Goal: Task Accomplishment & Management: Manage account settings

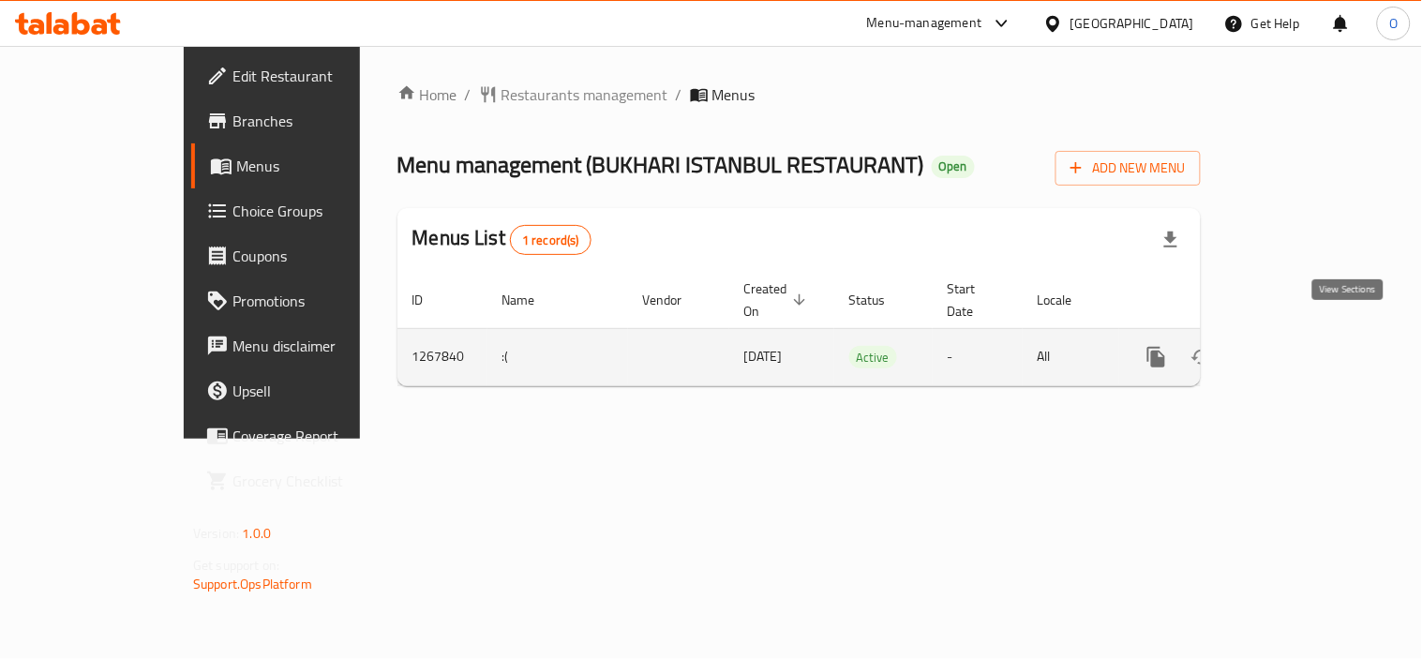
click at [1303, 346] on icon "enhanced table" at bounding box center [1291, 357] width 22 height 22
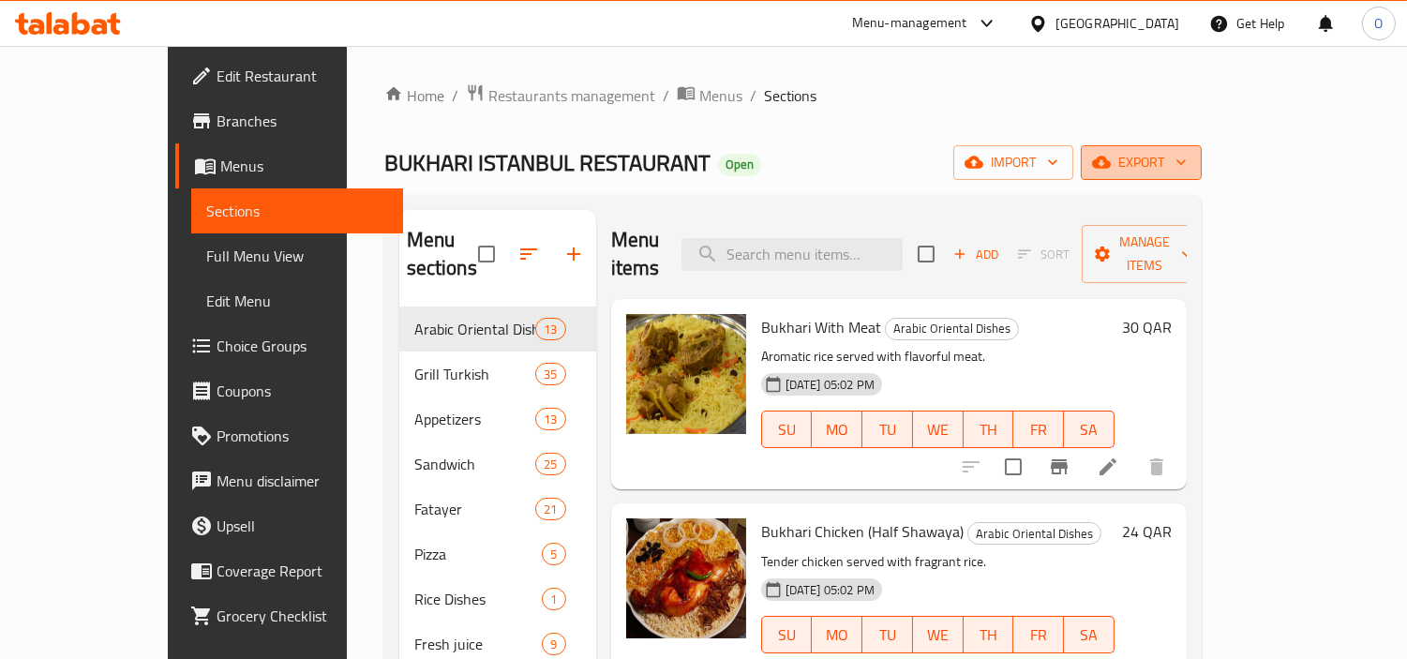
click at [1111, 153] on icon "button" at bounding box center [1101, 162] width 19 height 19
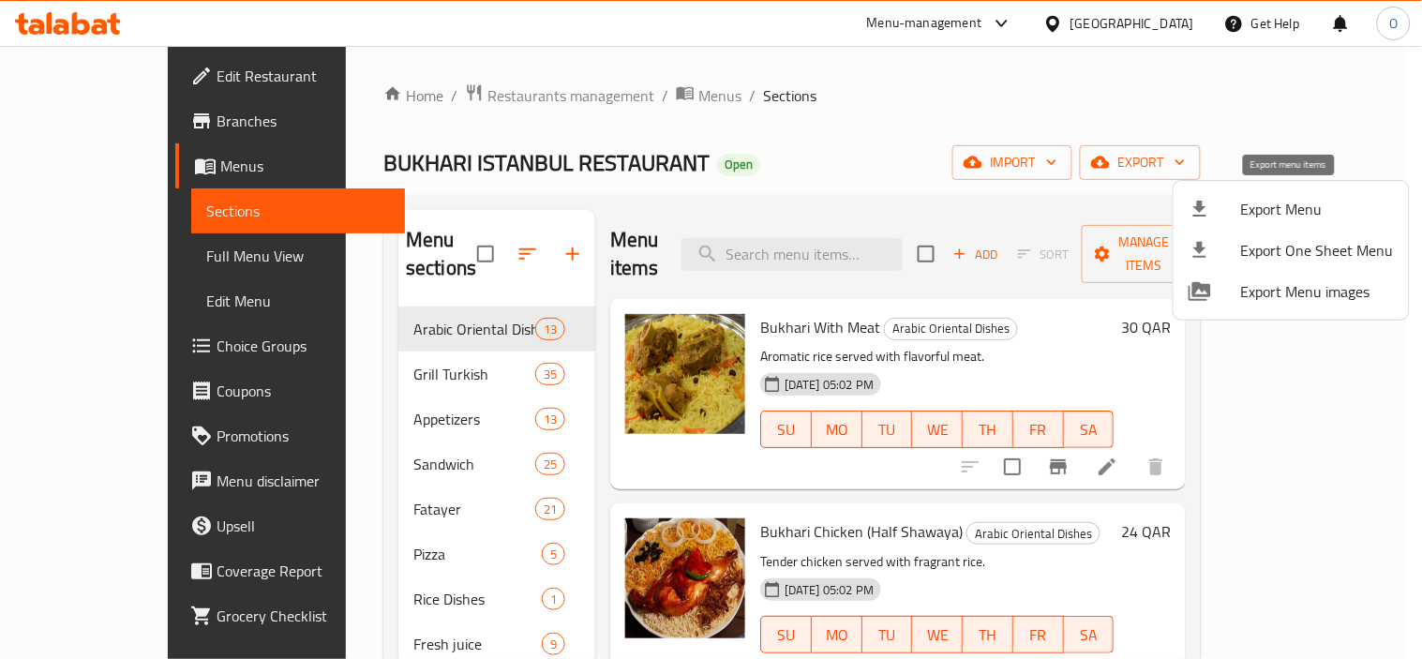
click at [1258, 203] on span "Export Menu" at bounding box center [1317, 209] width 153 height 22
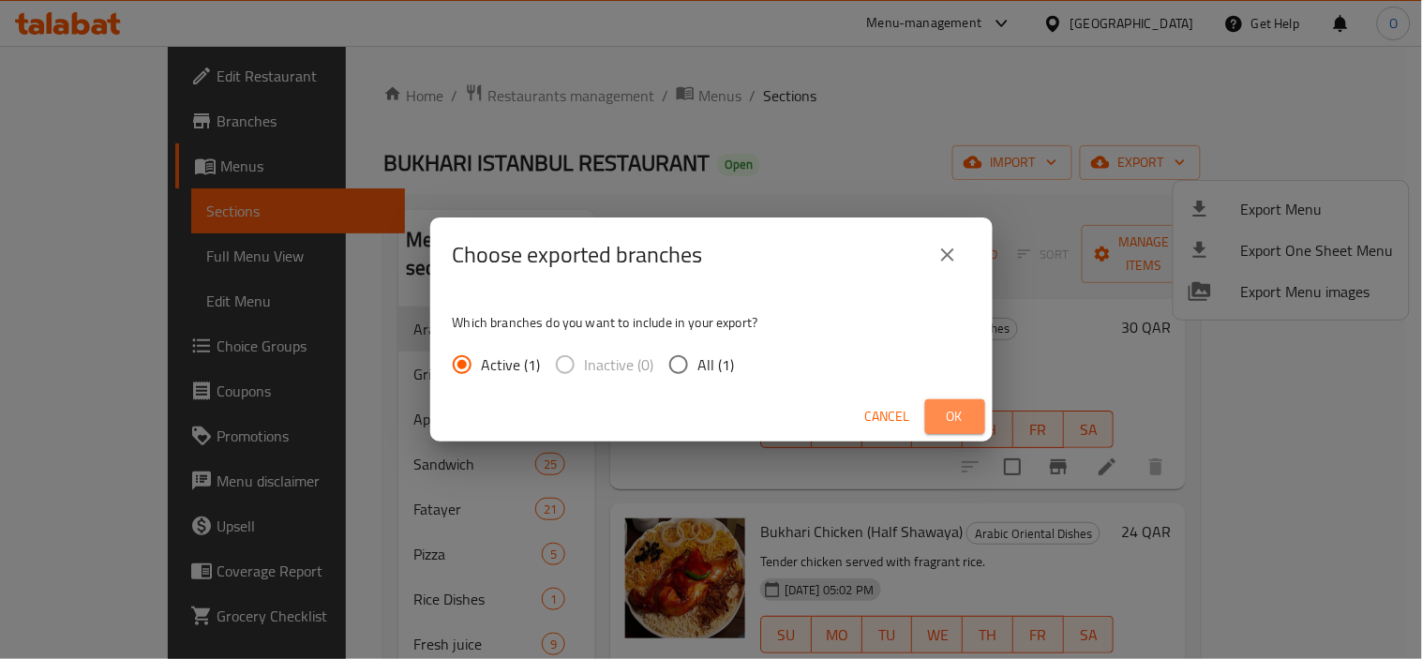
click at [973, 423] on button "Ok" at bounding box center [955, 416] width 60 height 35
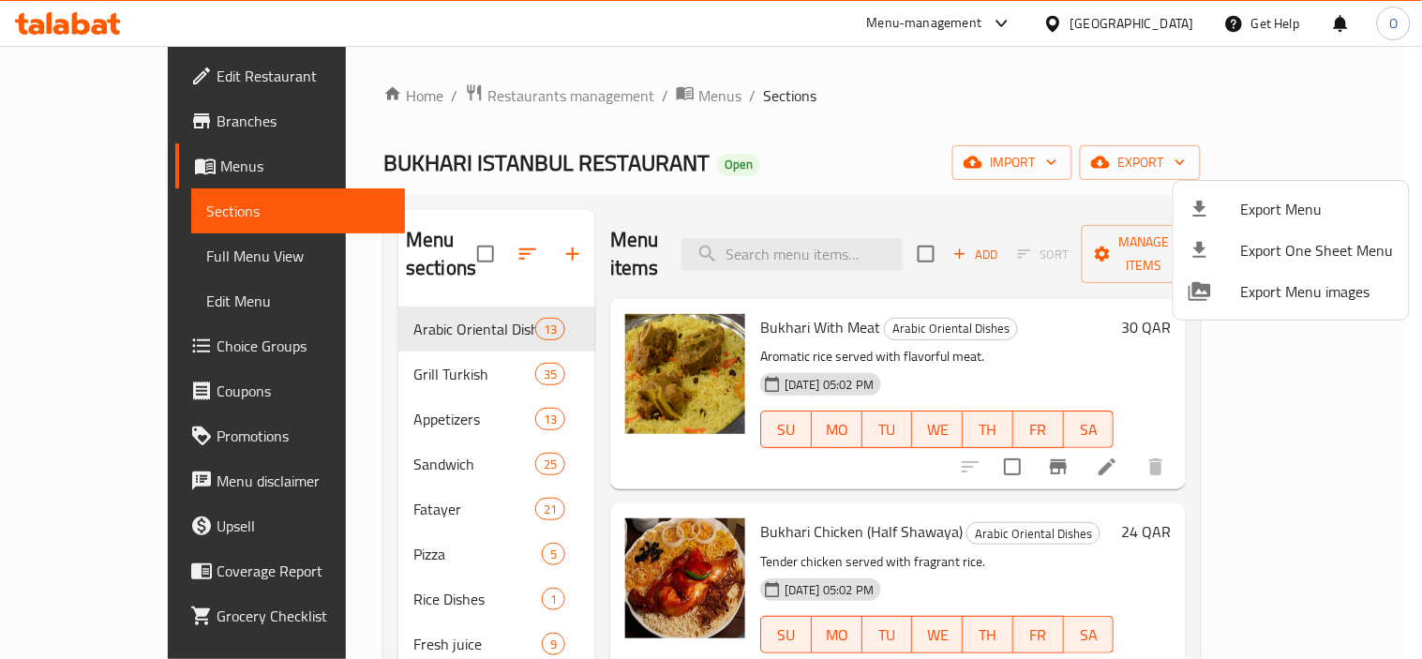
click at [690, 154] on div at bounding box center [711, 329] width 1422 height 659
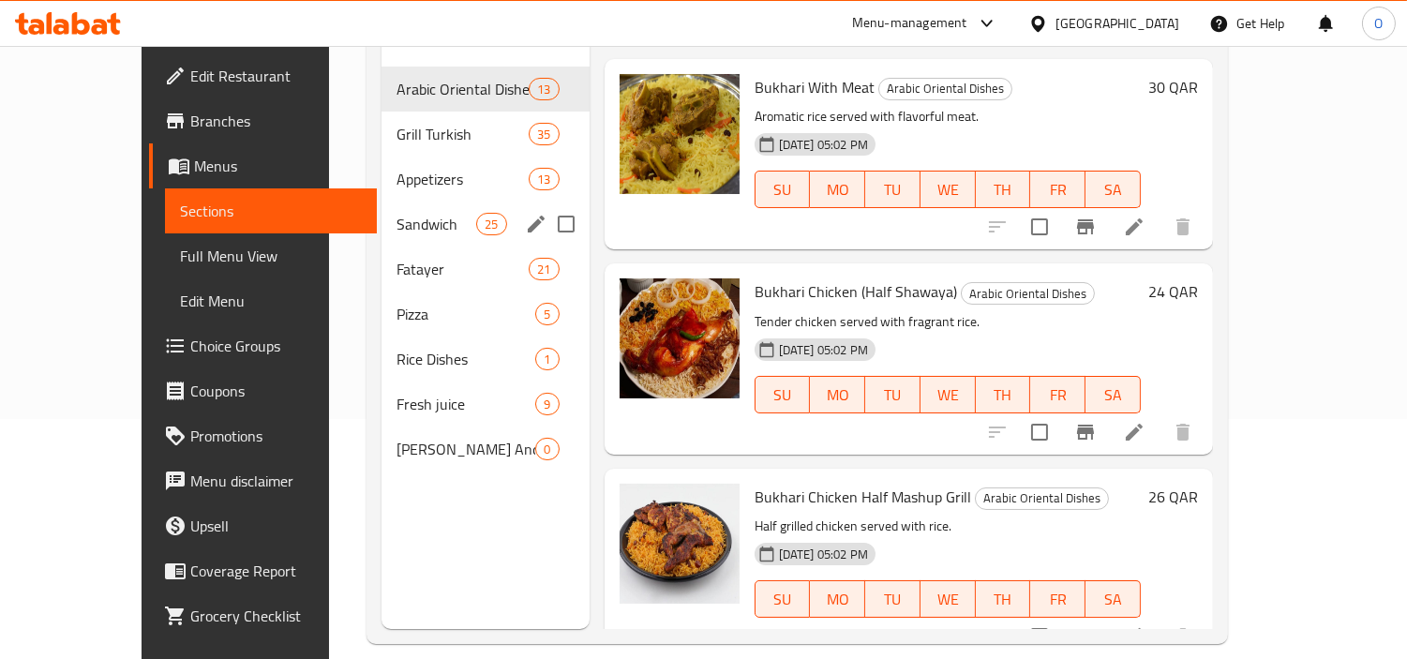
scroll to position [262, 0]
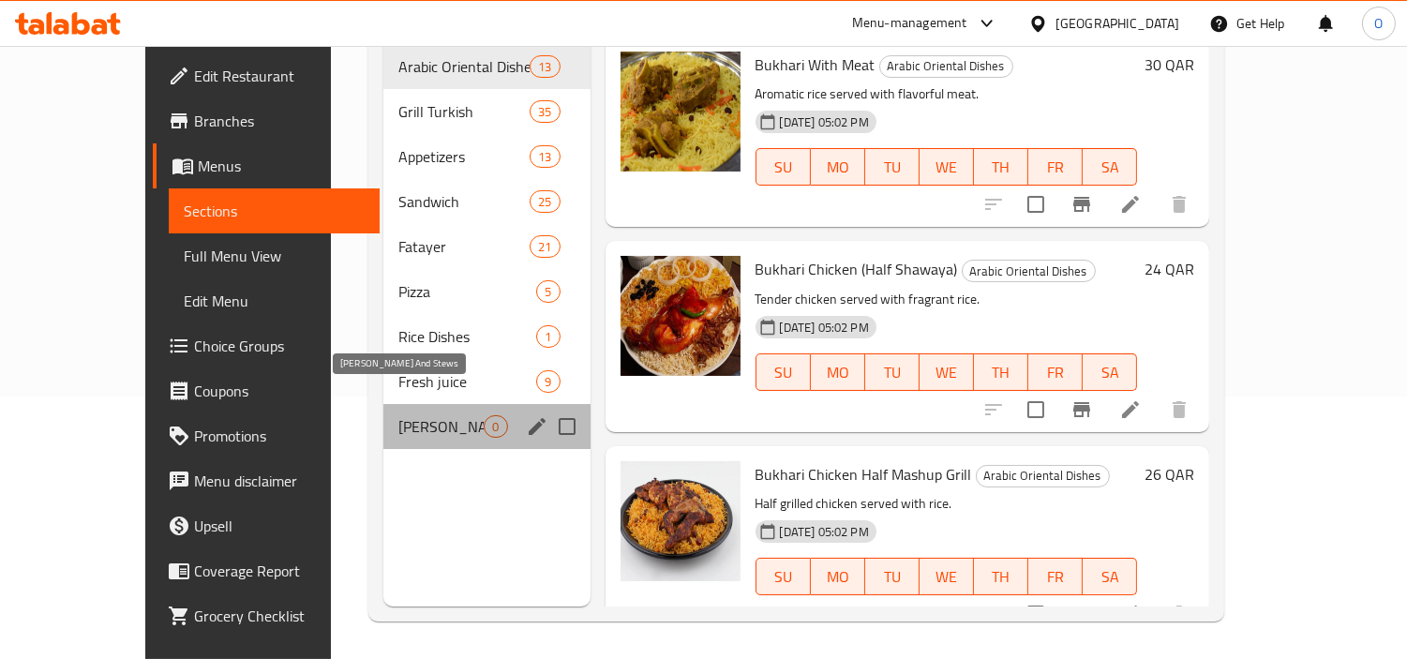
click at [417, 415] on span "[PERSON_NAME] And Stews" at bounding box center [440, 426] width 85 height 22
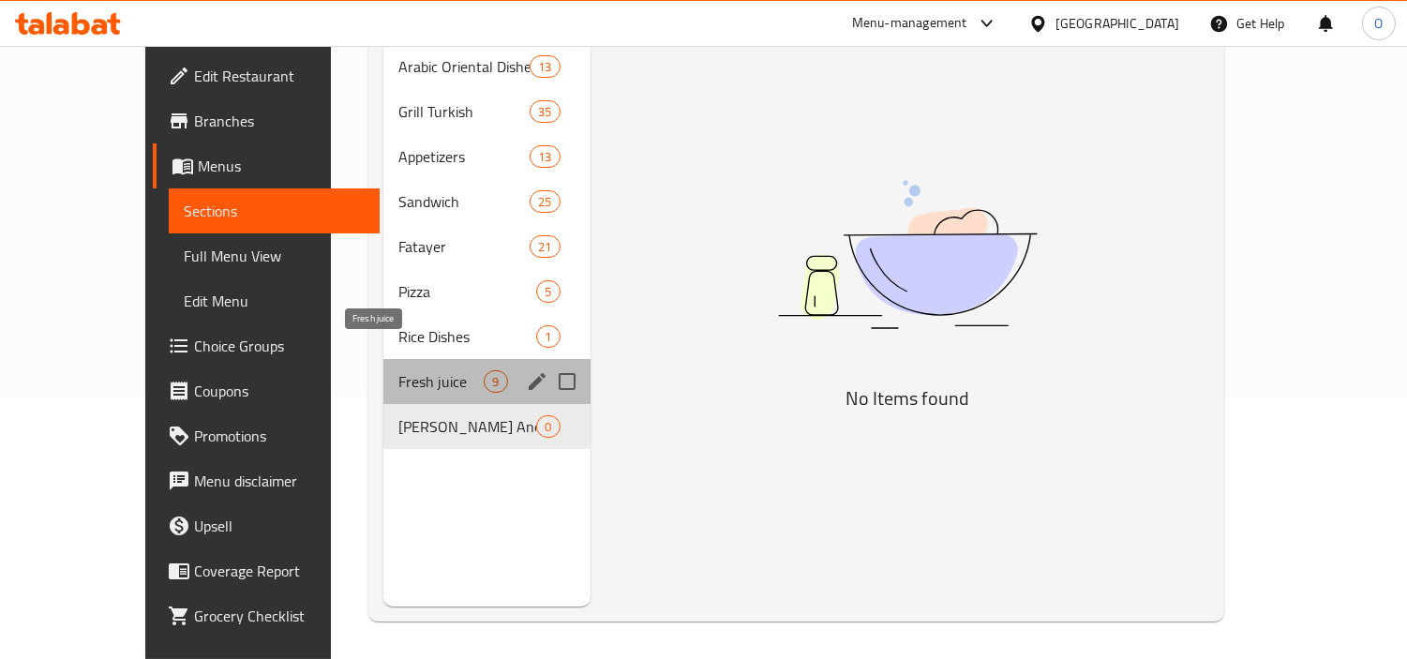
click at [409, 370] on span "Fresh juice" at bounding box center [440, 381] width 85 height 22
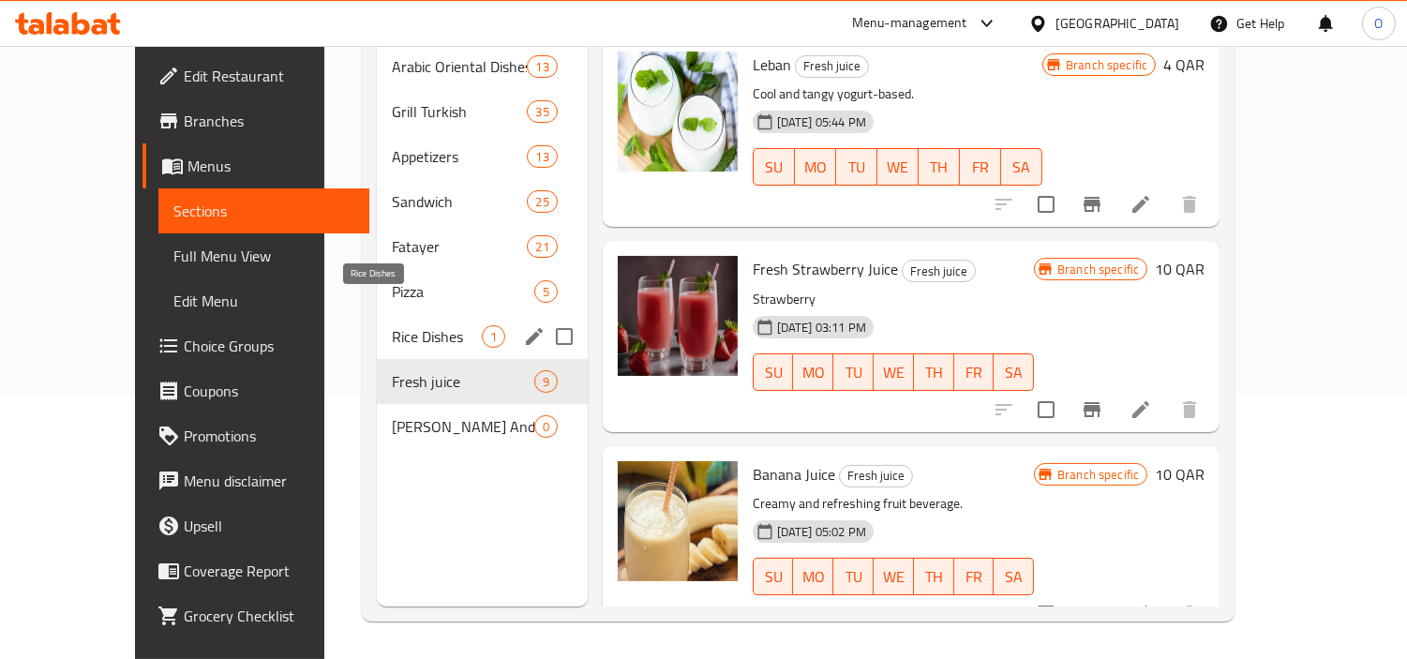
click at [408, 325] on span "Rice Dishes" at bounding box center [437, 336] width 90 height 22
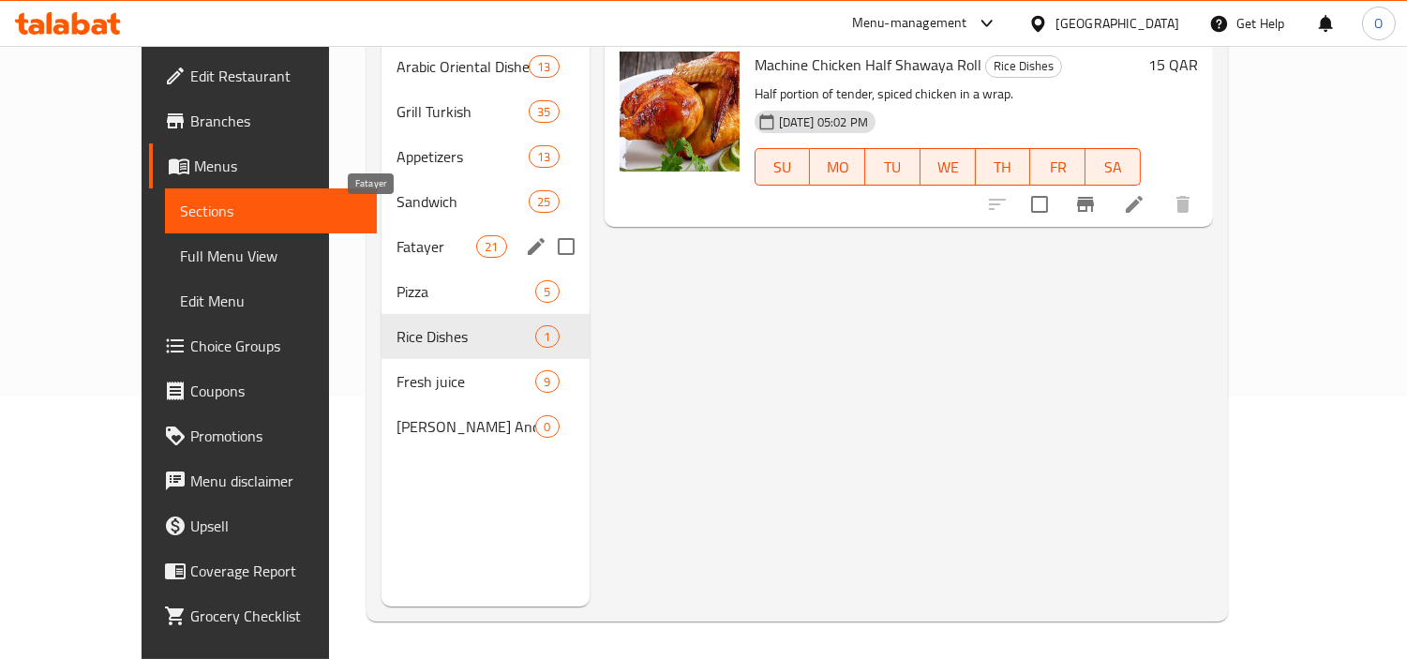
click at [409, 235] on span "Fatayer" at bounding box center [436, 246] width 80 height 22
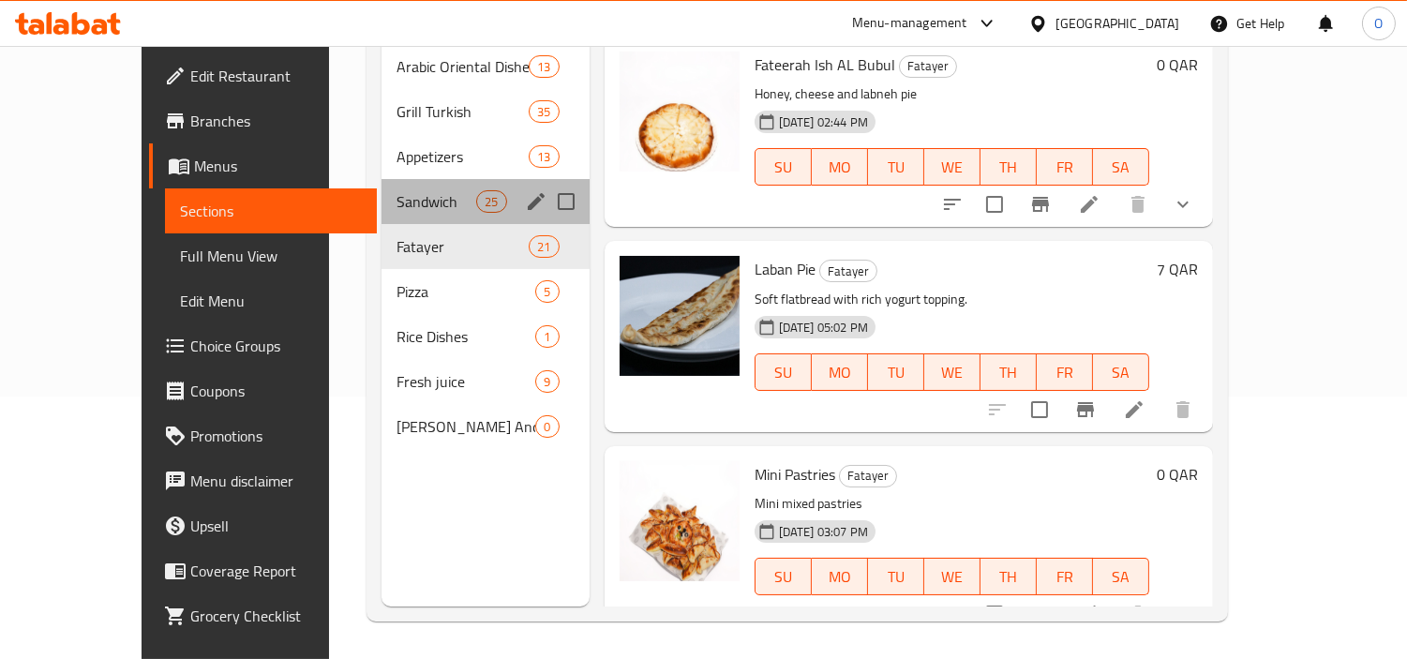
click at [416, 179] on div "Sandwich 25" at bounding box center [485, 201] width 208 height 45
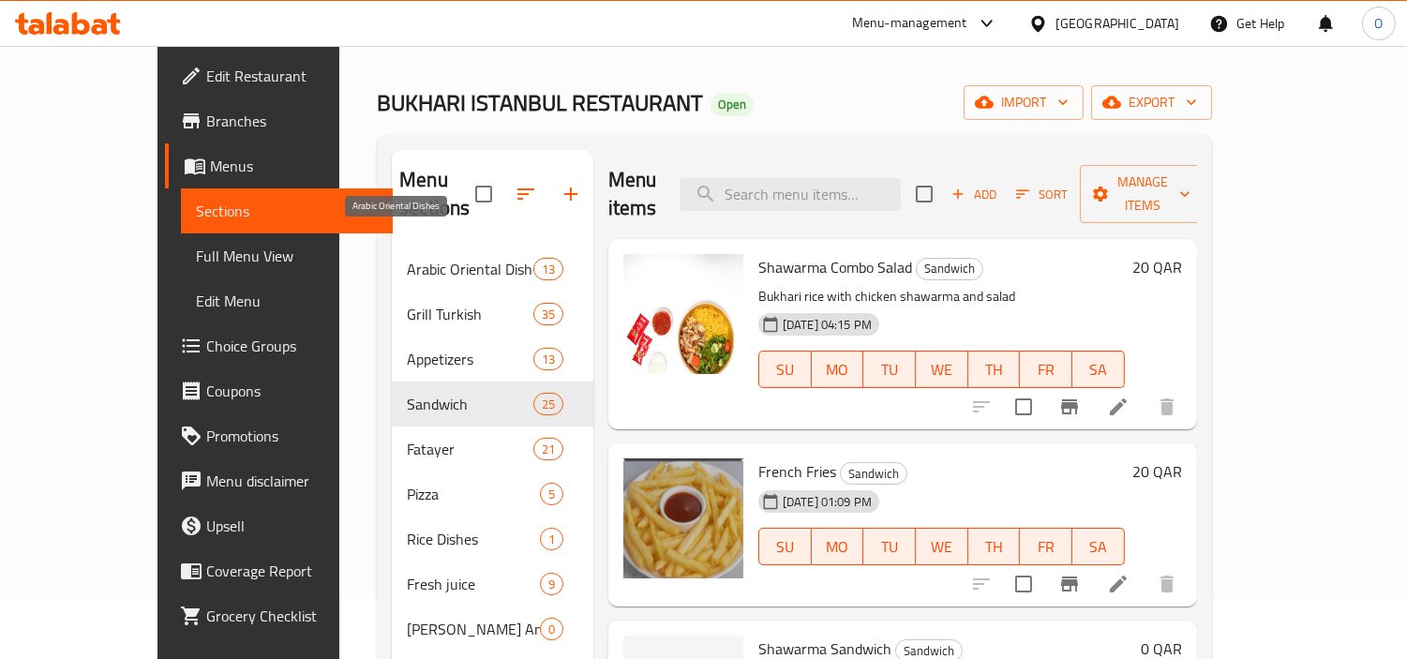
scroll to position [53, 0]
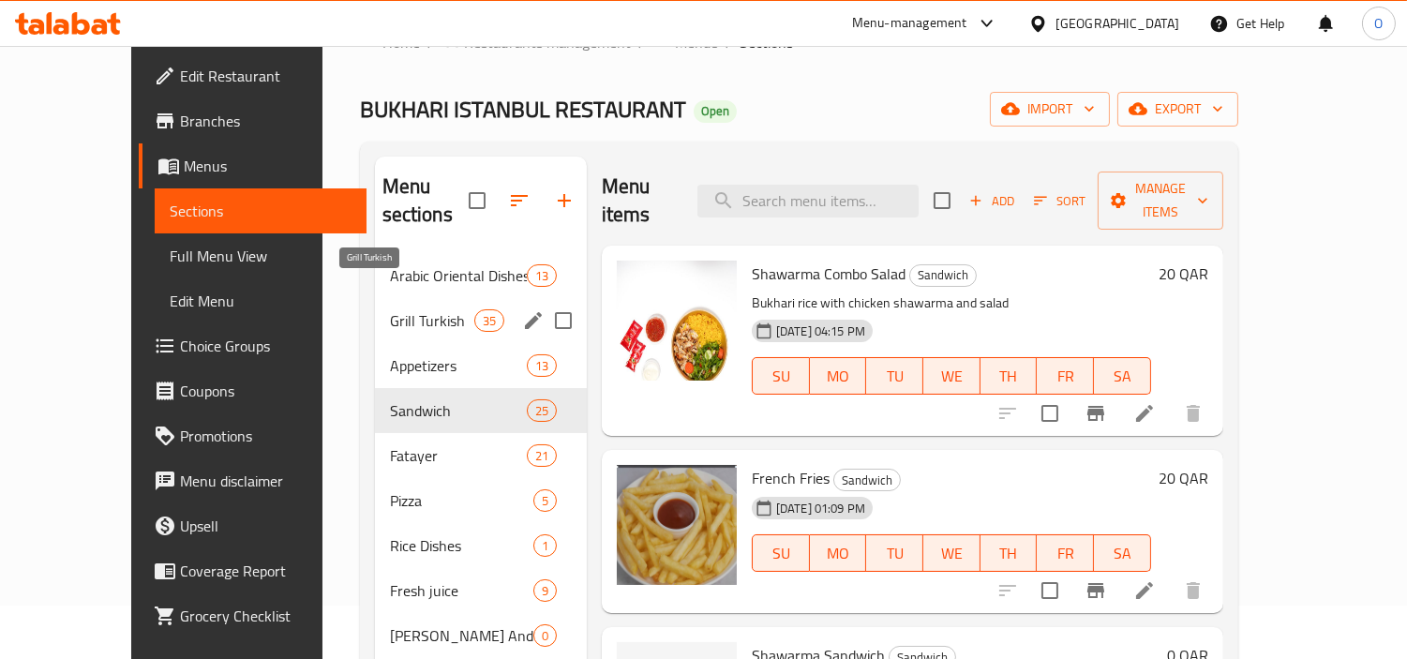
click at [375, 310] on div "Grill Turkish 35" at bounding box center [481, 320] width 212 height 45
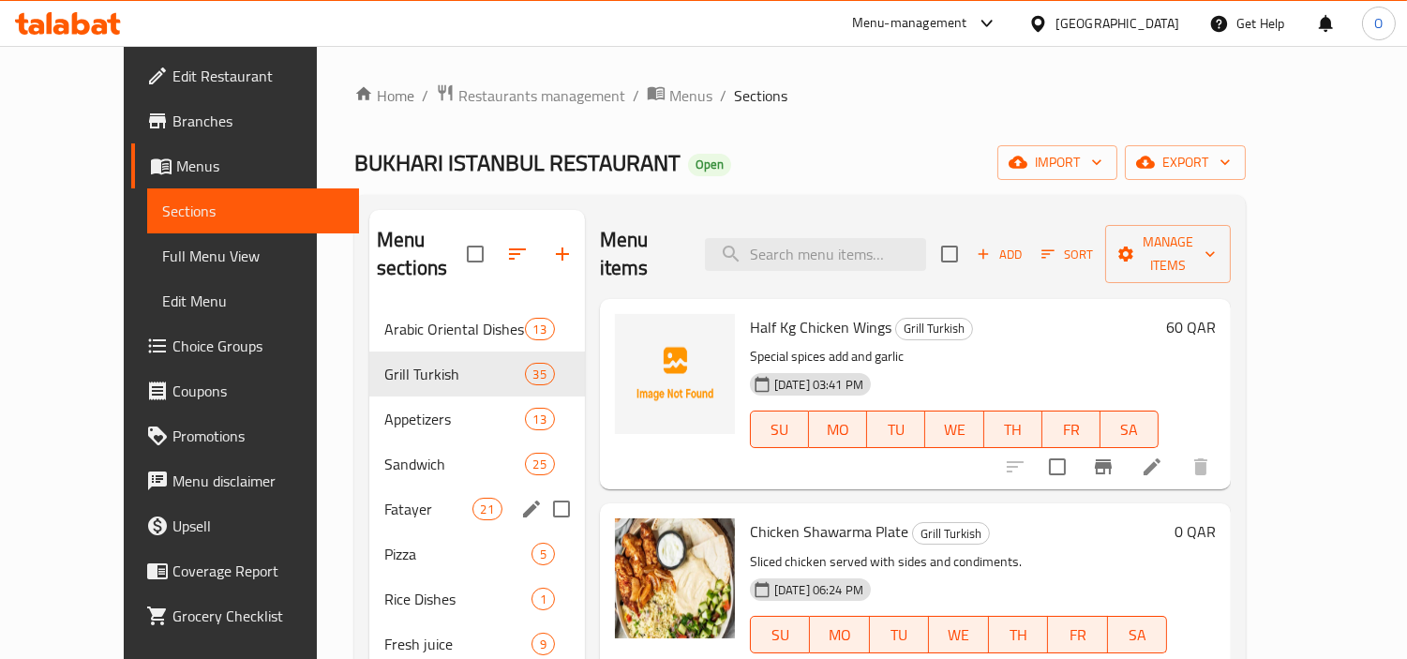
click at [369, 486] on div "Fatayer 21" at bounding box center [477, 508] width 216 height 45
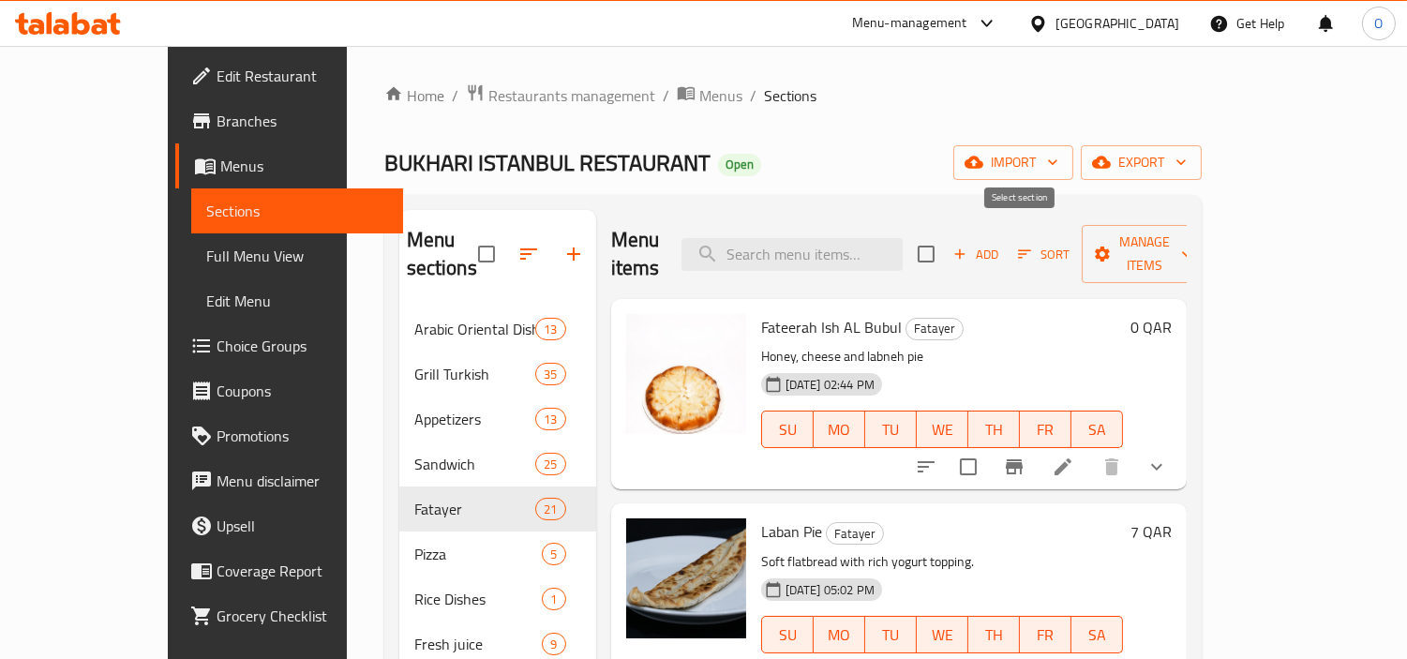
click at [946, 238] on input "checkbox" at bounding box center [925, 253] width 39 height 39
checkbox input "true"
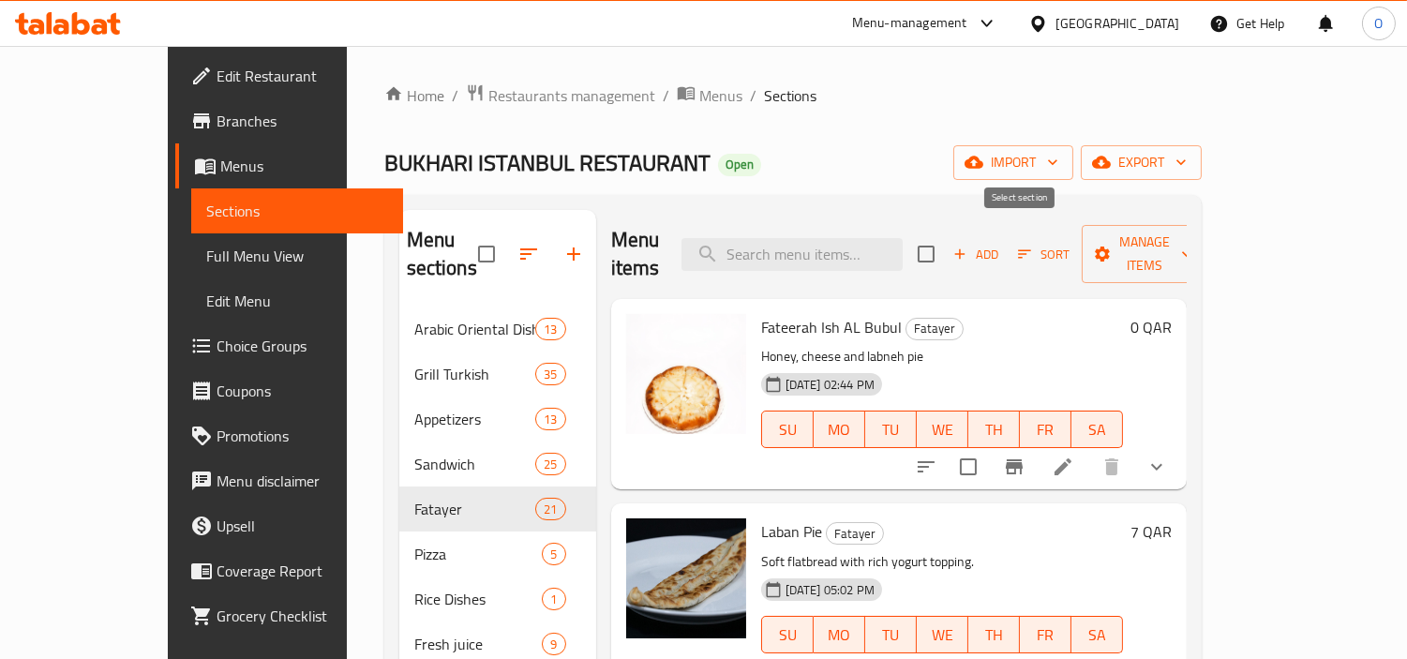
checkbox input "true"
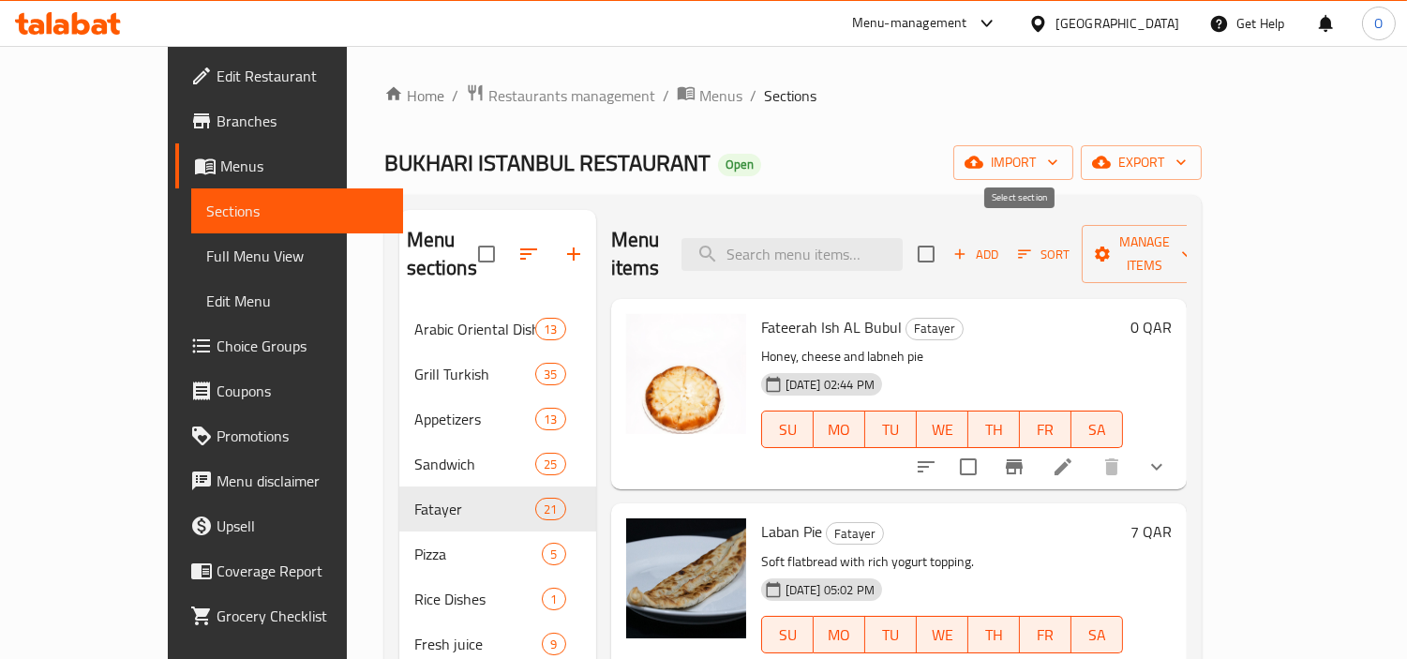
checkbox input "true"
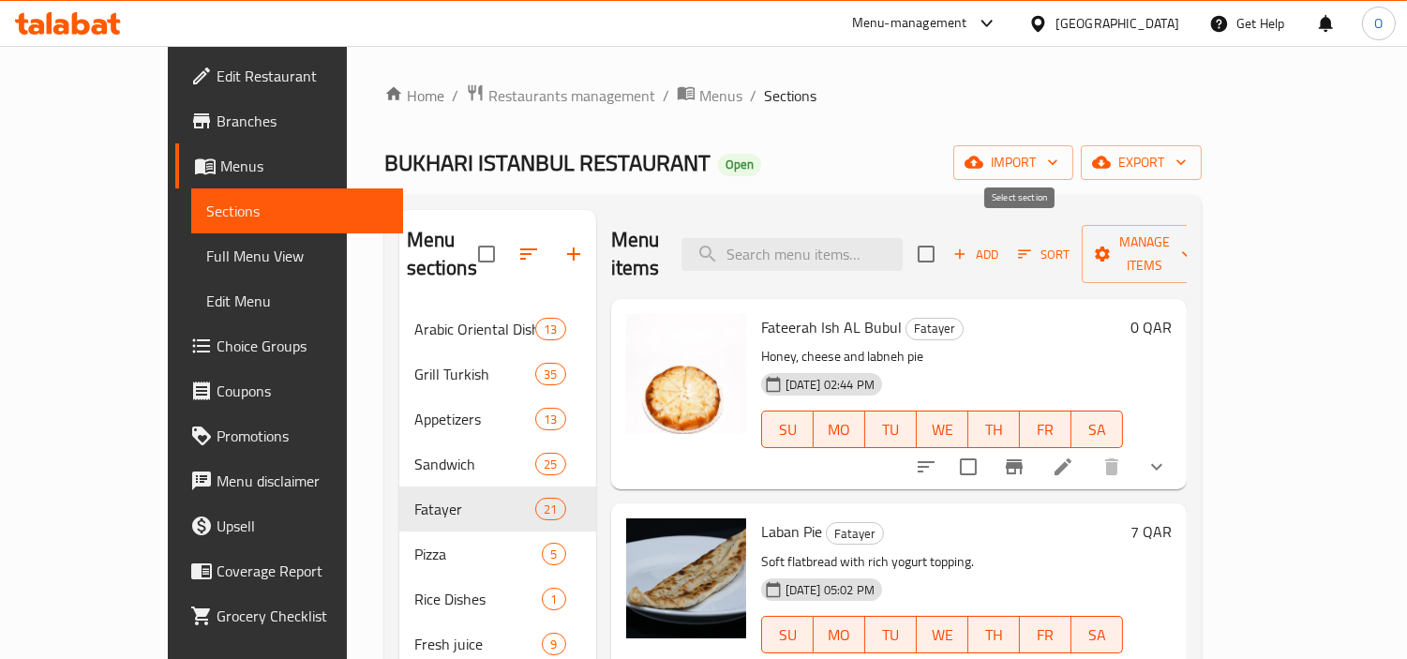
checkbox input "true"
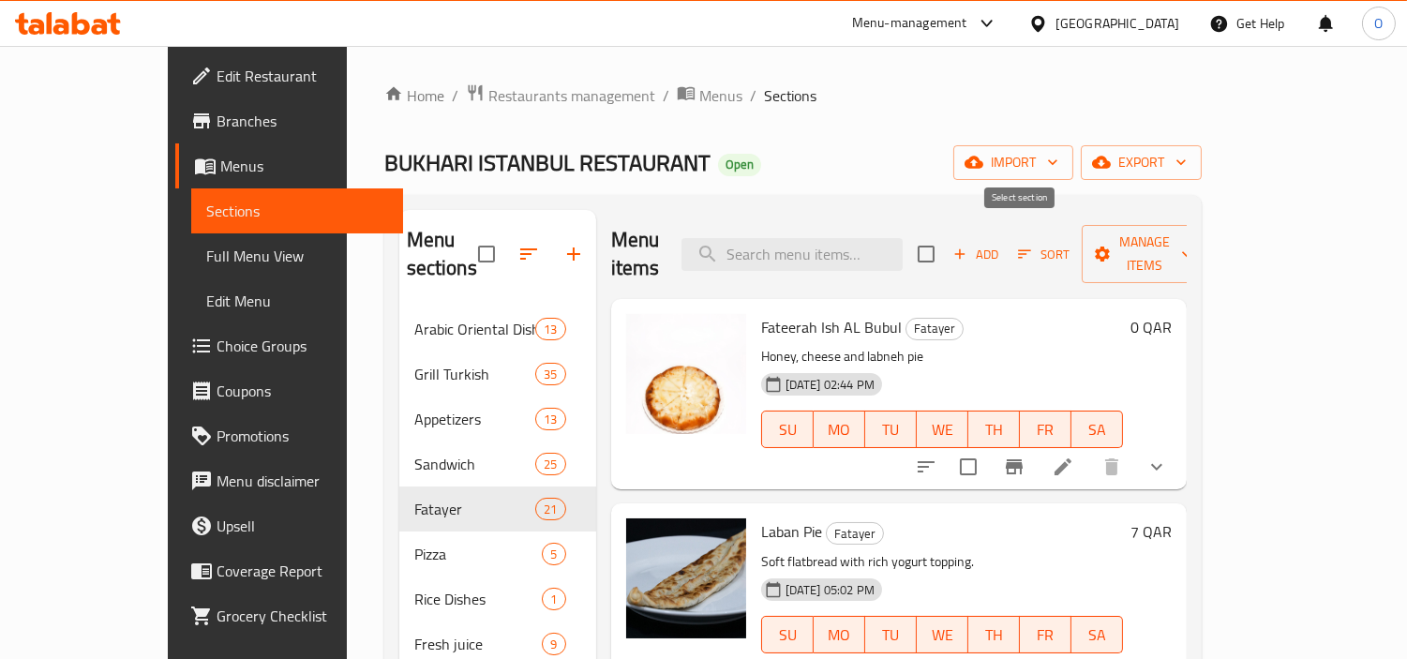
checkbox input "true"
click at [1192, 245] on span "Manage items" at bounding box center [1145, 254] width 96 height 47
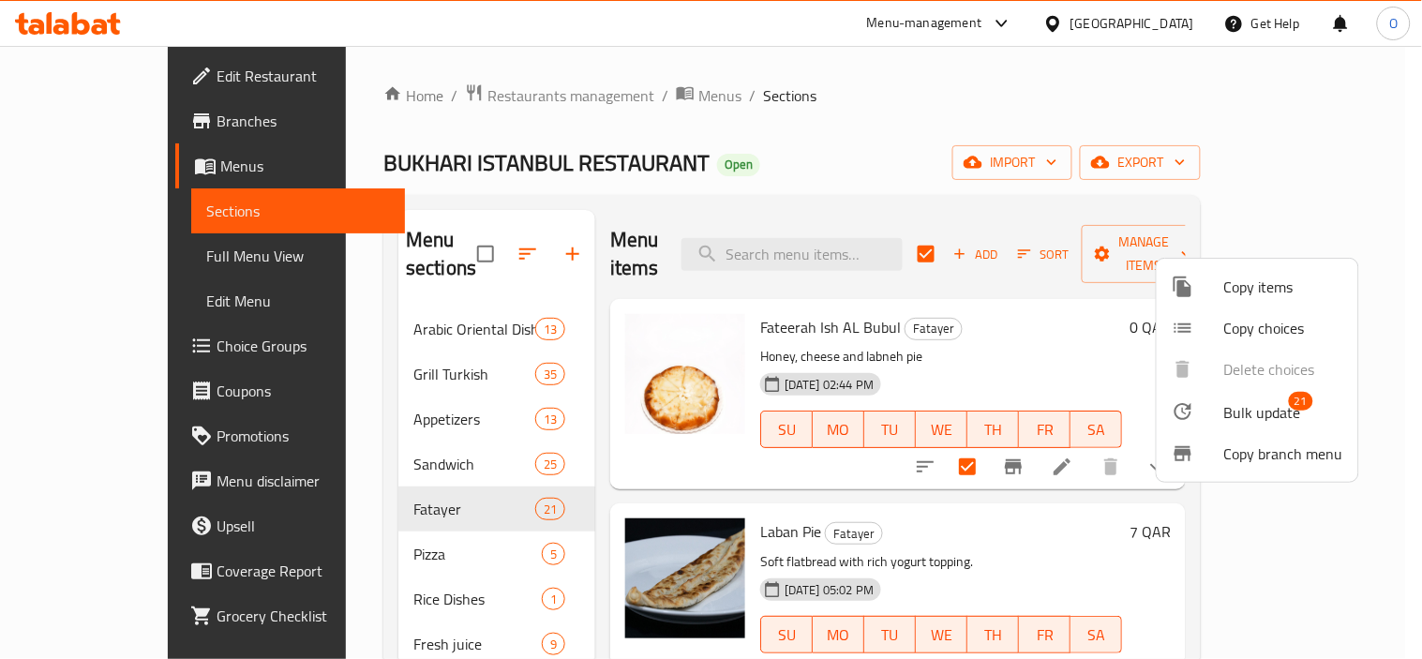
click at [1245, 408] on span "Bulk update" at bounding box center [1262, 412] width 77 height 22
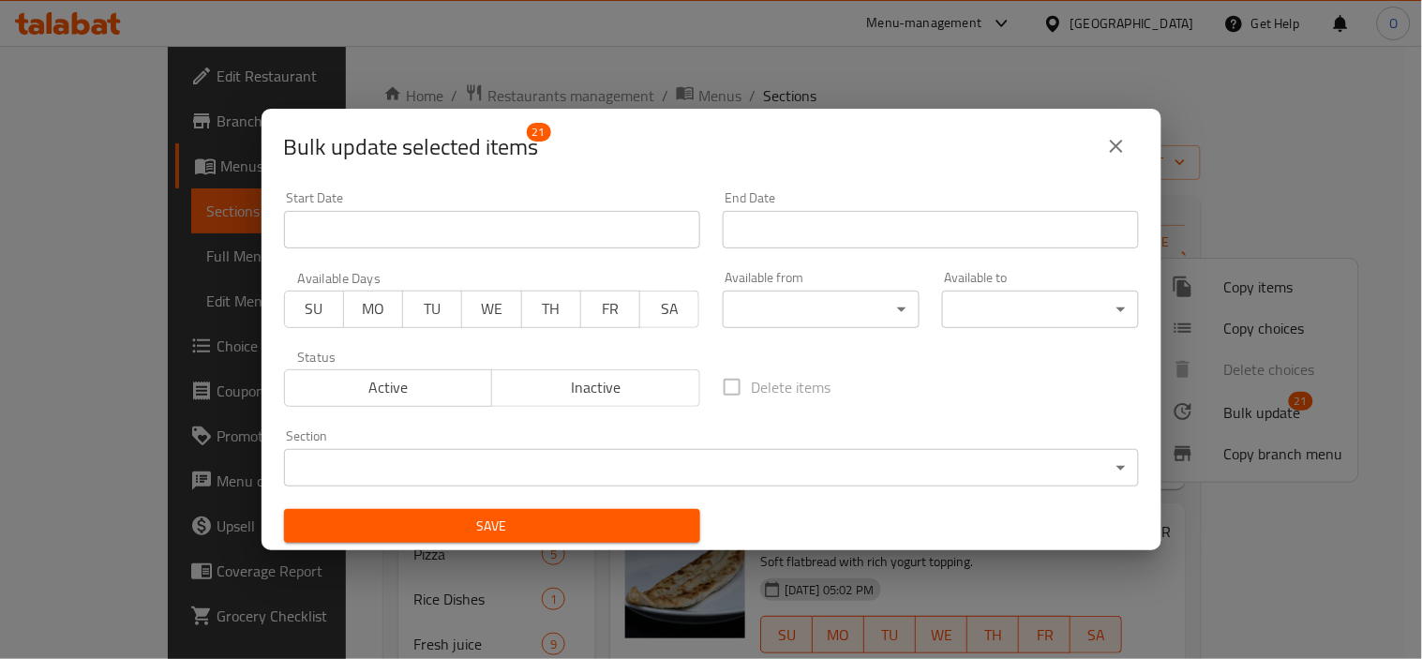
click at [585, 521] on span "Save" at bounding box center [492, 526] width 386 height 23
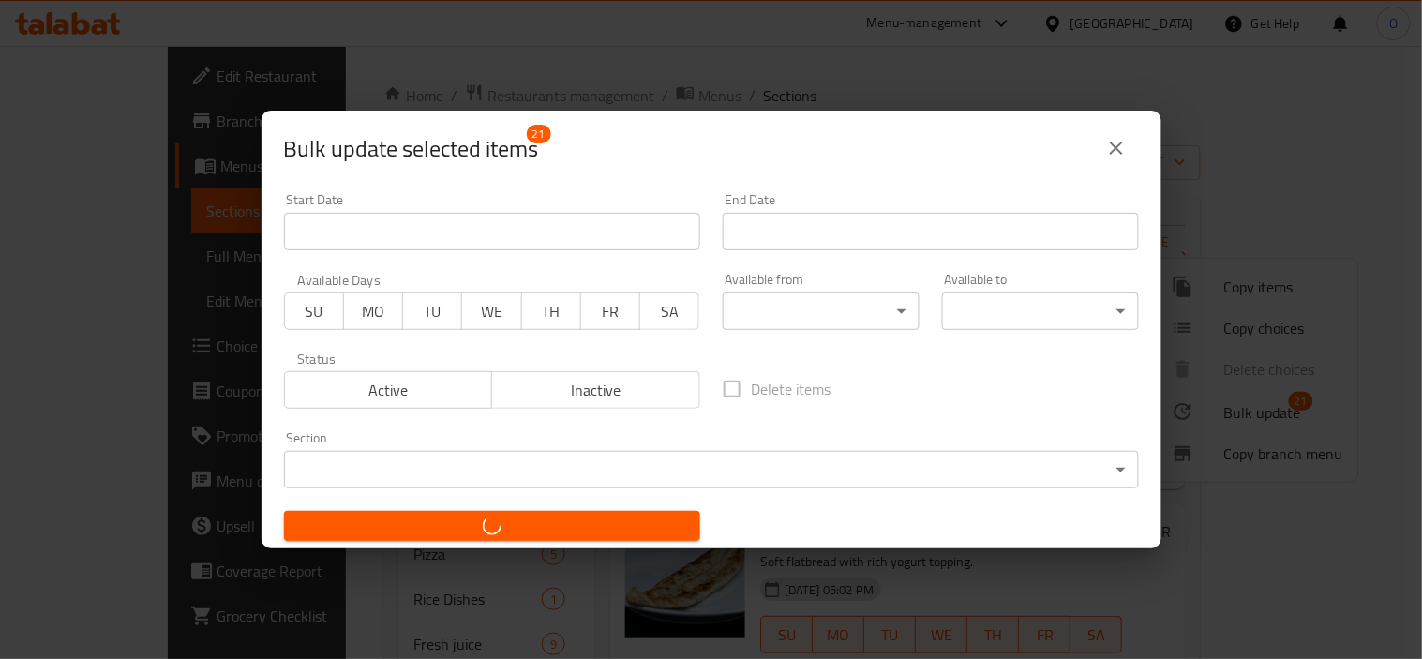
checkbox input "false"
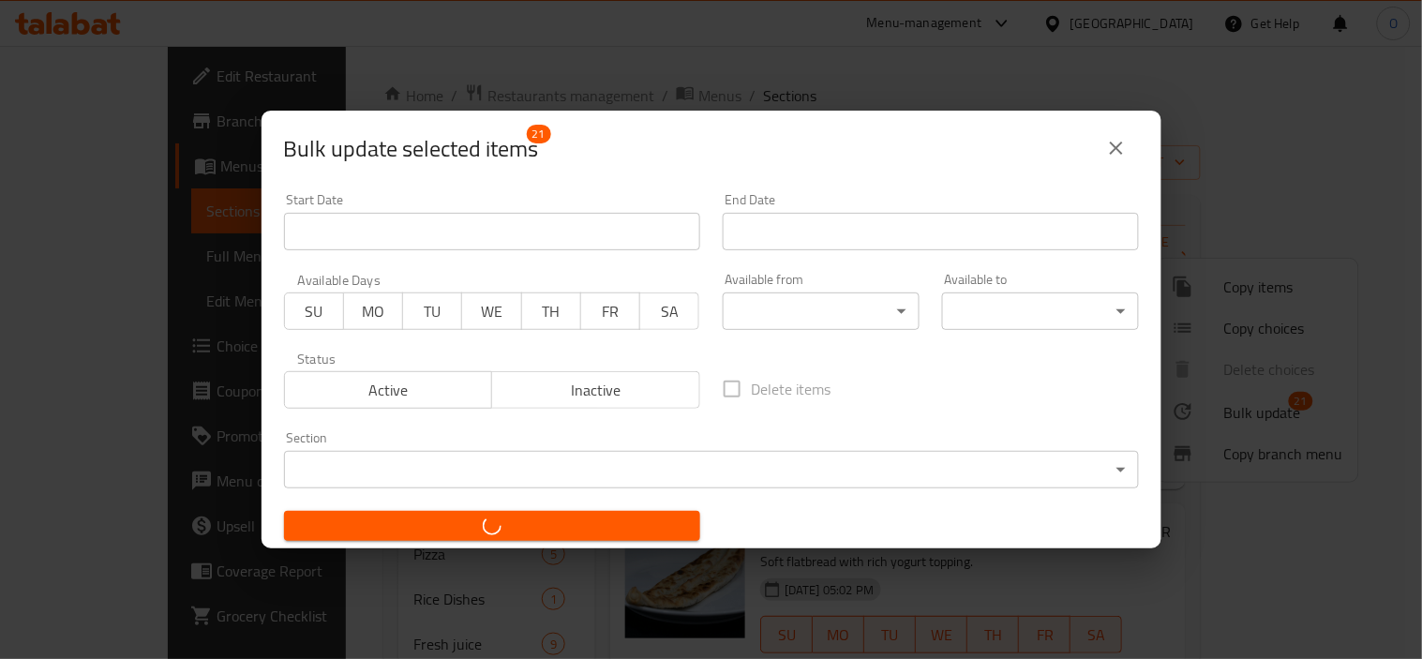
checkbox input "false"
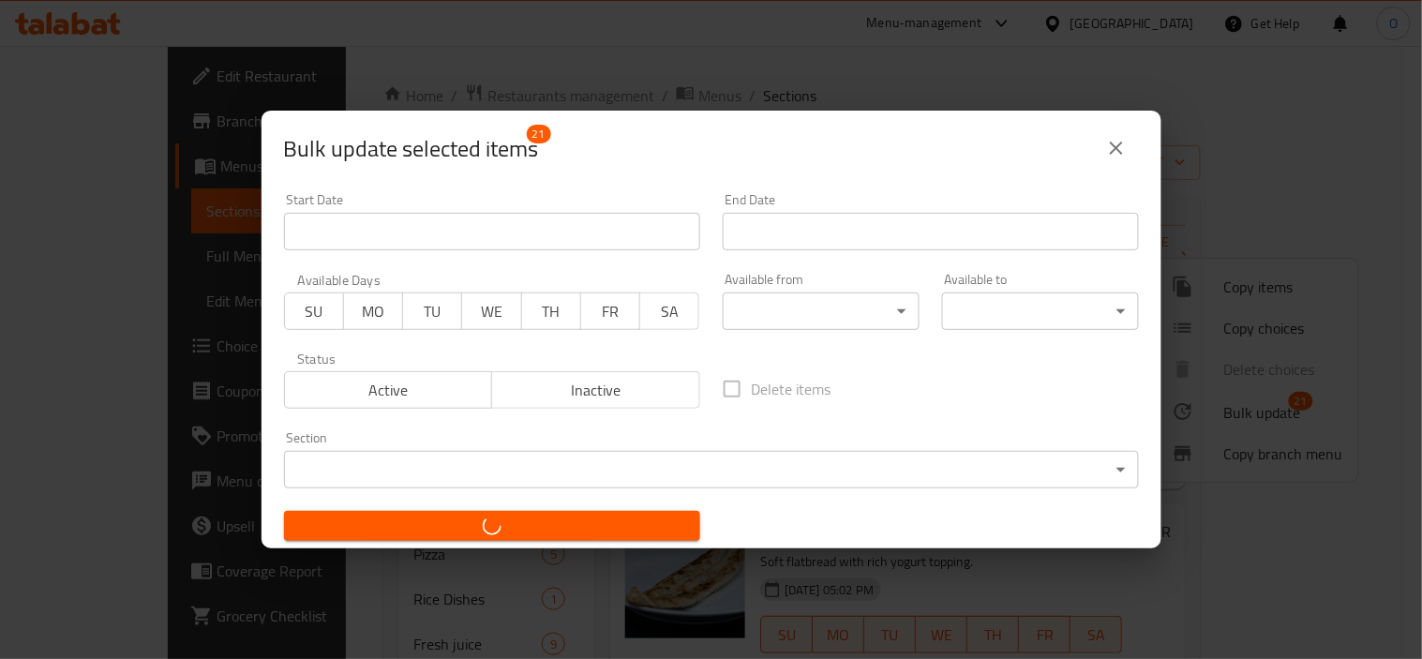
checkbox input "false"
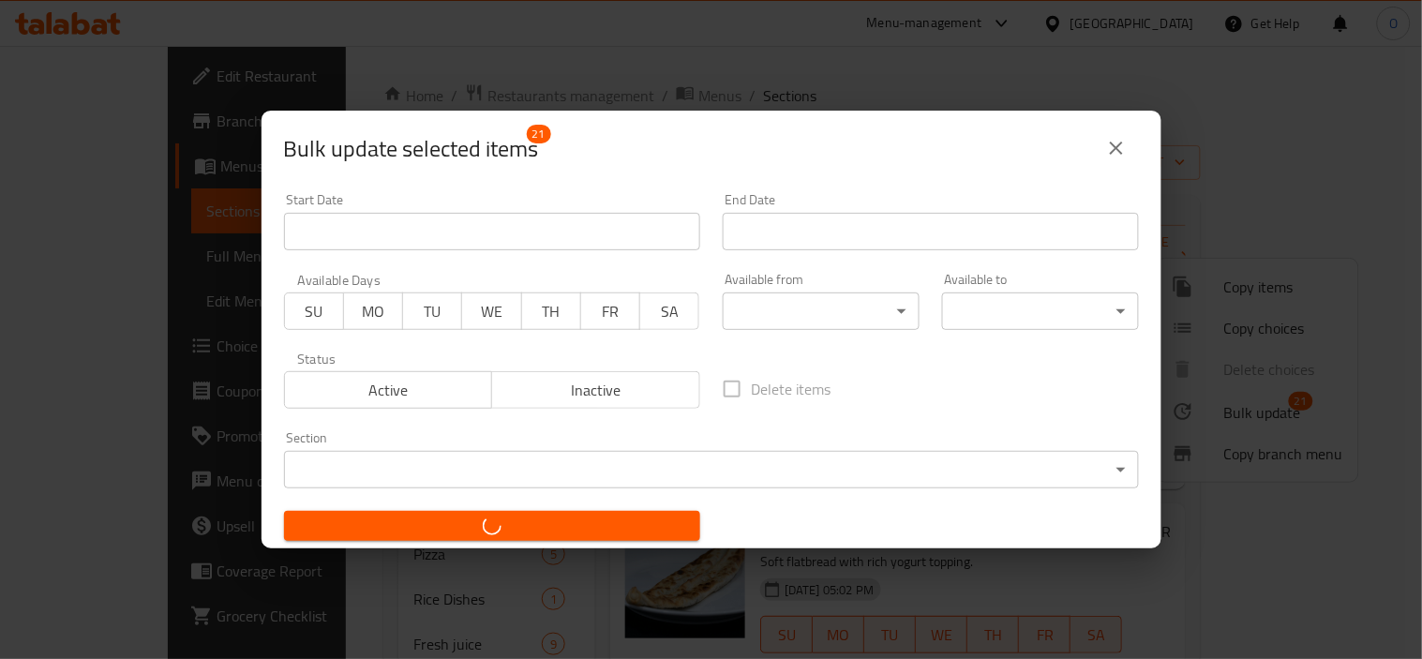
checkbox input "false"
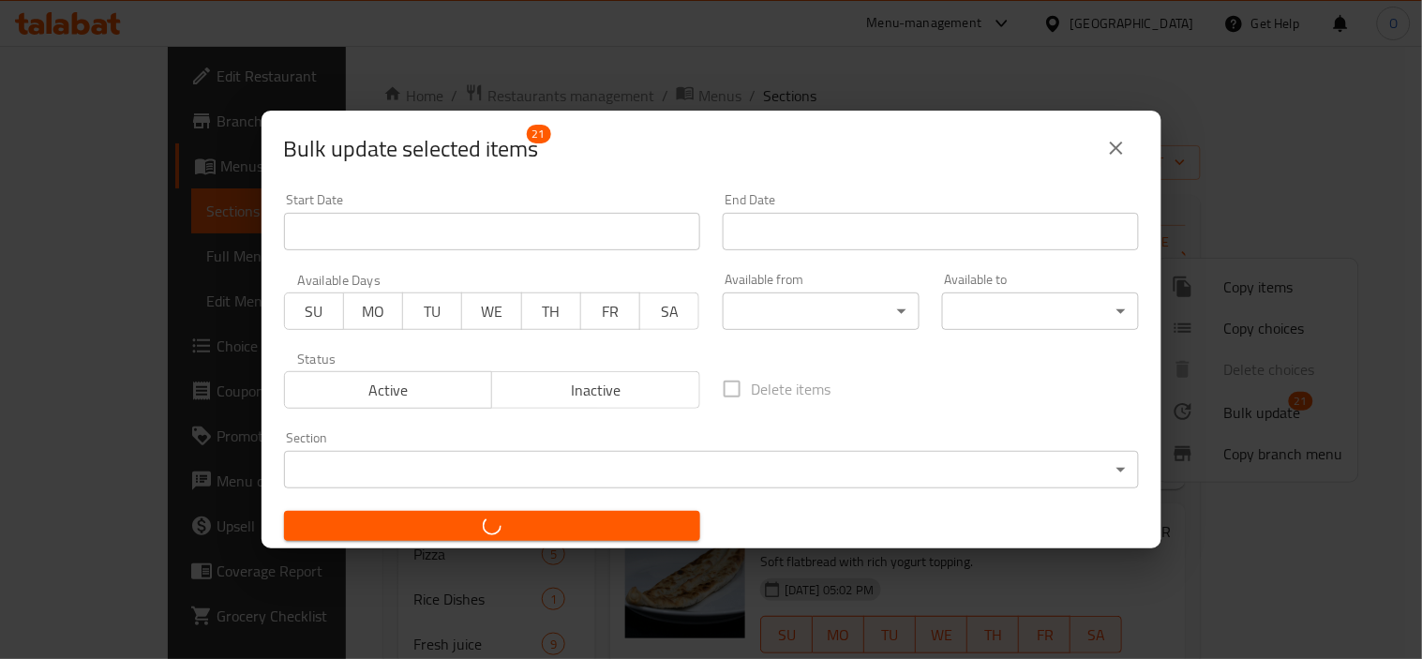
checkbox input "false"
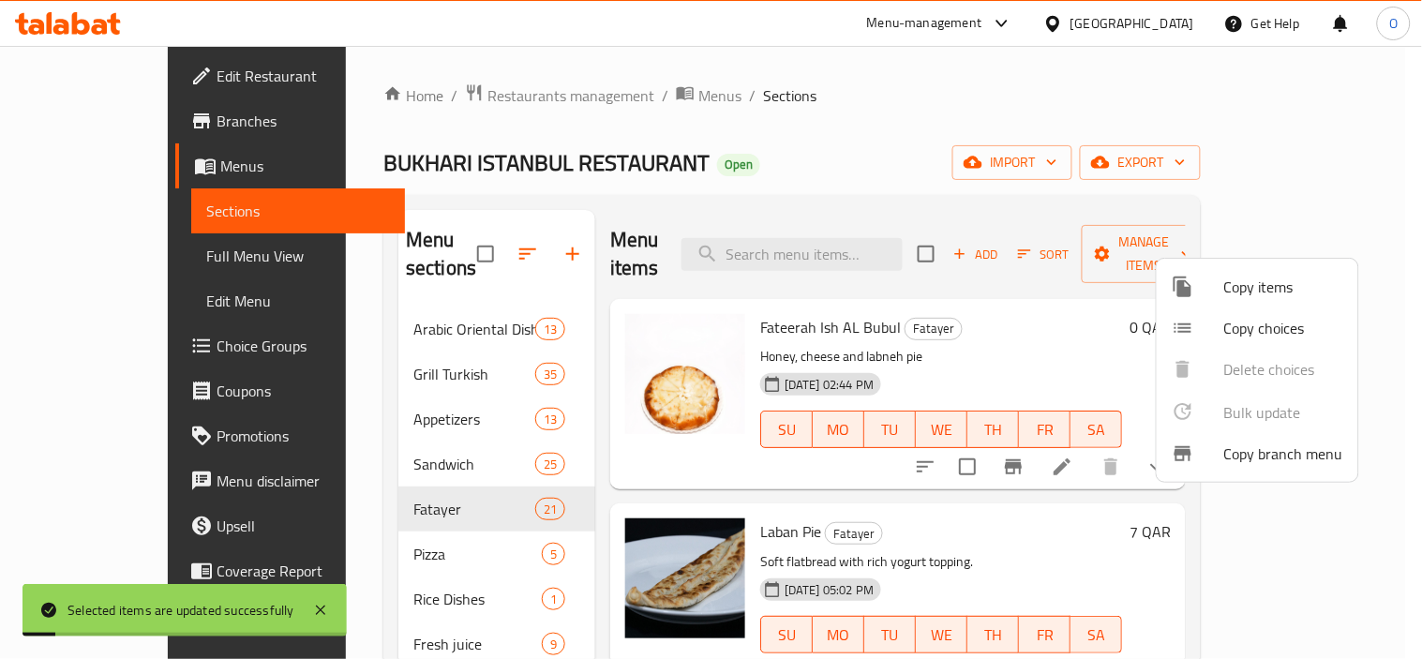
click at [1082, 517] on div at bounding box center [711, 329] width 1422 height 659
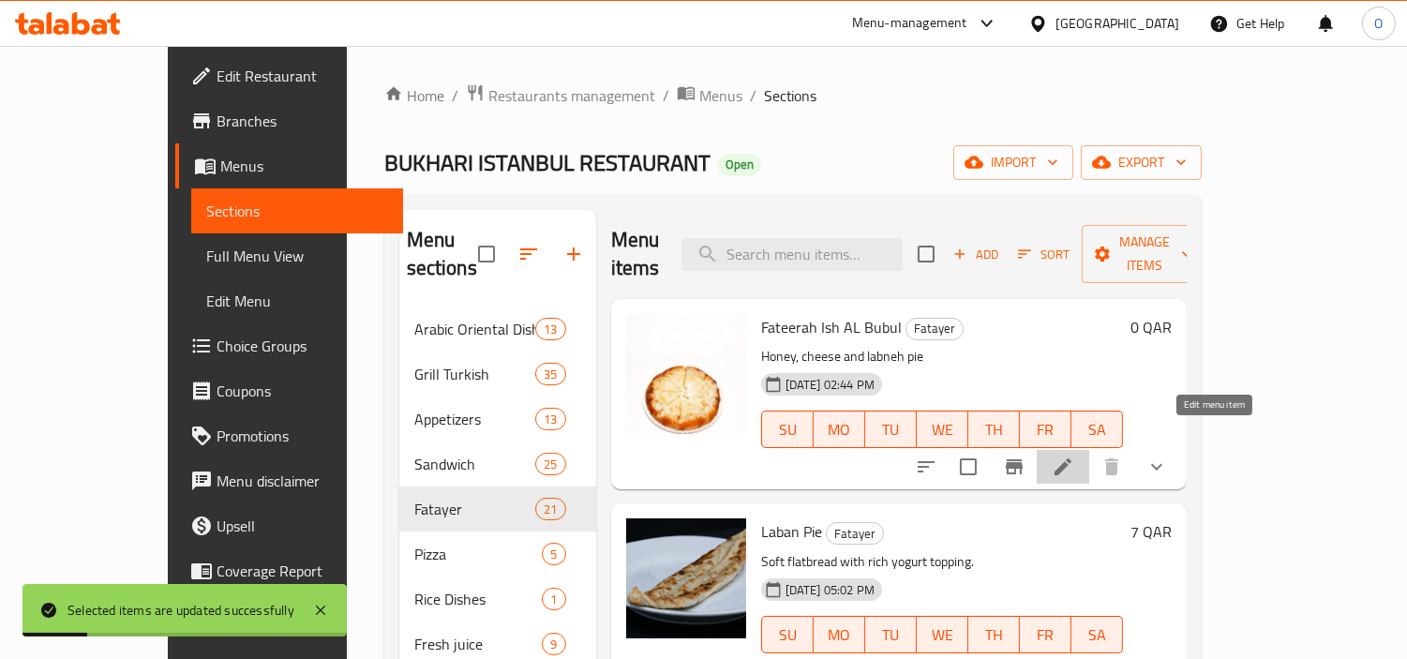
click at [1074, 455] on icon at bounding box center [1063, 466] width 22 height 22
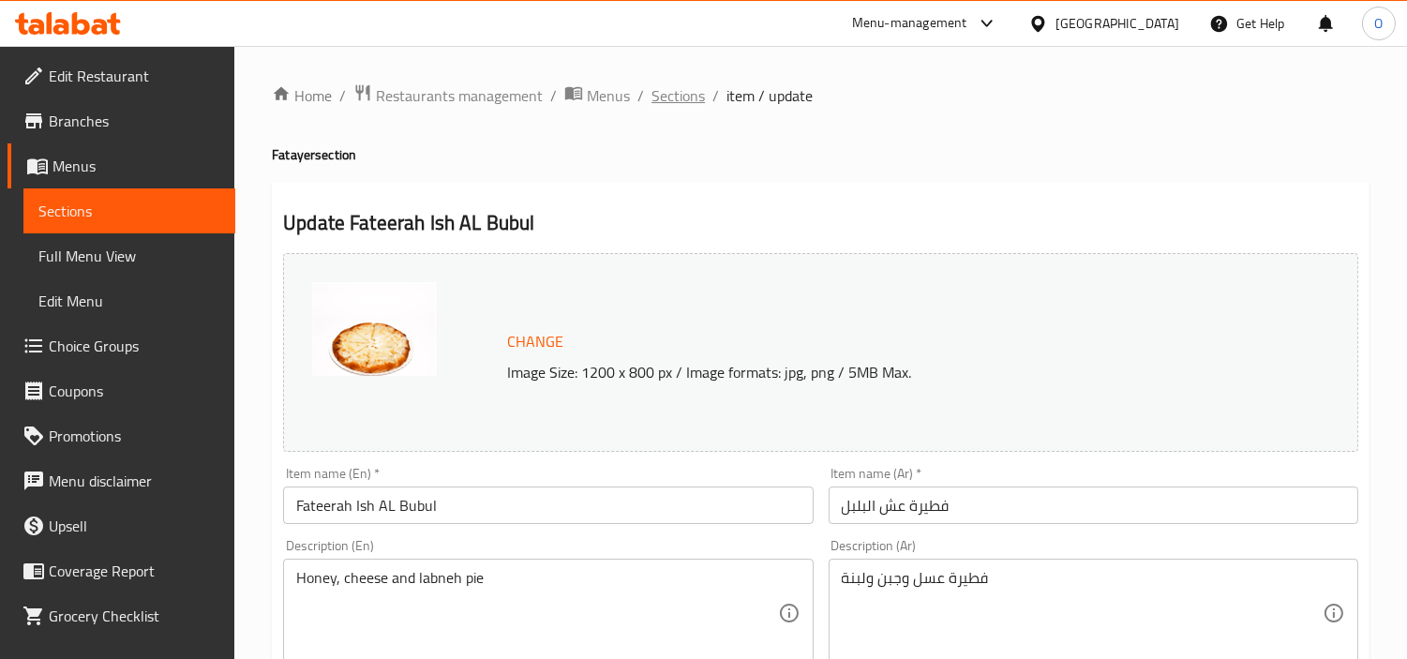
click at [679, 84] on span "Sections" at bounding box center [677, 95] width 53 height 22
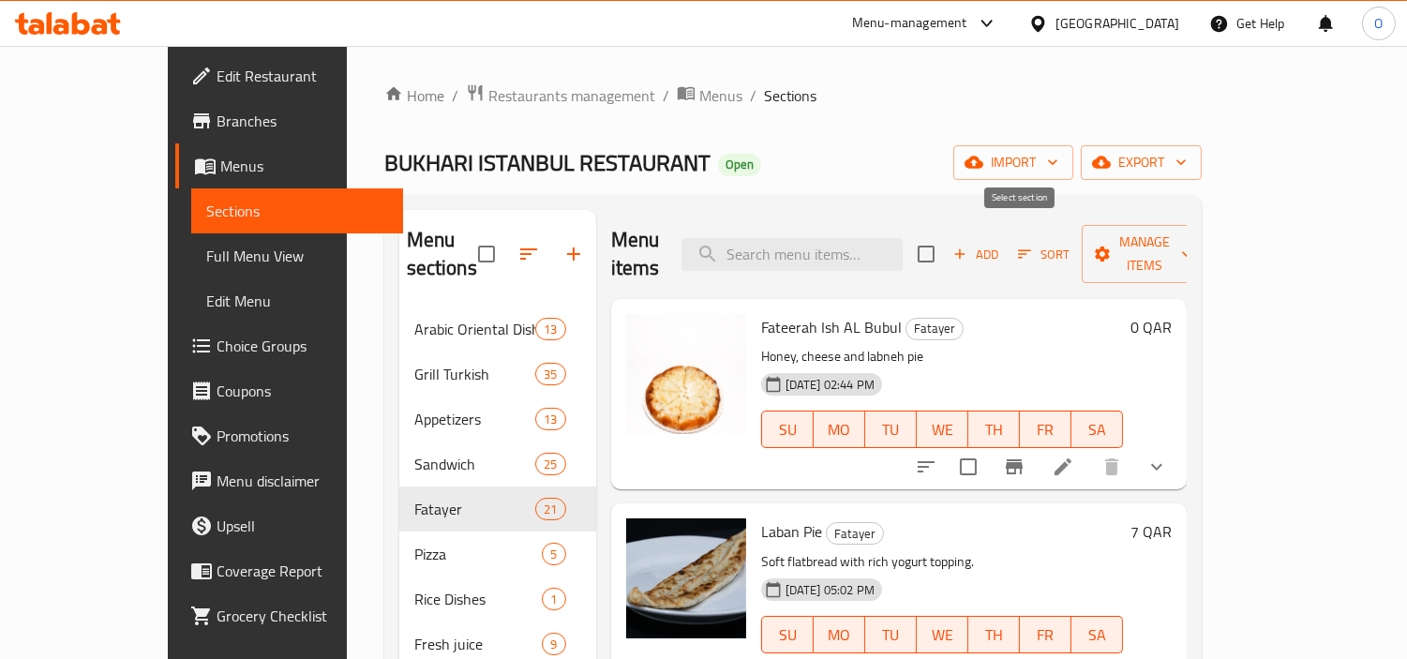
click at [946, 234] on input "checkbox" at bounding box center [925, 253] width 39 height 39
checkbox input "true"
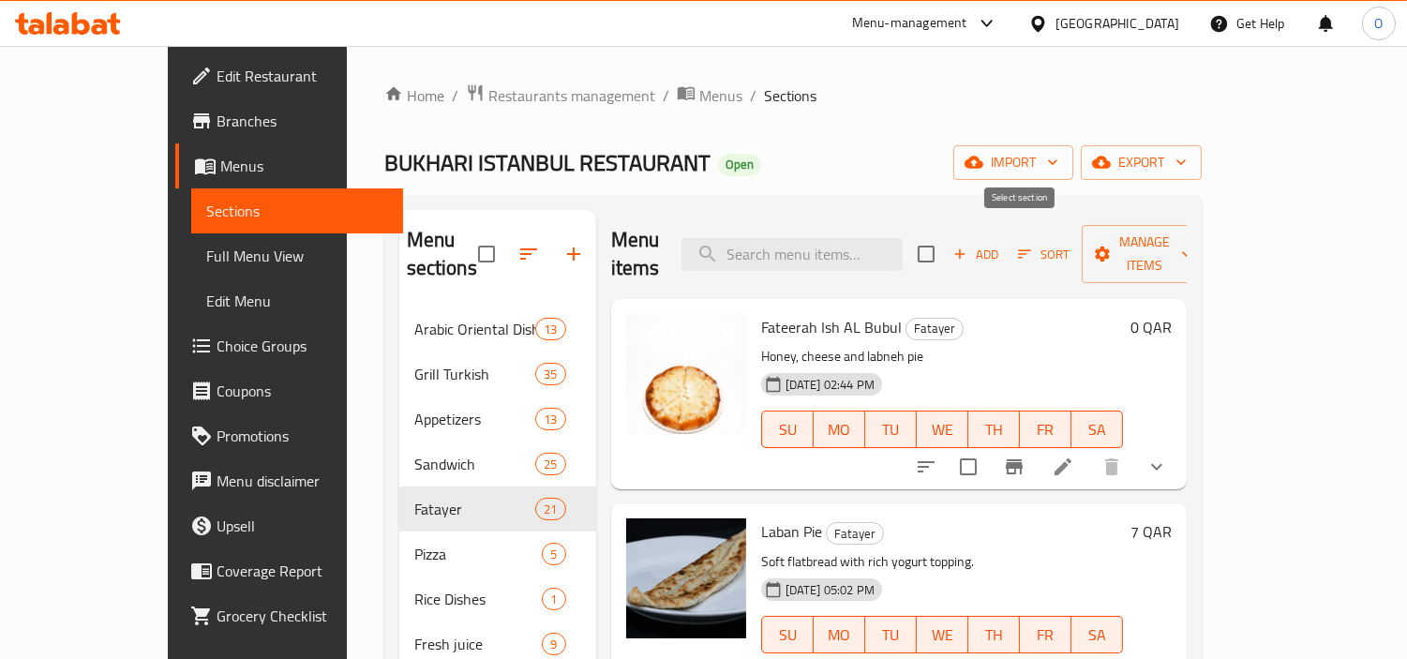
checkbox input "true"
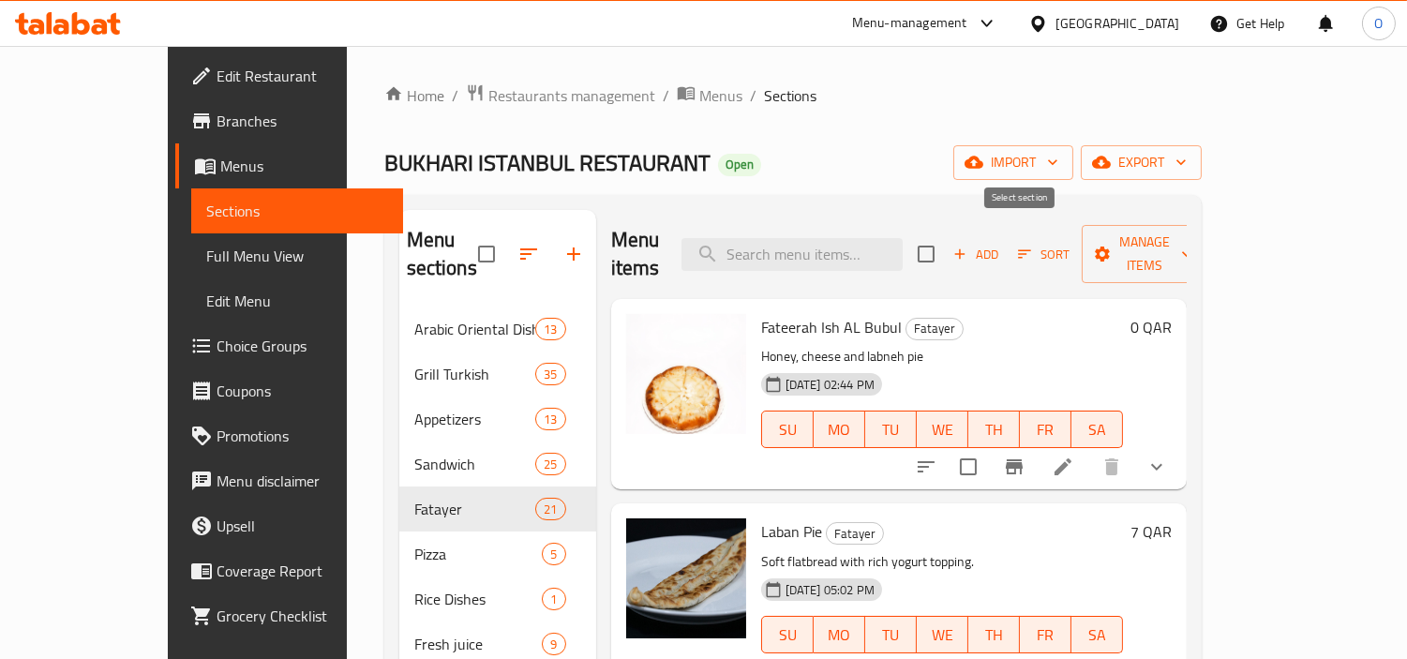
checkbox input "true"
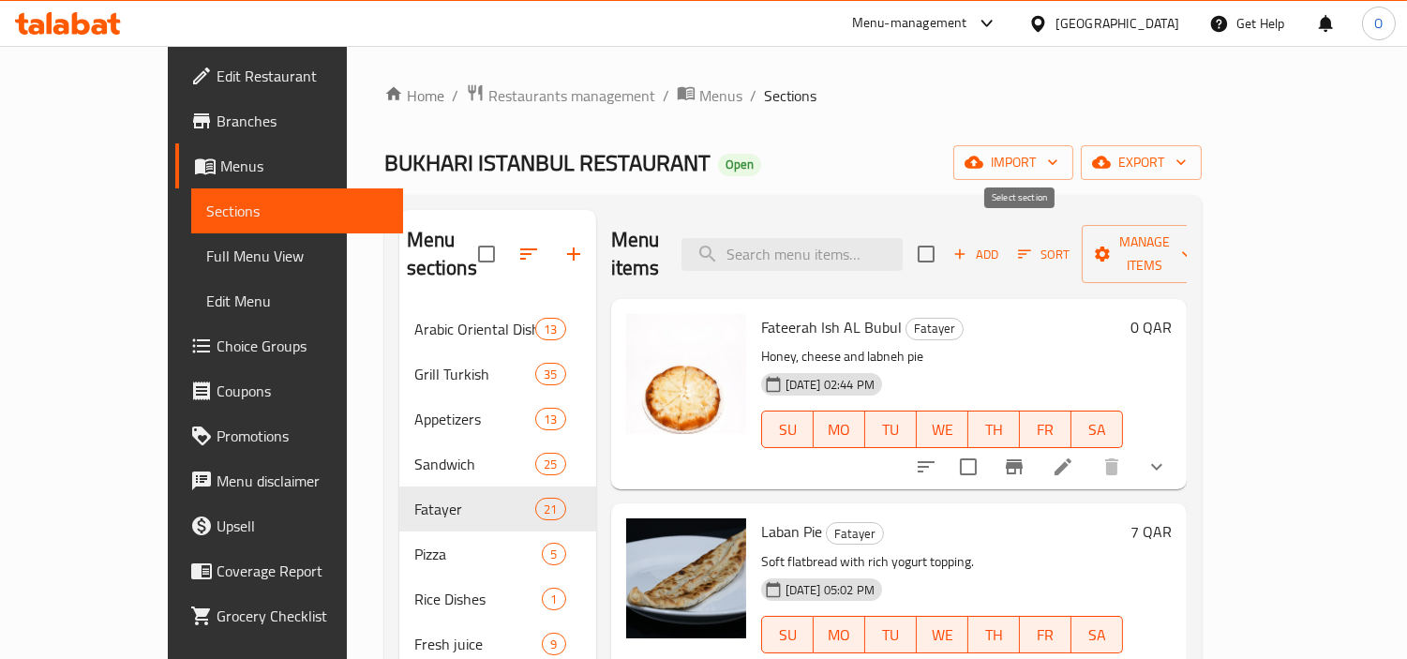
checkbox input "true"
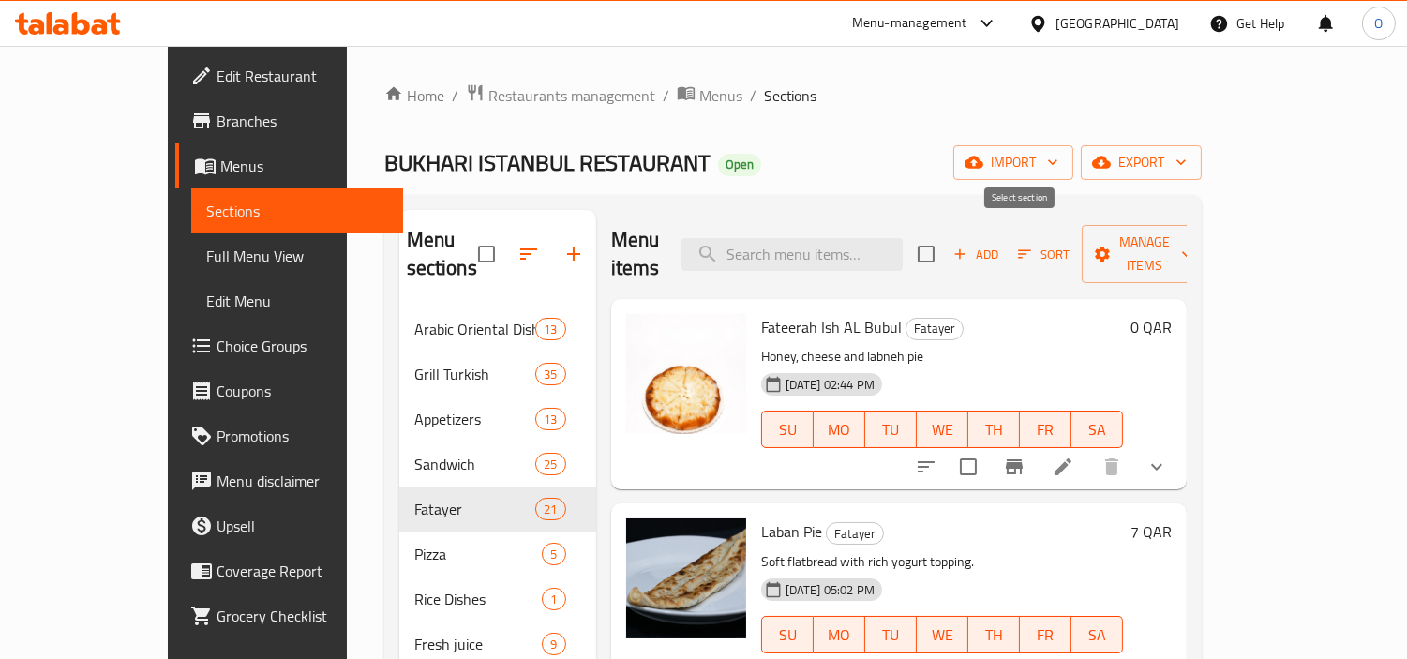
checkbox input "true"
click at [1192, 250] on span "Manage items" at bounding box center [1145, 254] width 96 height 47
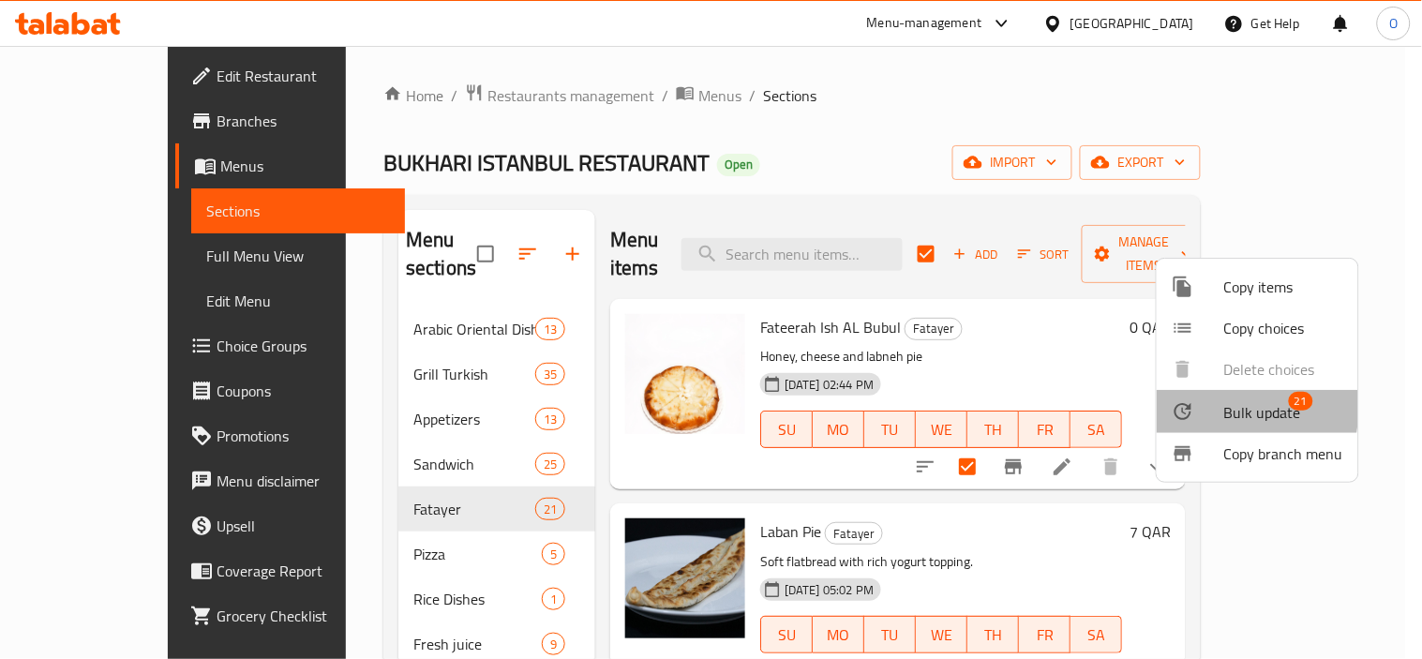
click at [1193, 408] on icon at bounding box center [1182, 411] width 22 height 22
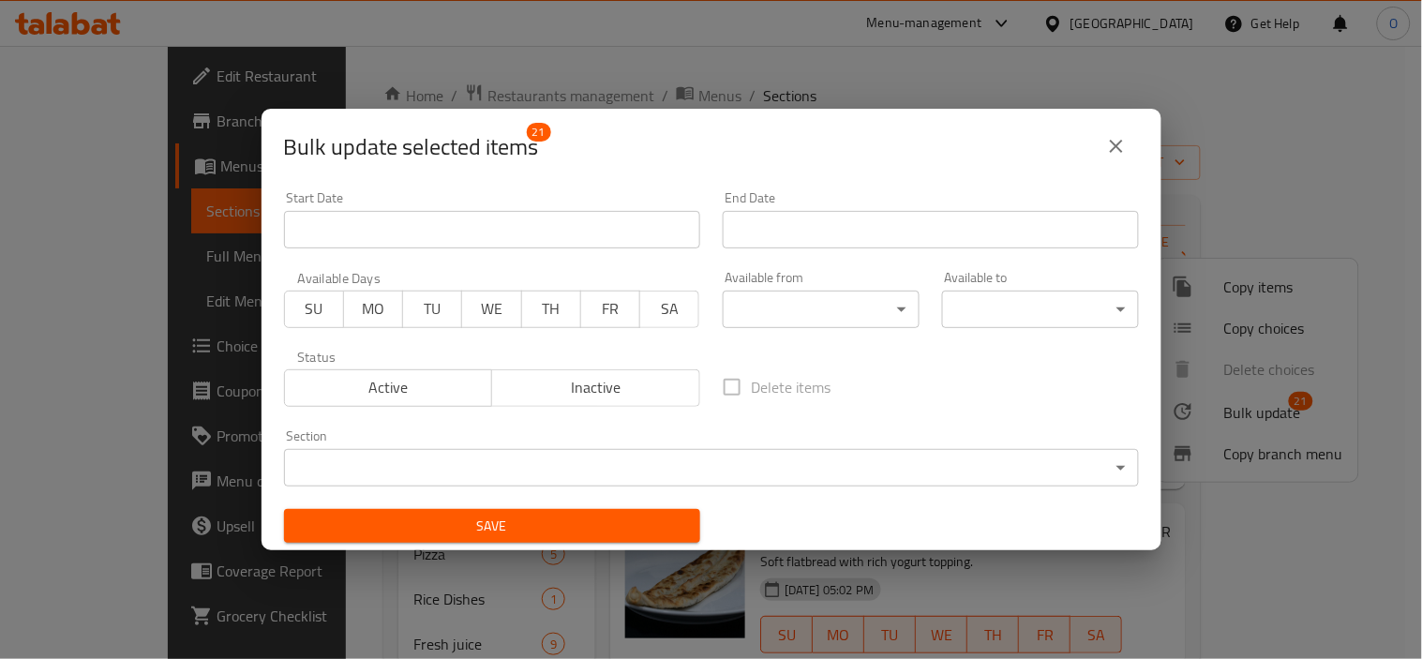
click at [798, 289] on body "​ Menu-management [GEOGRAPHIC_DATA] Get Help O Edit Restaurant Branches Menus S…" at bounding box center [711, 352] width 1422 height 613
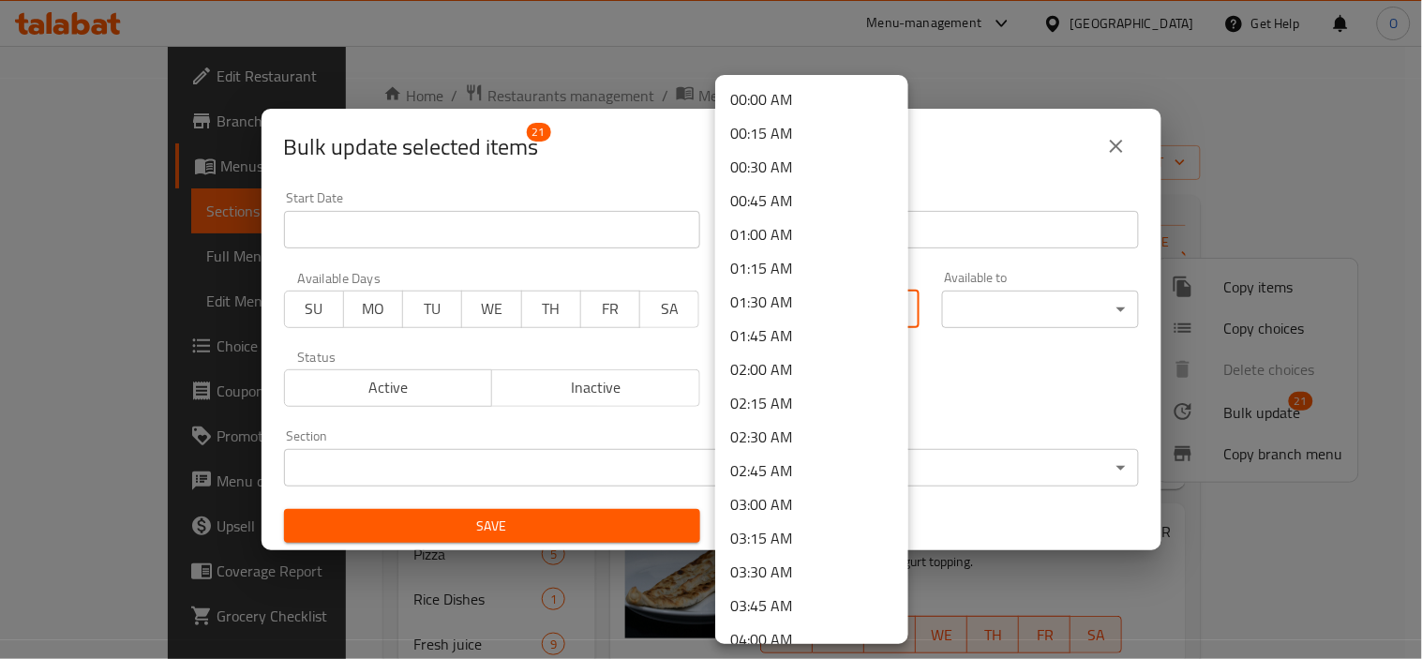
click at [860, 97] on li "00:00 AM" at bounding box center [811, 99] width 193 height 34
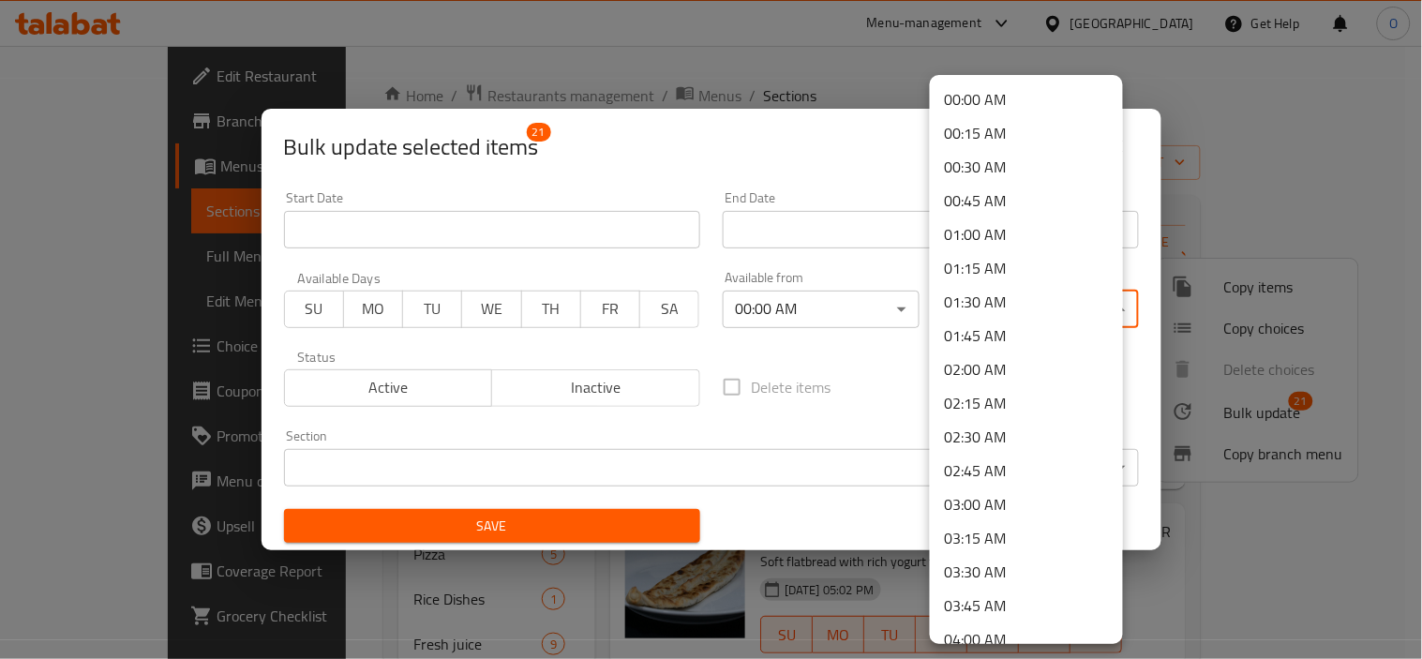
click at [1026, 306] on body "​ Menu-management [GEOGRAPHIC_DATA] Get Help O Edit Restaurant Branches Menus S…" at bounding box center [711, 352] width 1422 height 613
click at [1068, 106] on li "00:00 AM" at bounding box center [1026, 99] width 193 height 34
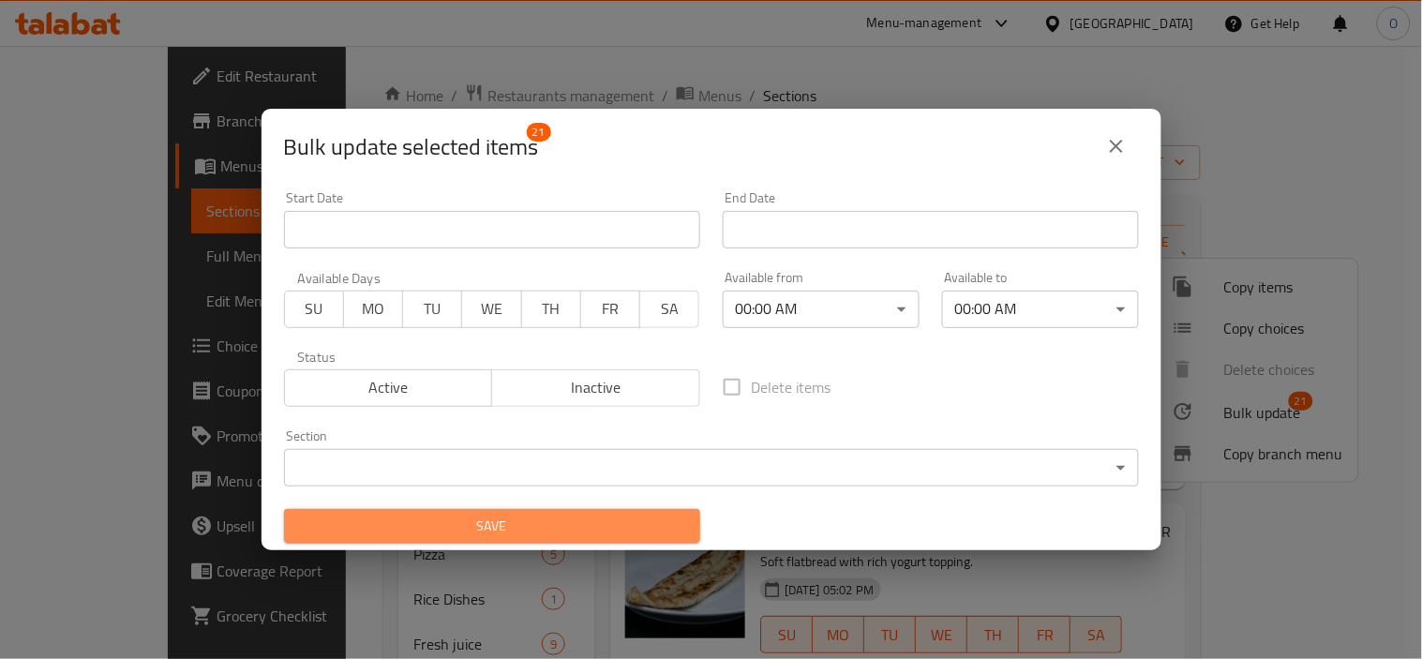
click at [626, 520] on span "Save" at bounding box center [492, 526] width 386 height 23
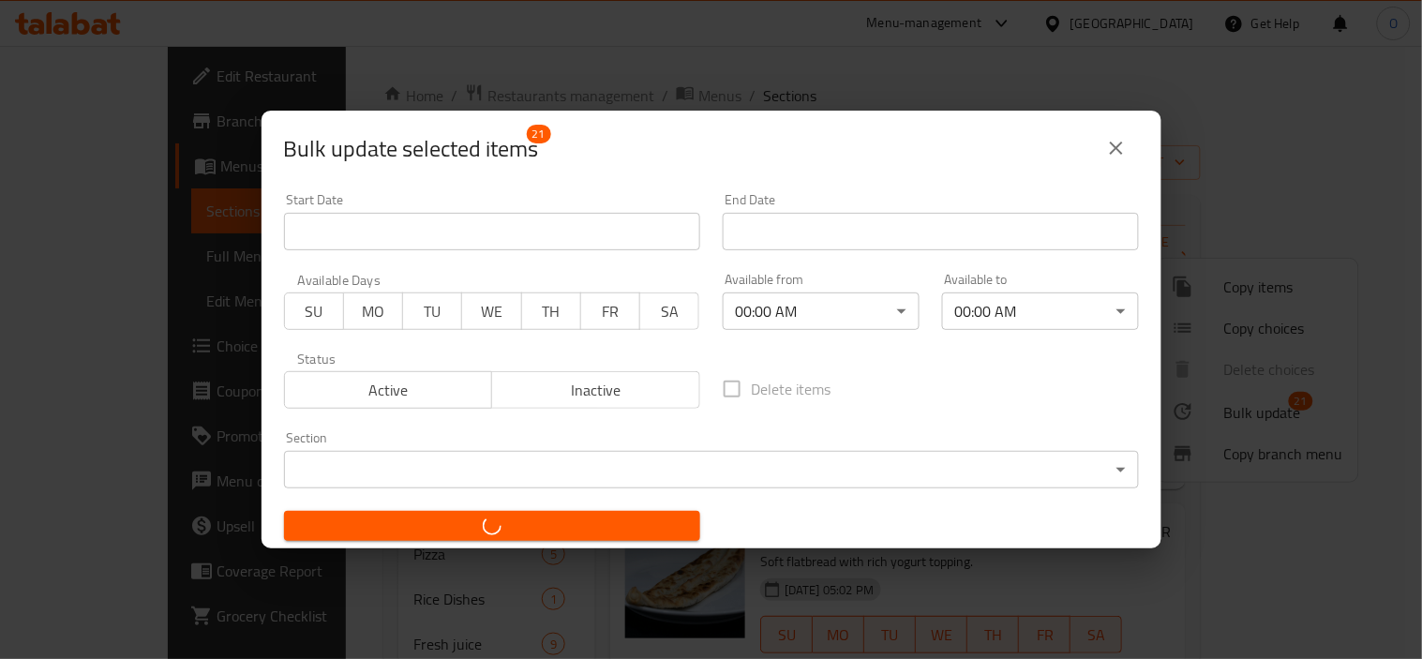
checkbox input "false"
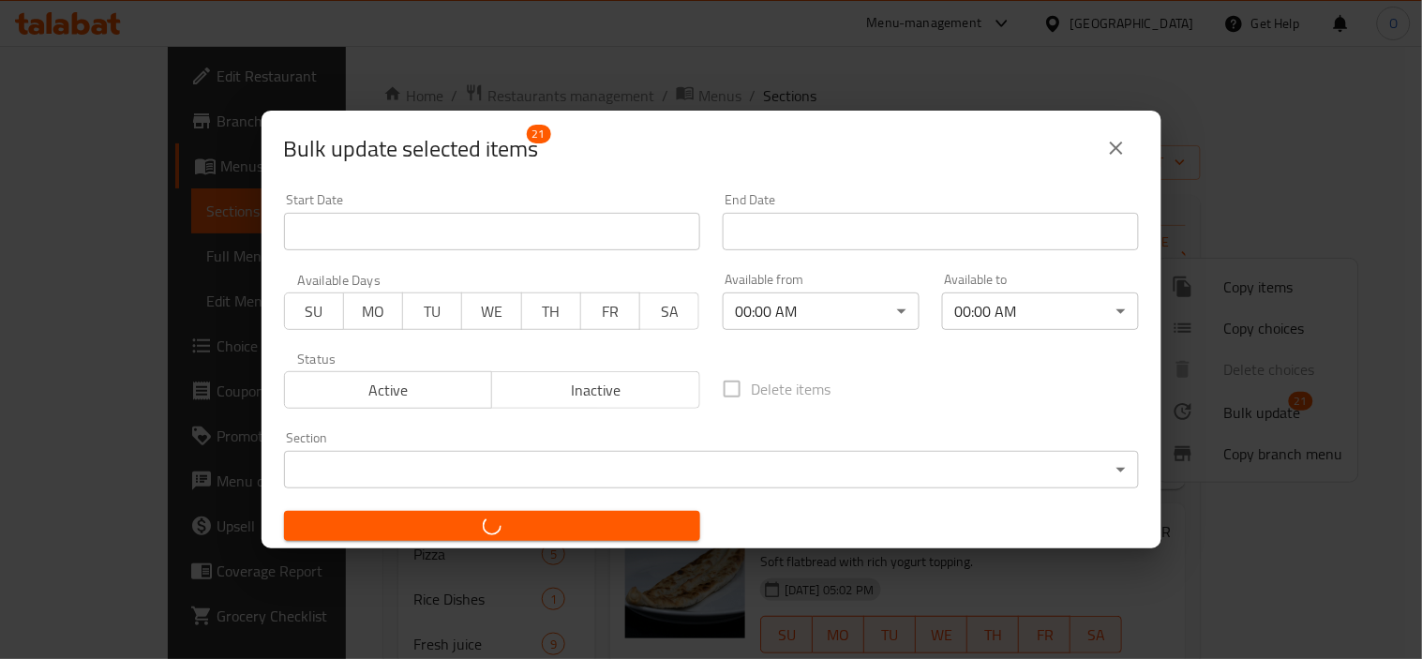
checkbox input "false"
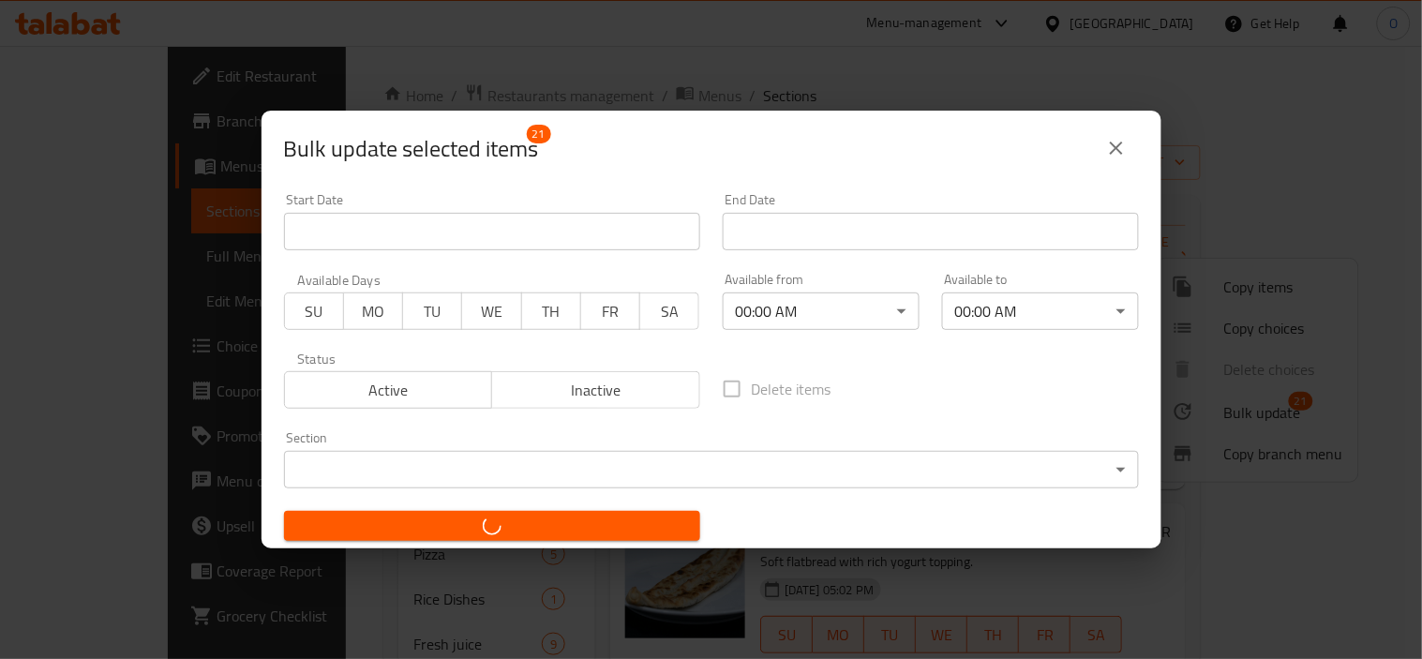
checkbox input "false"
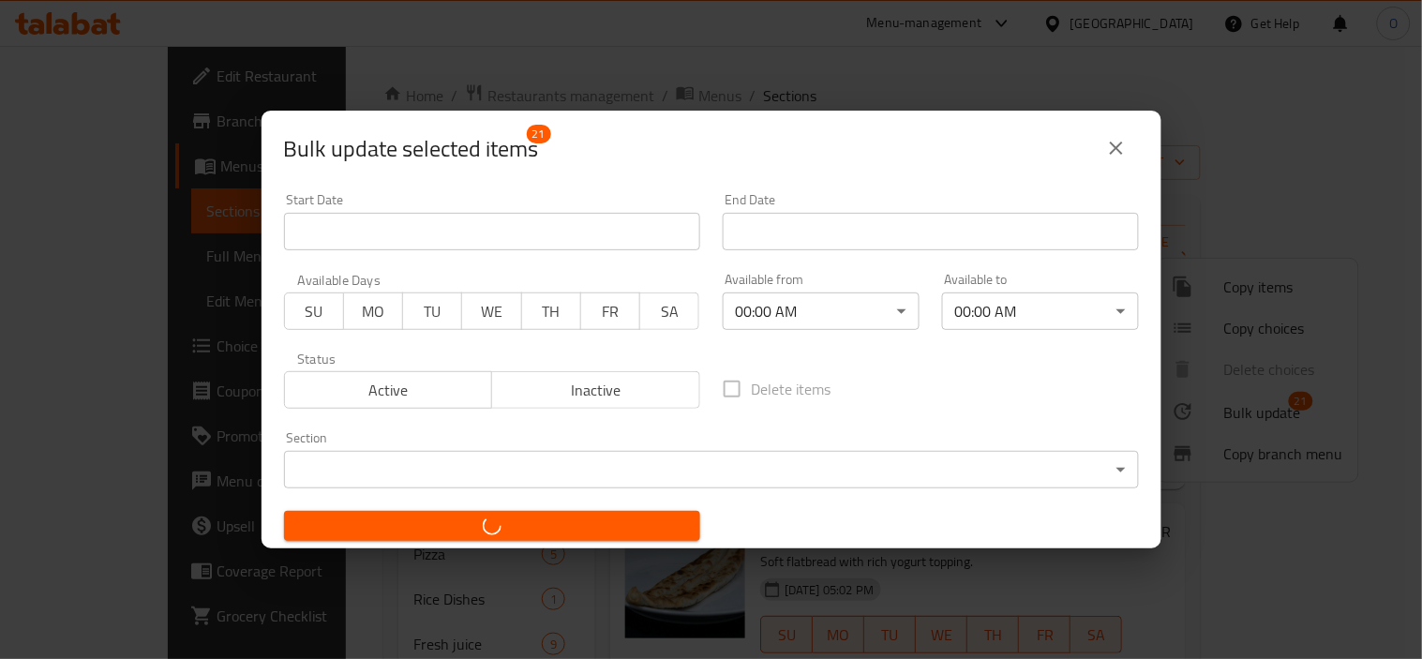
checkbox input "false"
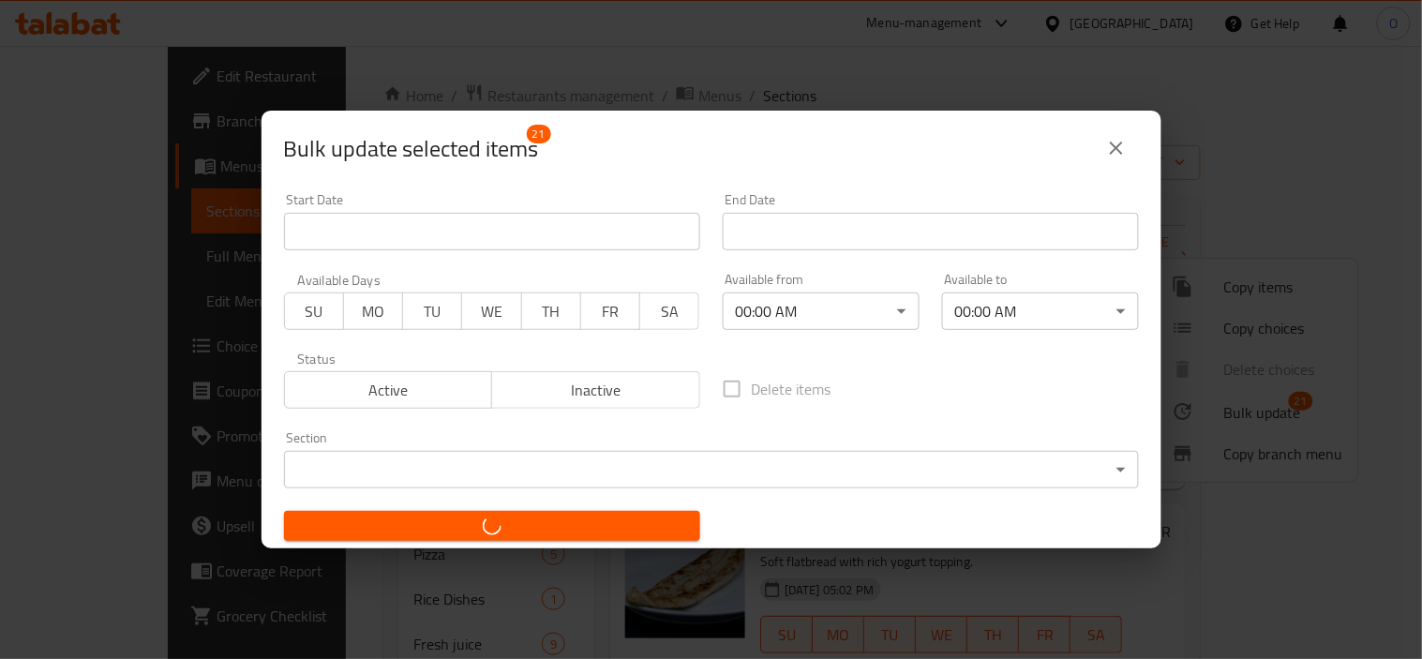
checkbox input "false"
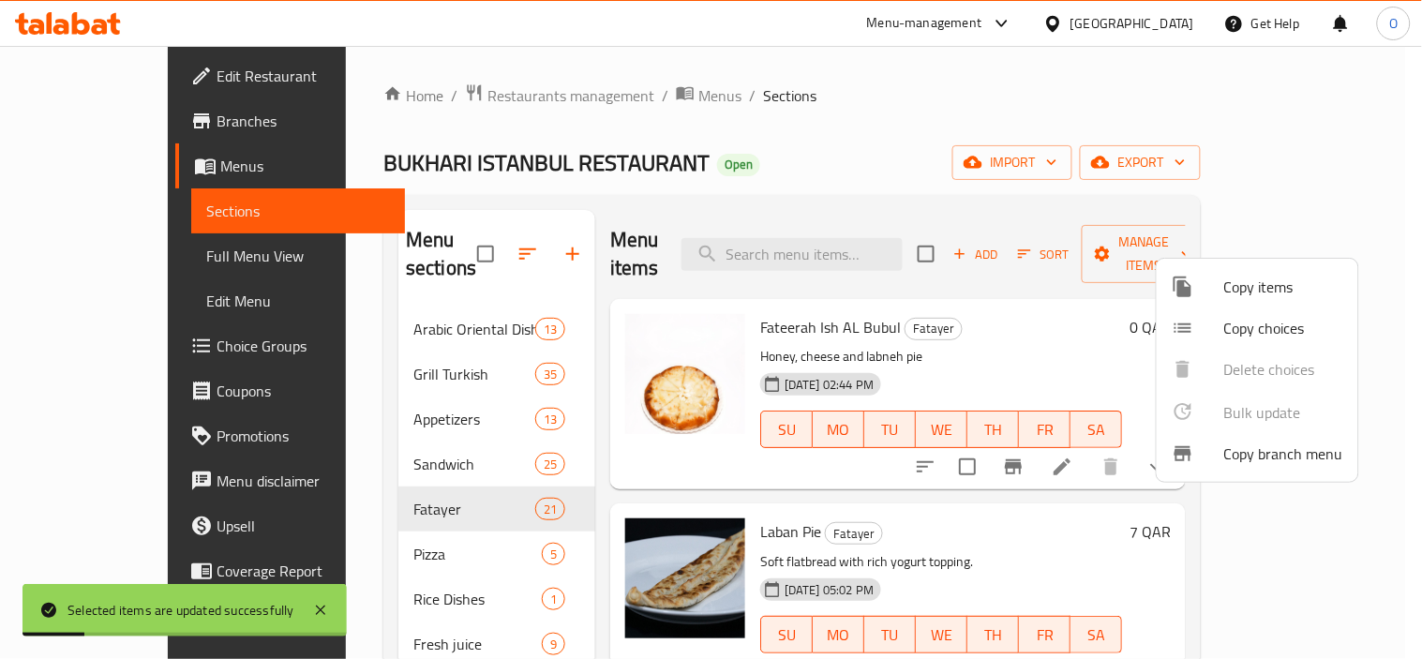
click at [1082, 550] on div at bounding box center [711, 329] width 1422 height 659
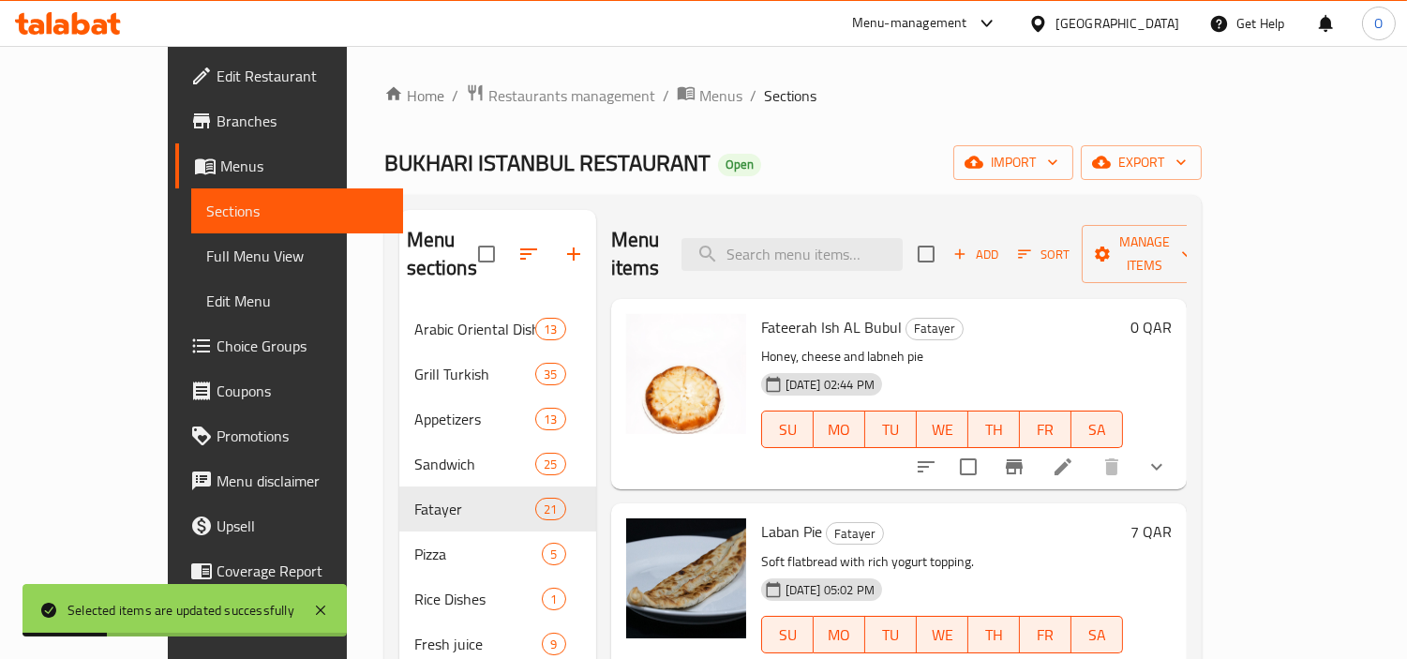
click at [1074, 455] on icon at bounding box center [1063, 466] width 22 height 22
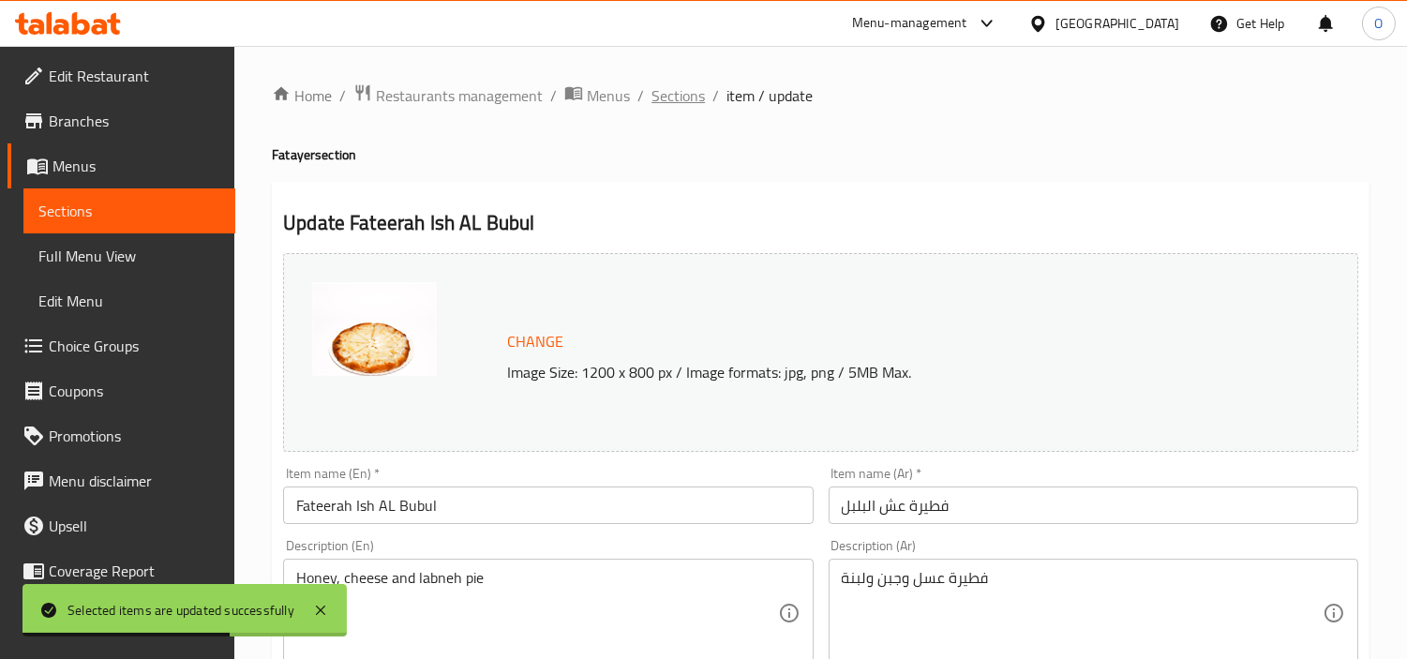
click at [690, 89] on span "Sections" at bounding box center [677, 95] width 53 height 22
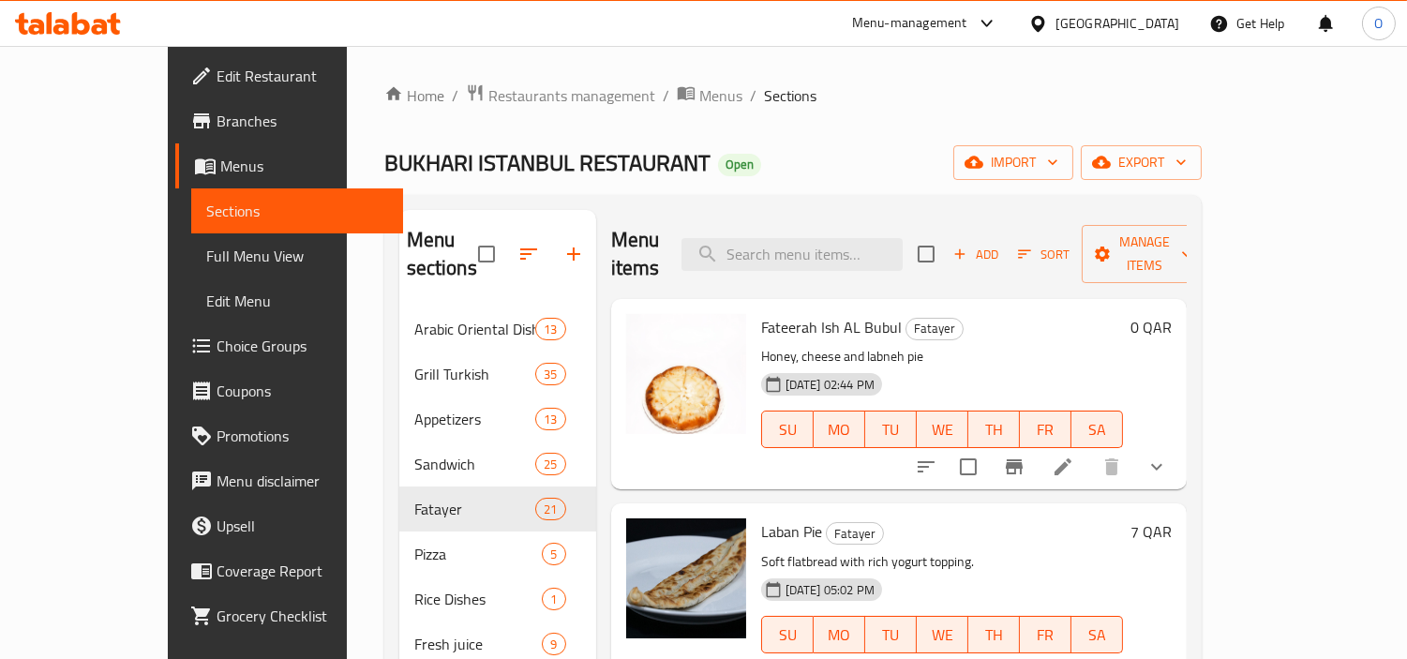
scroll to position [783, 0]
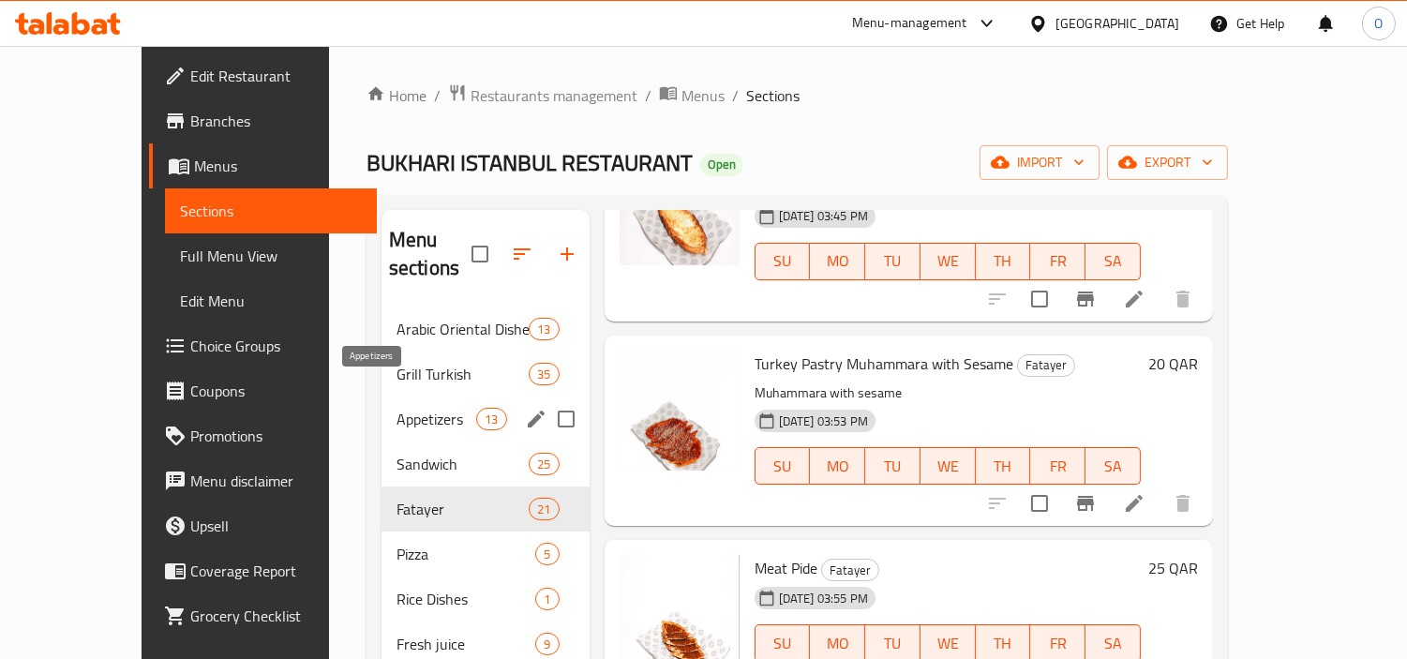
click at [396, 408] on span "Appetizers" at bounding box center [436, 419] width 80 height 22
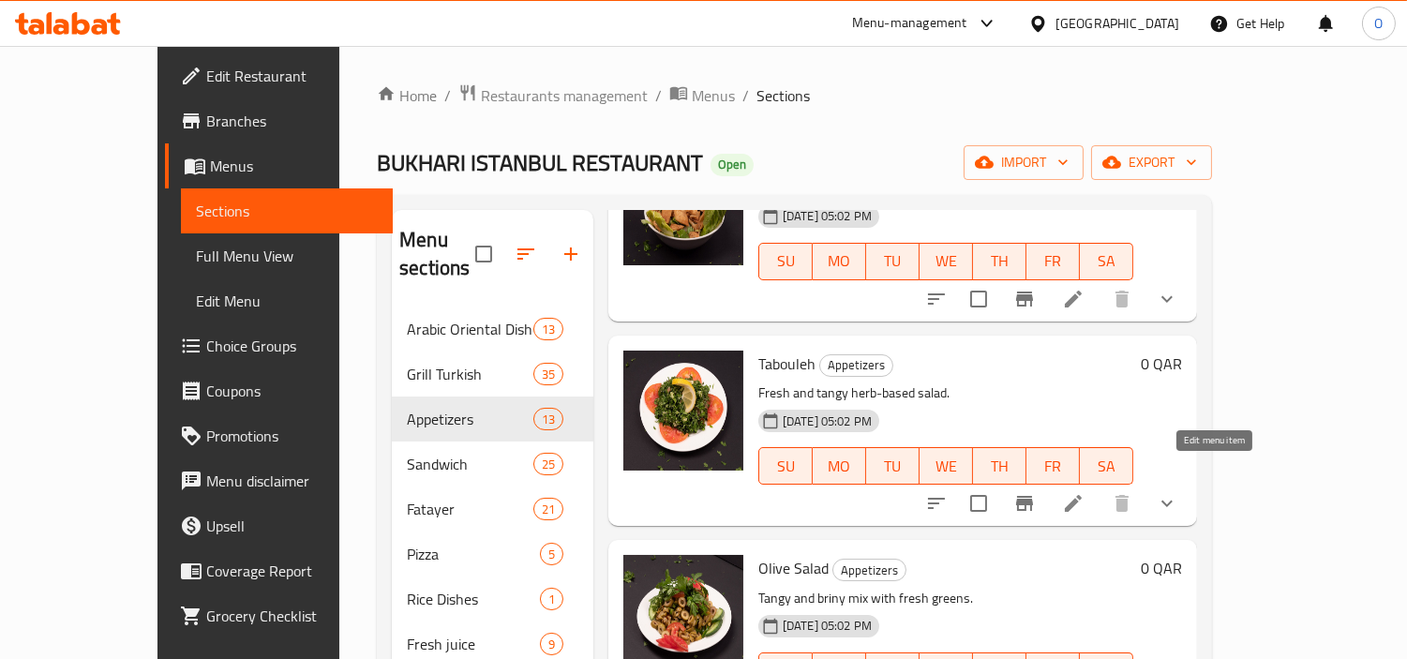
click at [1084, 492] on icon at bounding box center [1073, 503] width 22 height 22
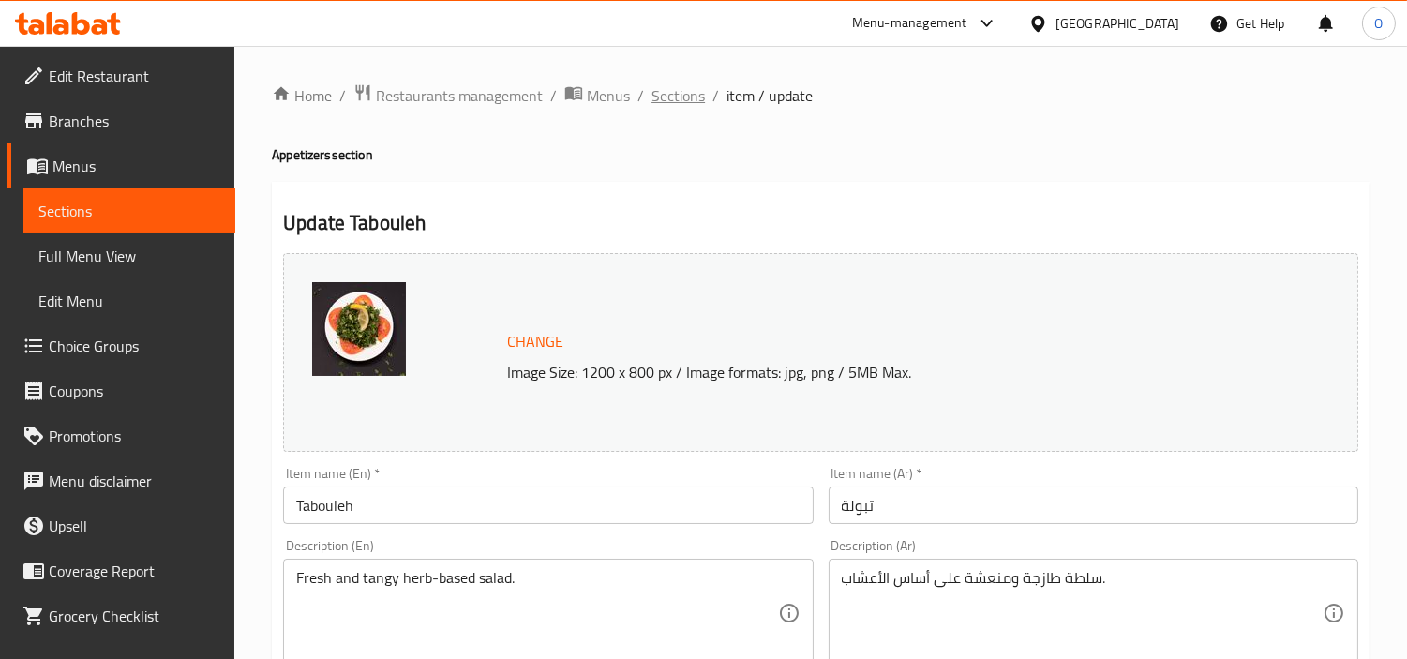
click at [660, 97] on span "Sections" at bounding box center [677, 95] width 53 height 22
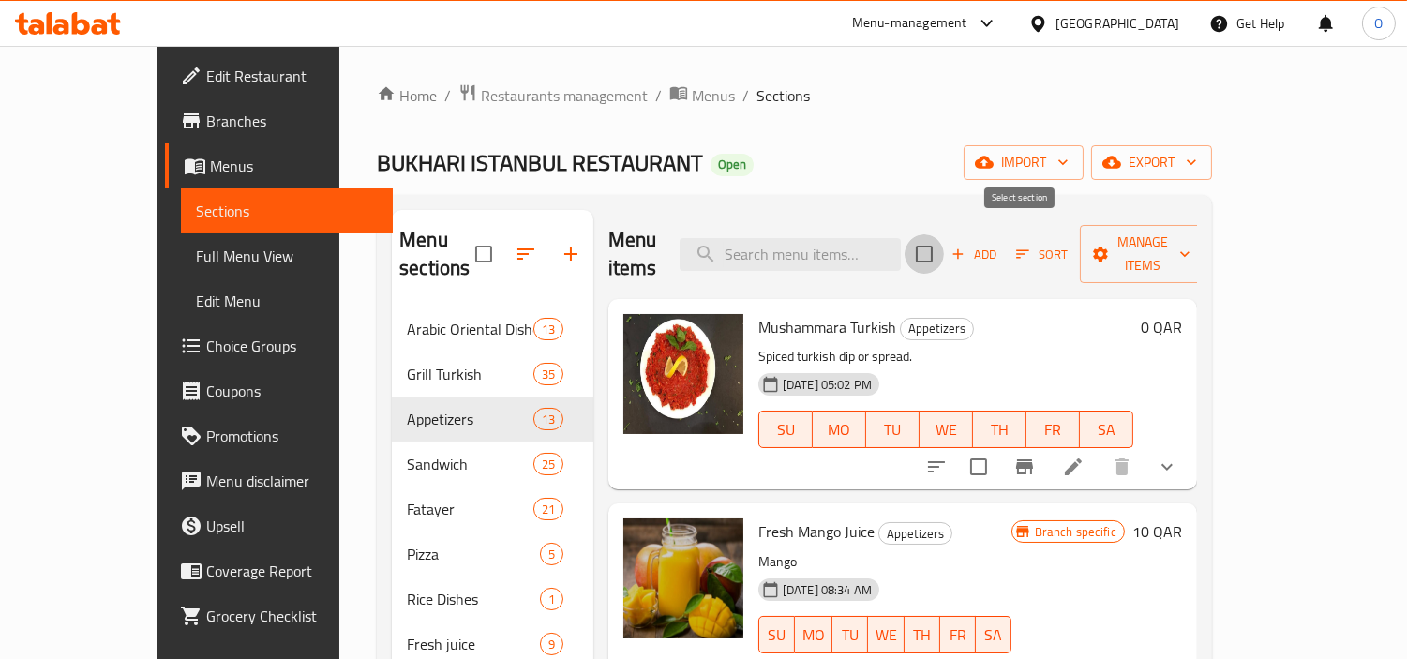
click at [944, 241] on input "checkbox" at bounding box center [923, 253] width 39 height 39
checkbox input "true"
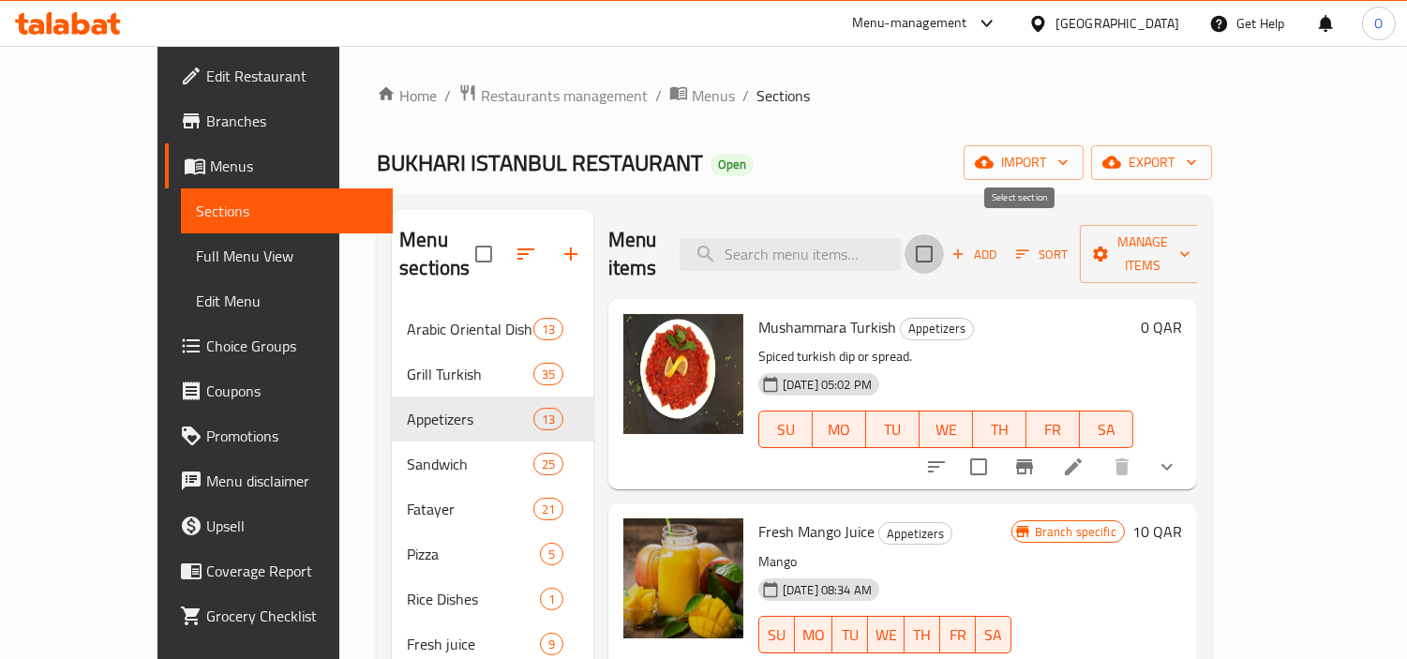
checkbox input "true"
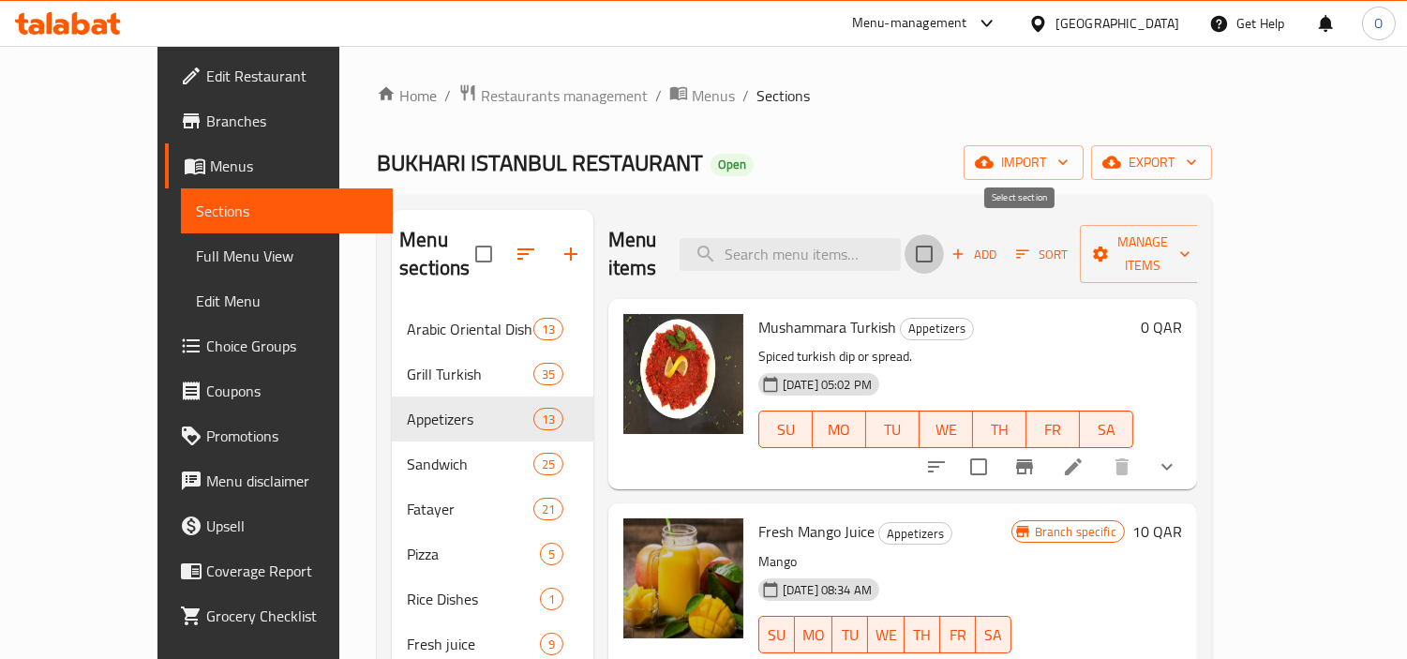
checkbox input "true"
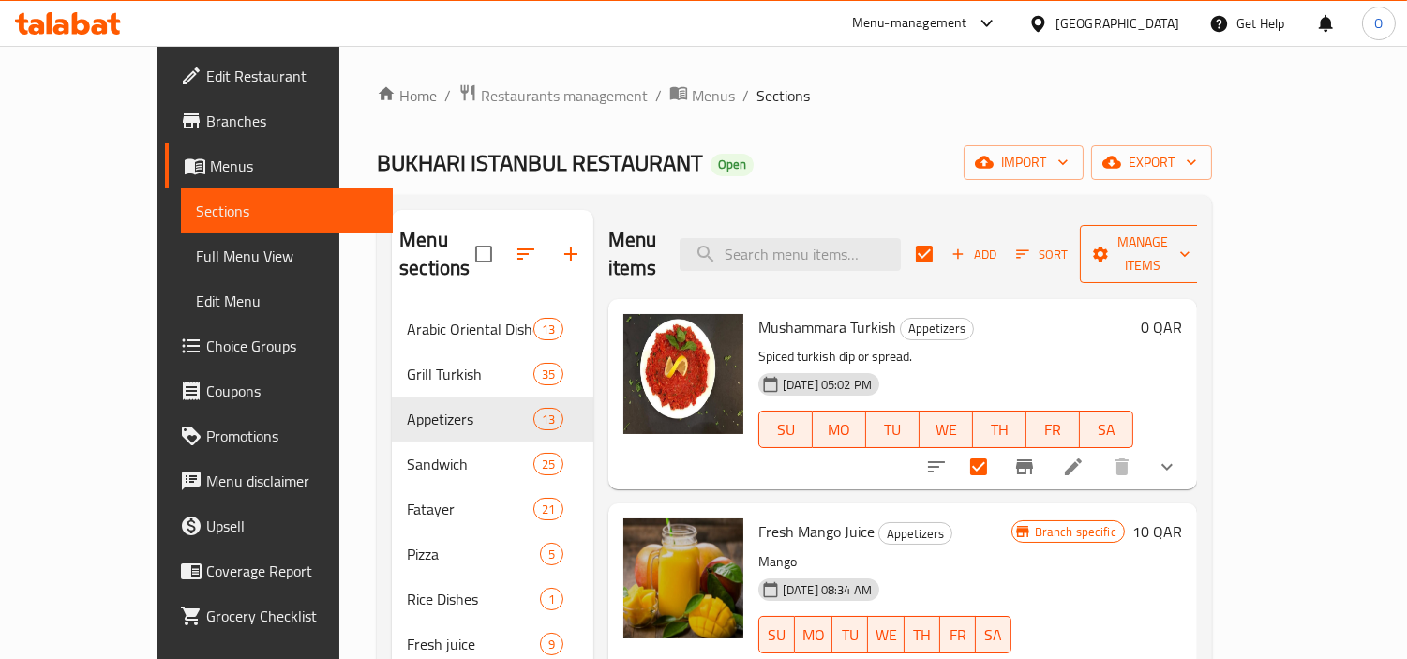
click at [1190, 248] on span "Manage items" at bounding box center [1143, 254] width 96 height 47
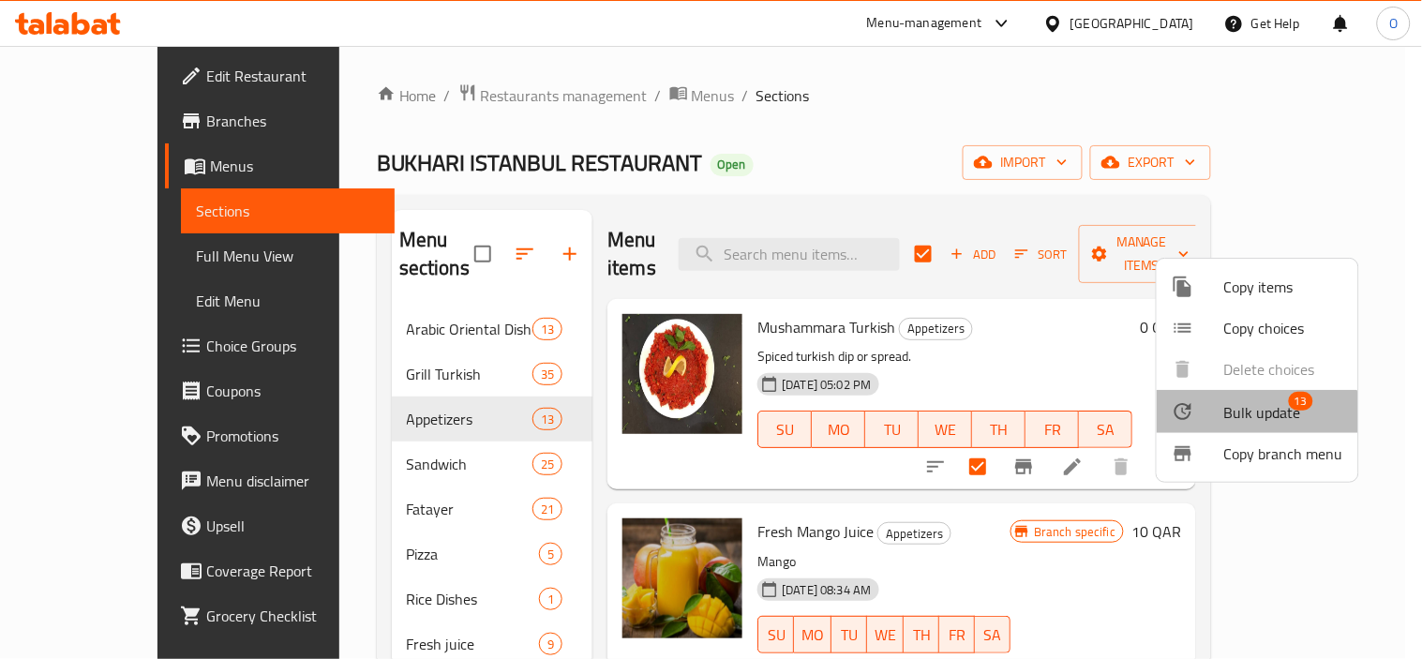
click at [1222, 431] on li "Bulk update 13" at bounding box center [1257, 411] width 201 height 43
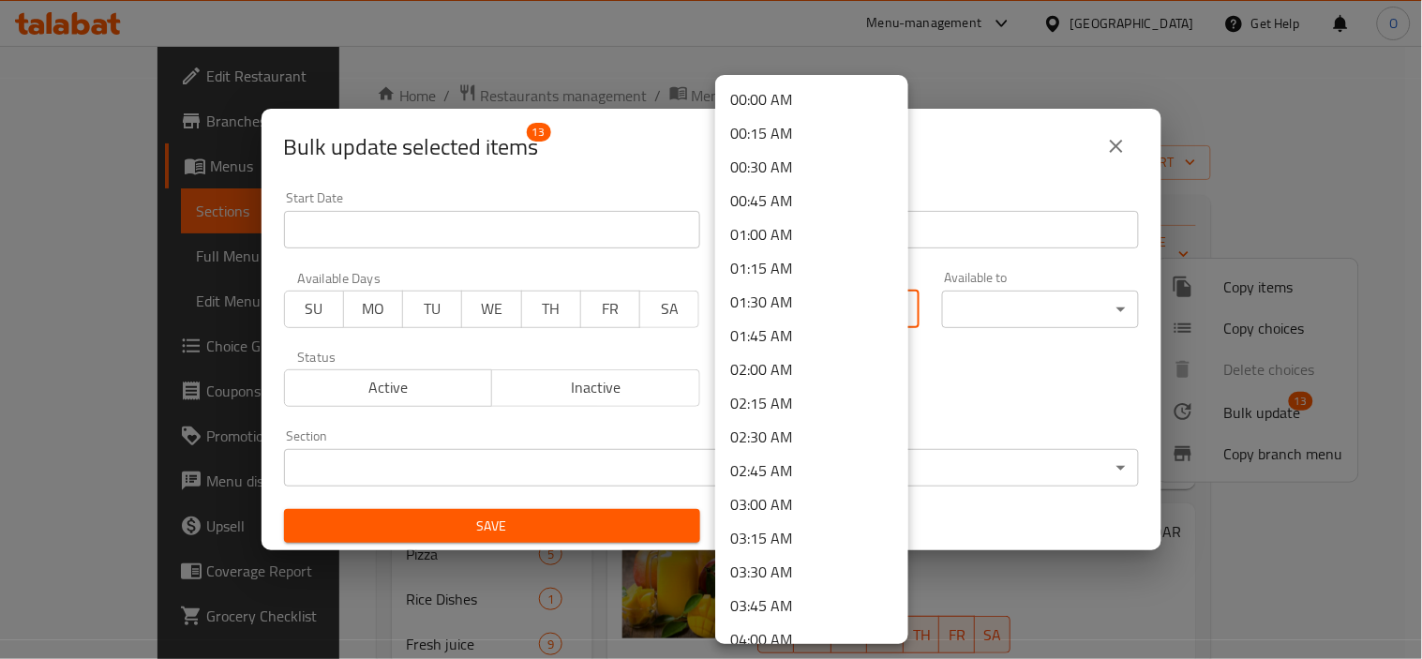
click at [746, 302] on body "​ Menu-management [GEOGRAPHIC_DATA] Get Help O Edit Restaurant Branches Menus S…" at bounding box center [711, 352] width 1422 height 613
click at [863, 94] on li "00:00 AM" at bounding box center [811, 99] width 193 height 34
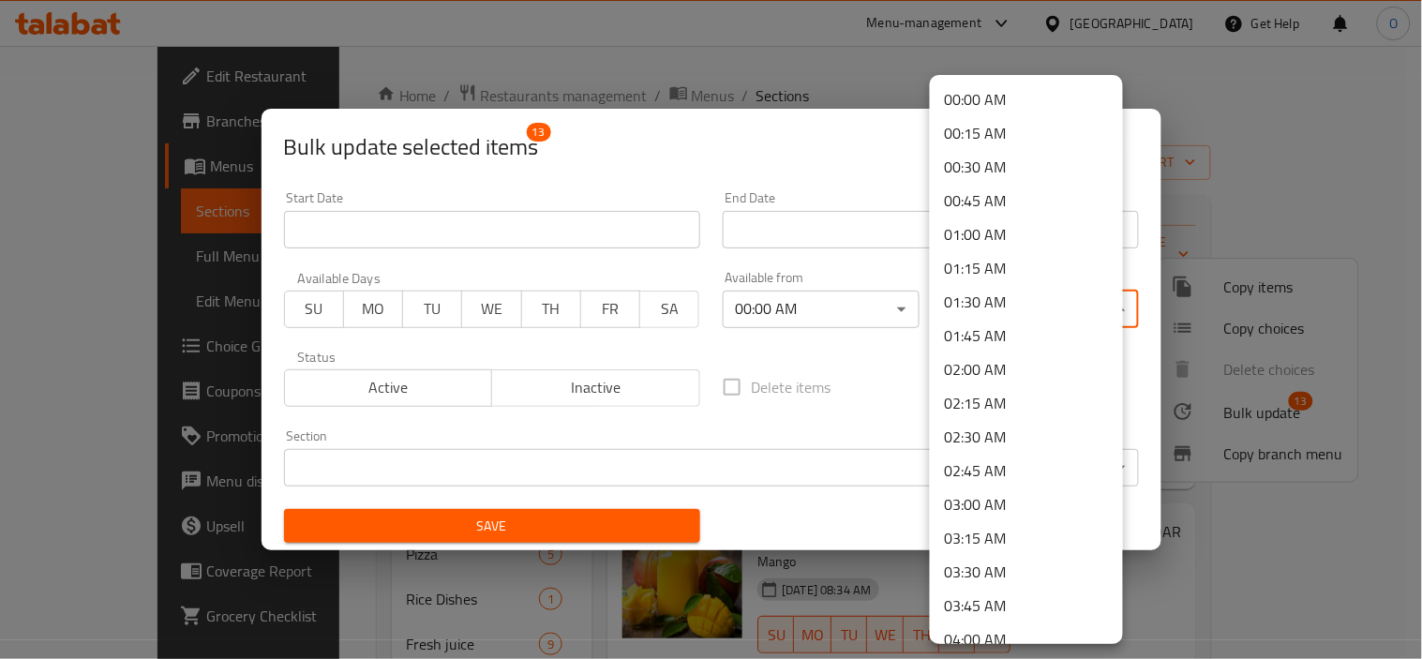
click at [1042, 309] on body "​ Menu-management [GEOGRAPHIC_DATA] Get Help O Edit Restaurant Branches Menus S…" at bounding box center [711, 352] width 1422 height 613
click at [1025, 91] on li "00:00 AM" at bounding box center [1026, 99] width 193 height 34
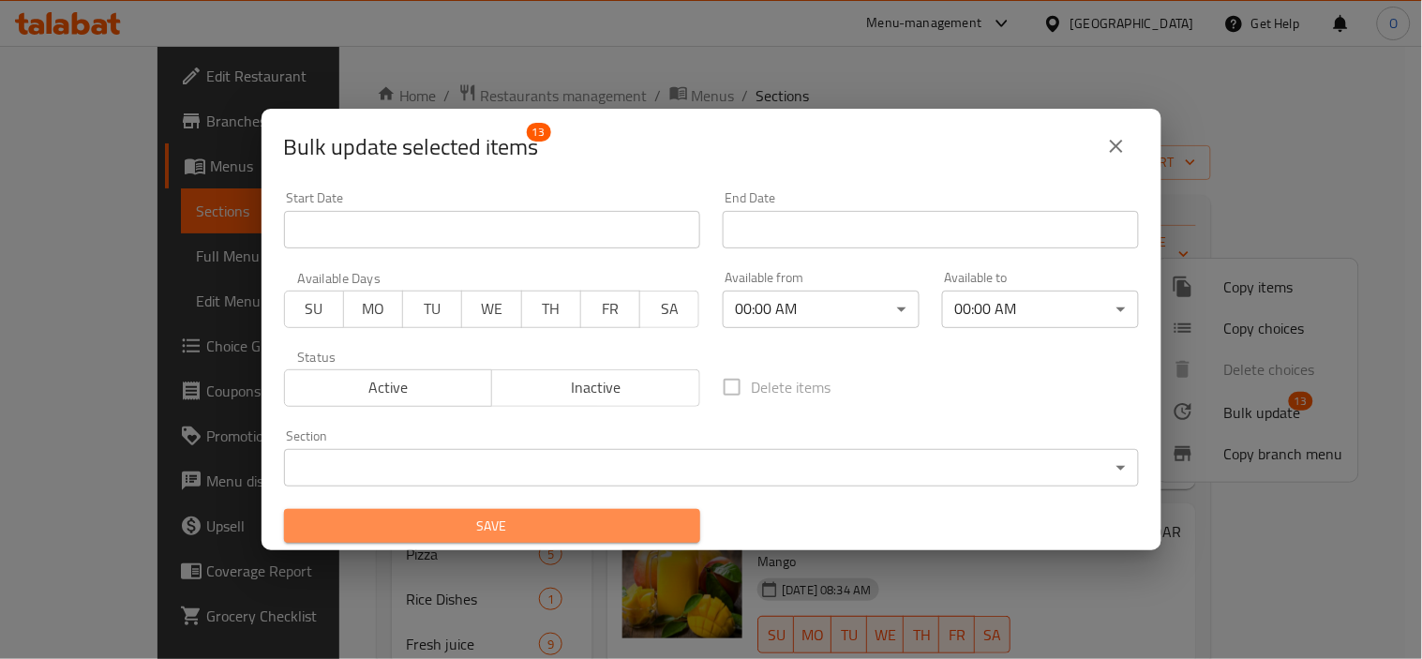
click at [631, 538] on button "Save" at bounding box center [492, 526] width 416 height 35
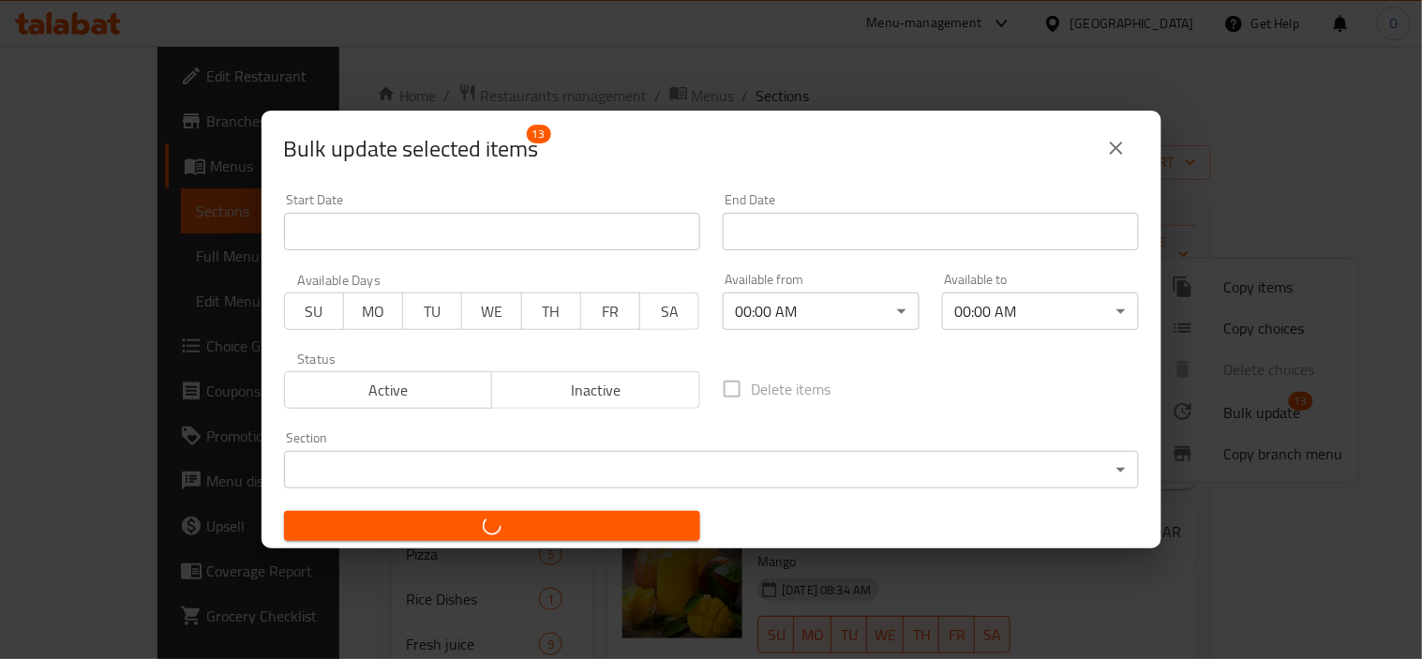
checkbox input "false"
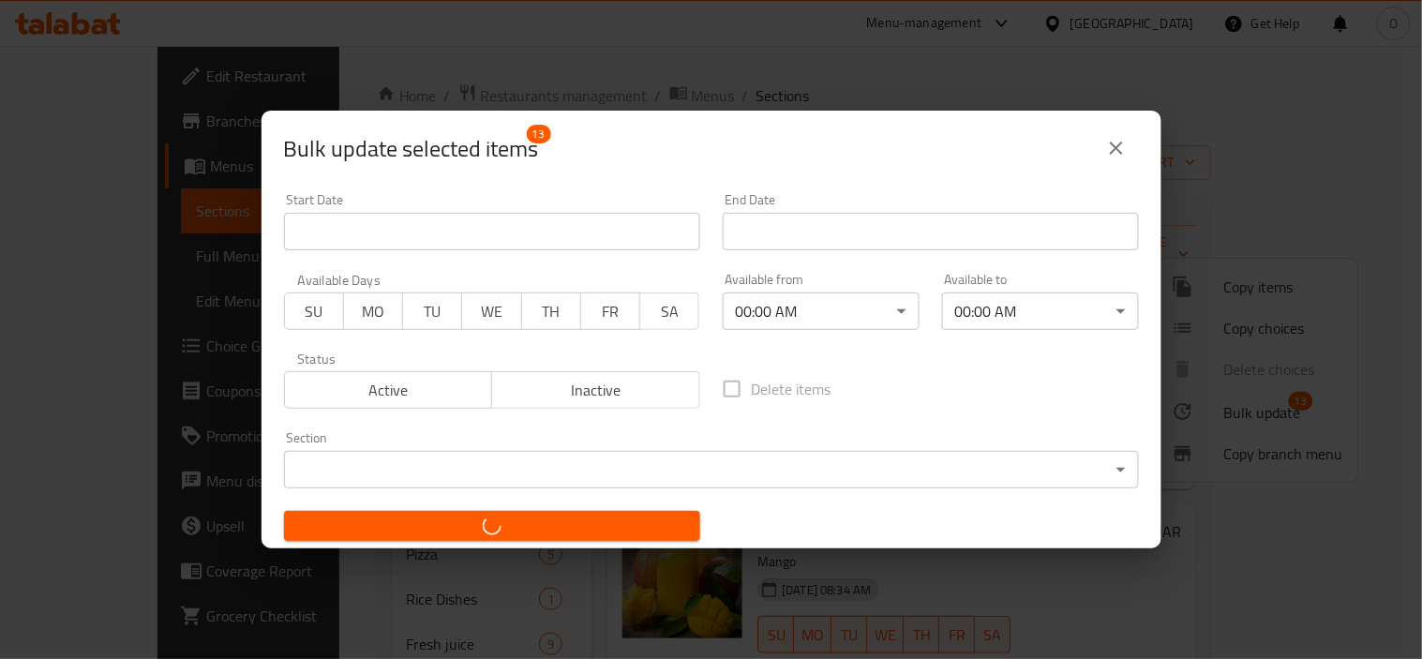
checkbox input "false"
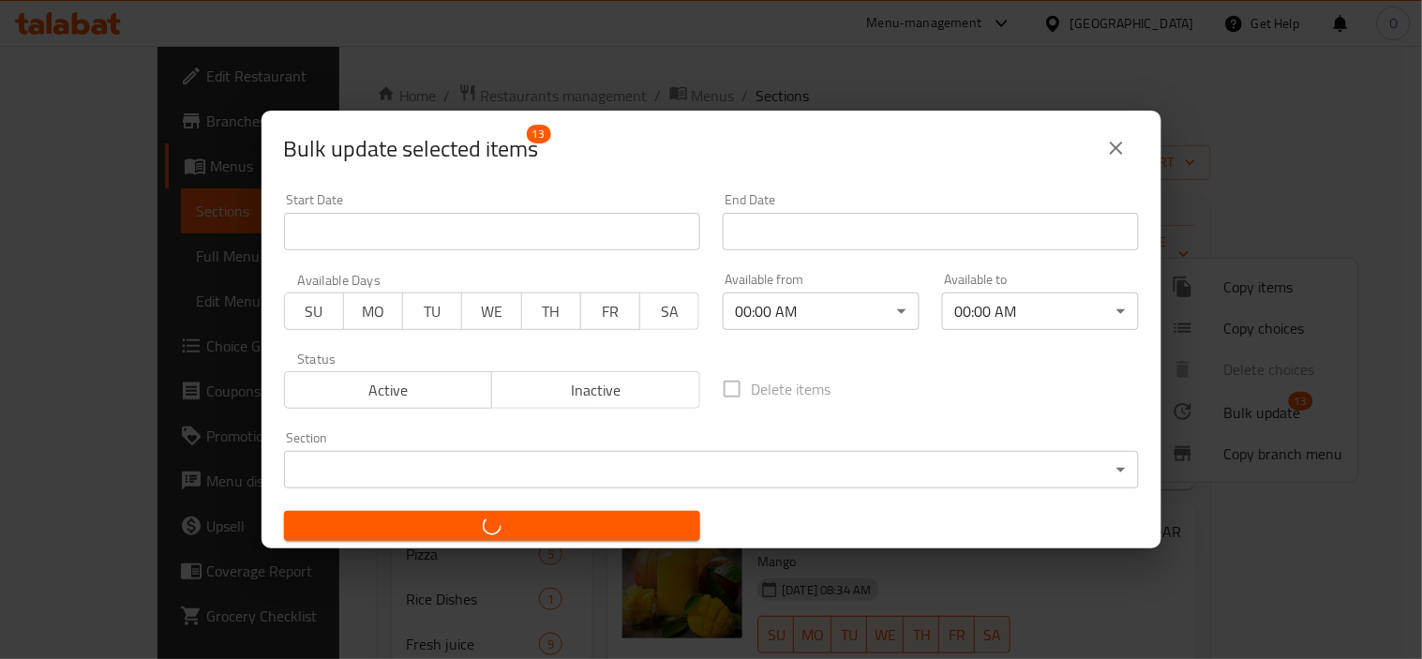
checkbox input "false"
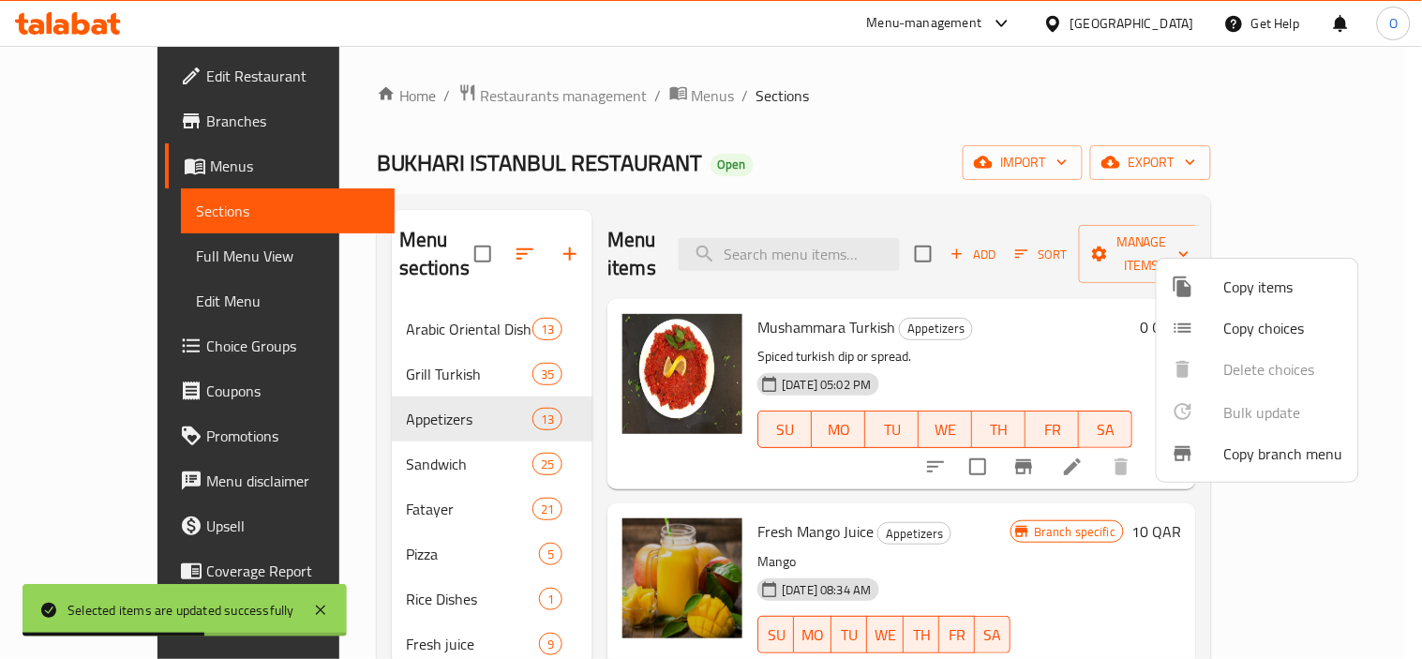
click at [414, 515] on div at bounding box center [711, 329] width 1422 height 659
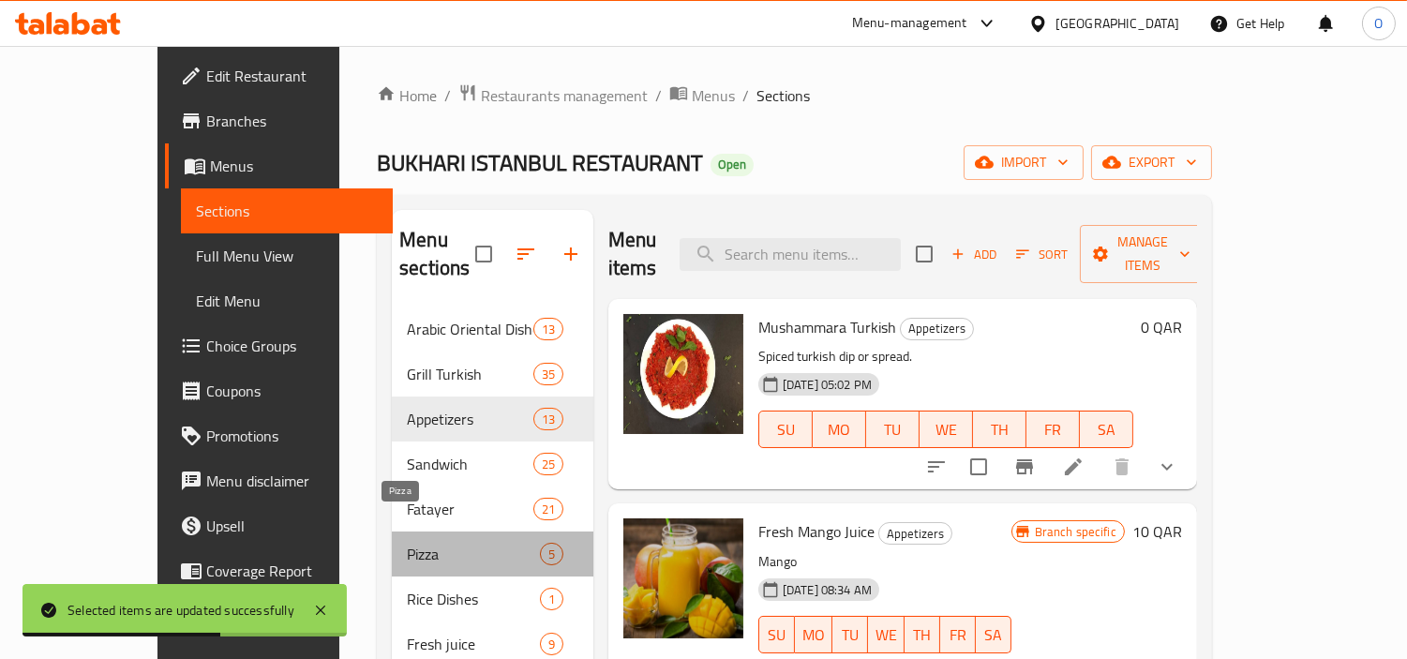
click at [414, 543] on span "Pizza" at bounding box center [473, 554] width 133 height 22
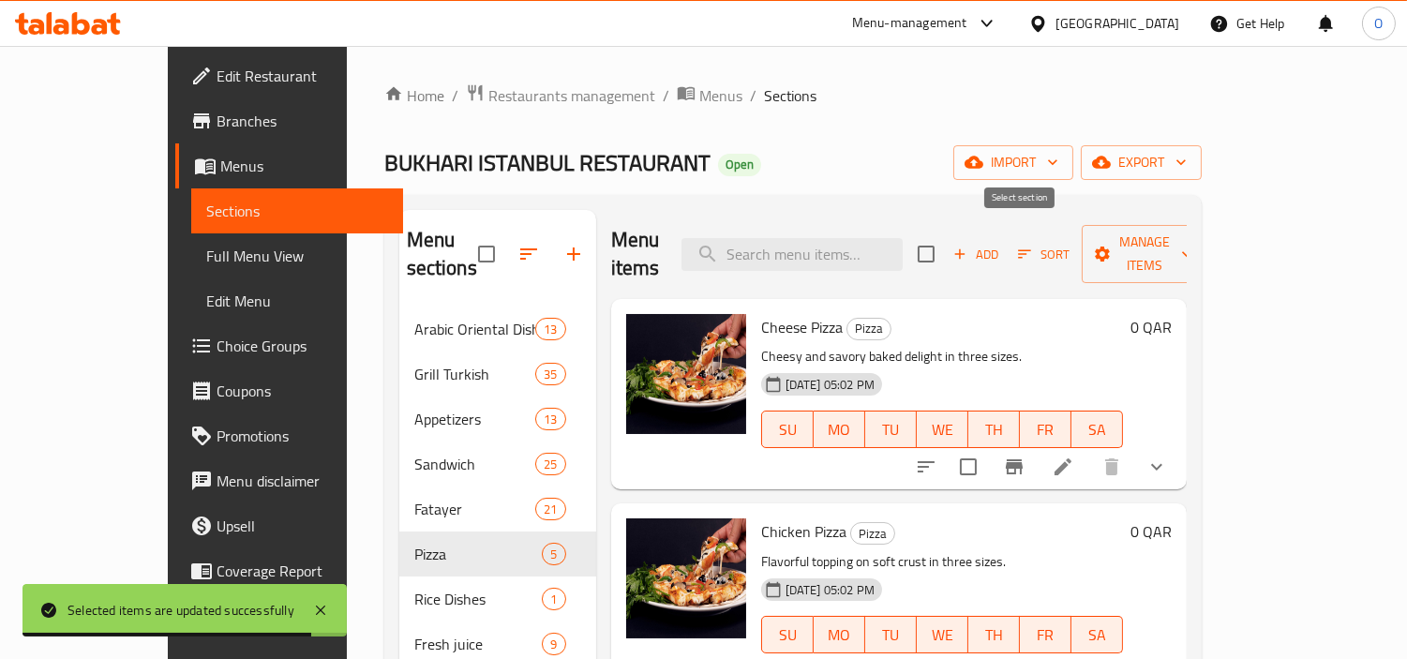
click at [946, 239] on input "checkbox" at bounding box center [925, 253] width 39 height 39
checkbox input "true"
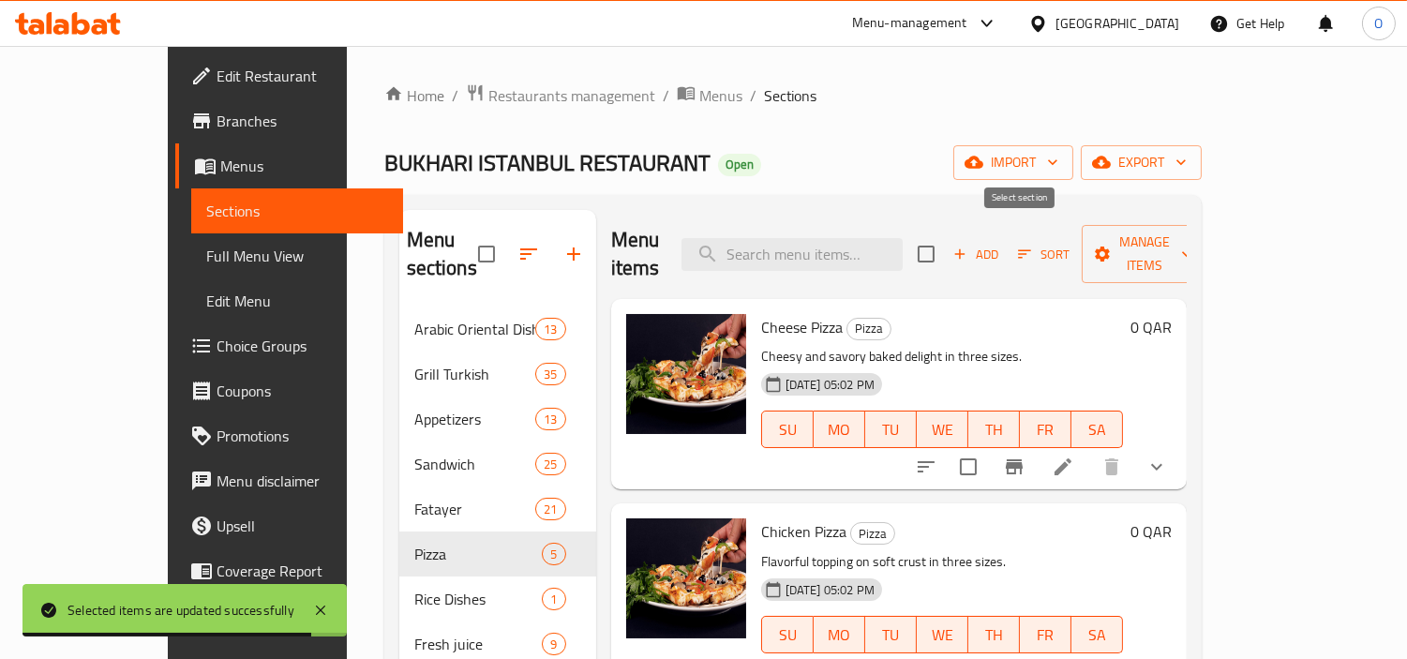
checkbox input "true"
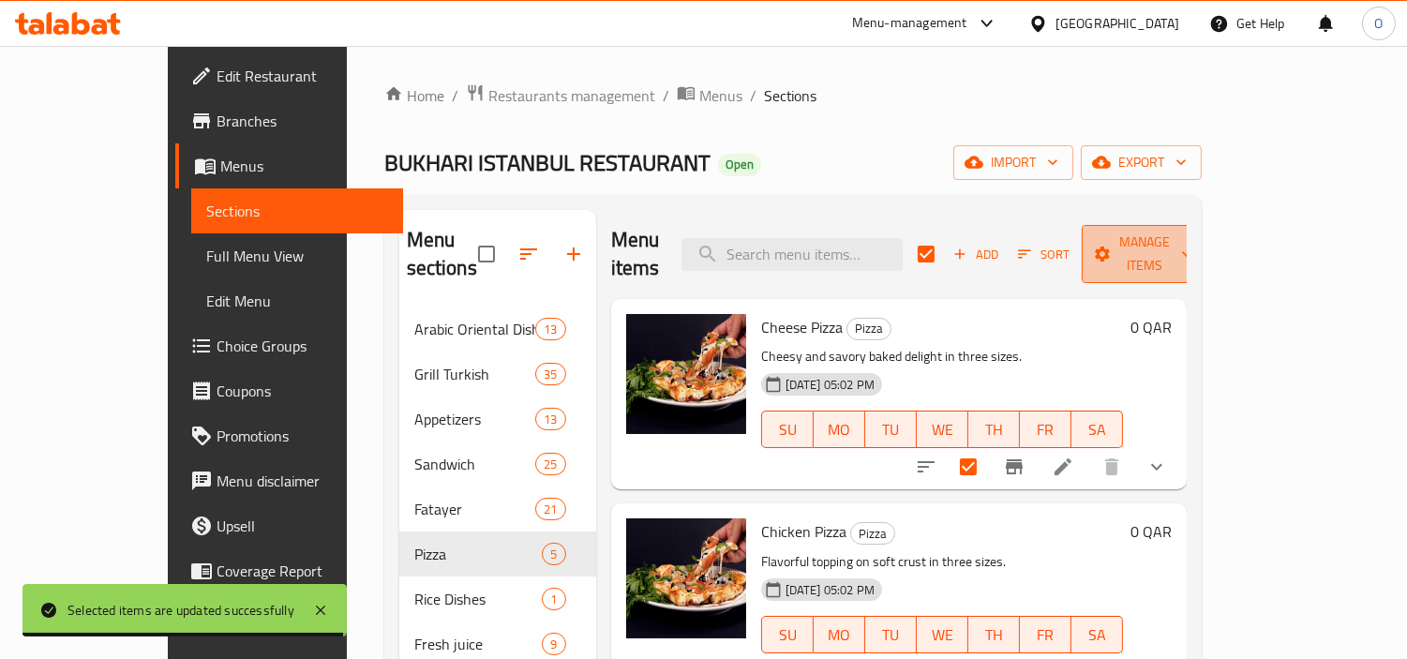
click at [1192, 247] on span "Manage items" at bounding box center [1145, 254] width 96 height 47
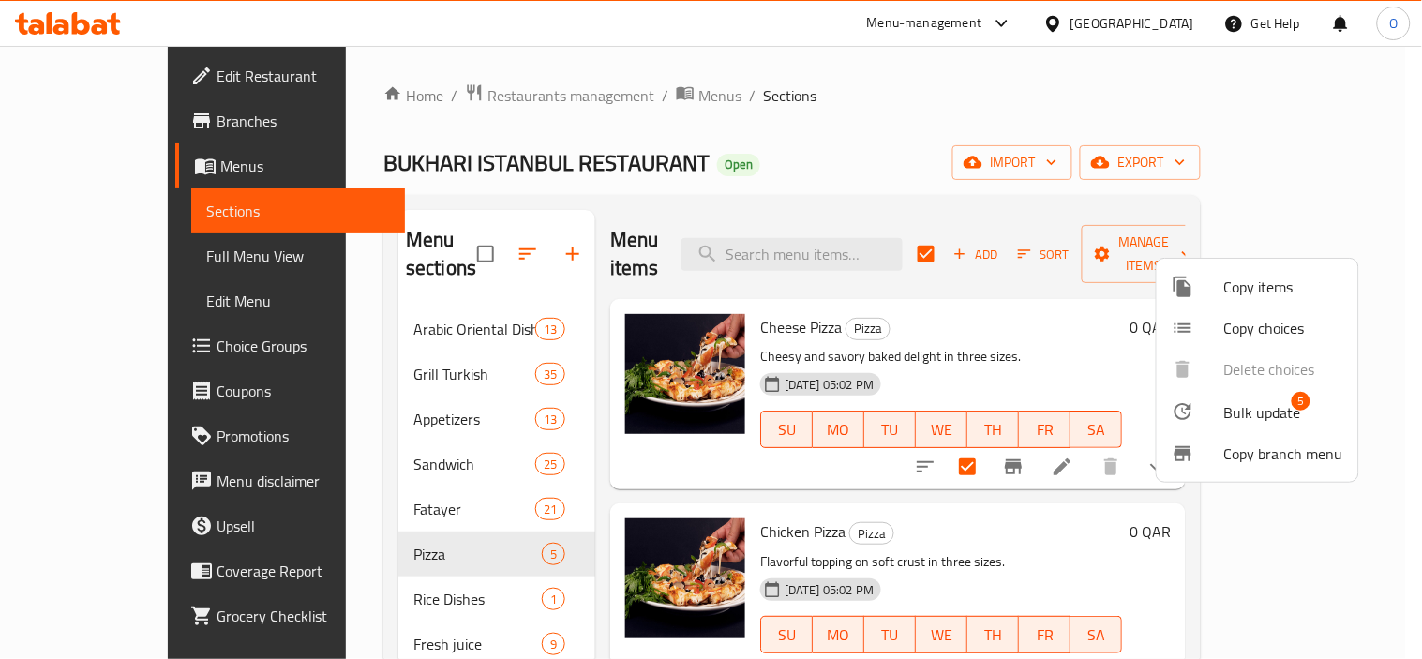
click at [1232, 410] on span "Bulk update" at bounding box center [1262, 412] width 77 height 22
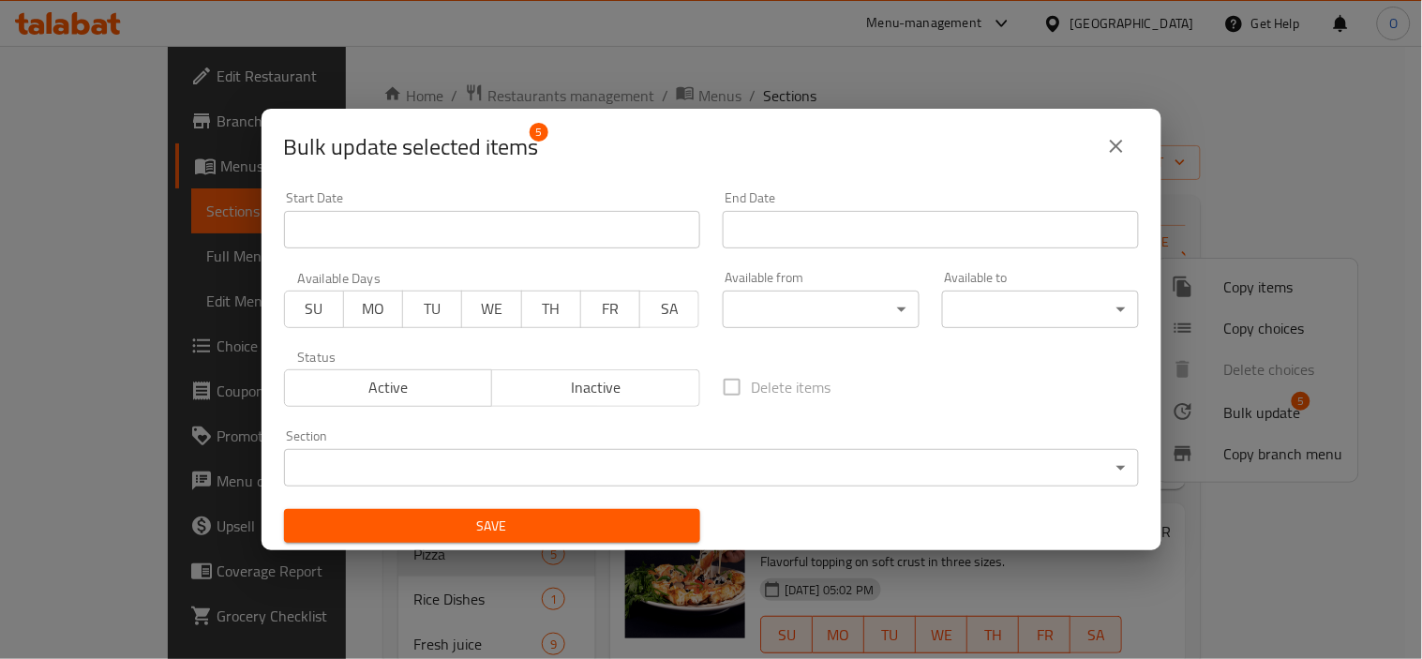
click at [724, 311] on body "​ Menu-management [GEOGRAPHIC_DATA] Get Help O Edit Restaurant Branches Menus S…" at bounding box center [711, 352] width 1422 height 613
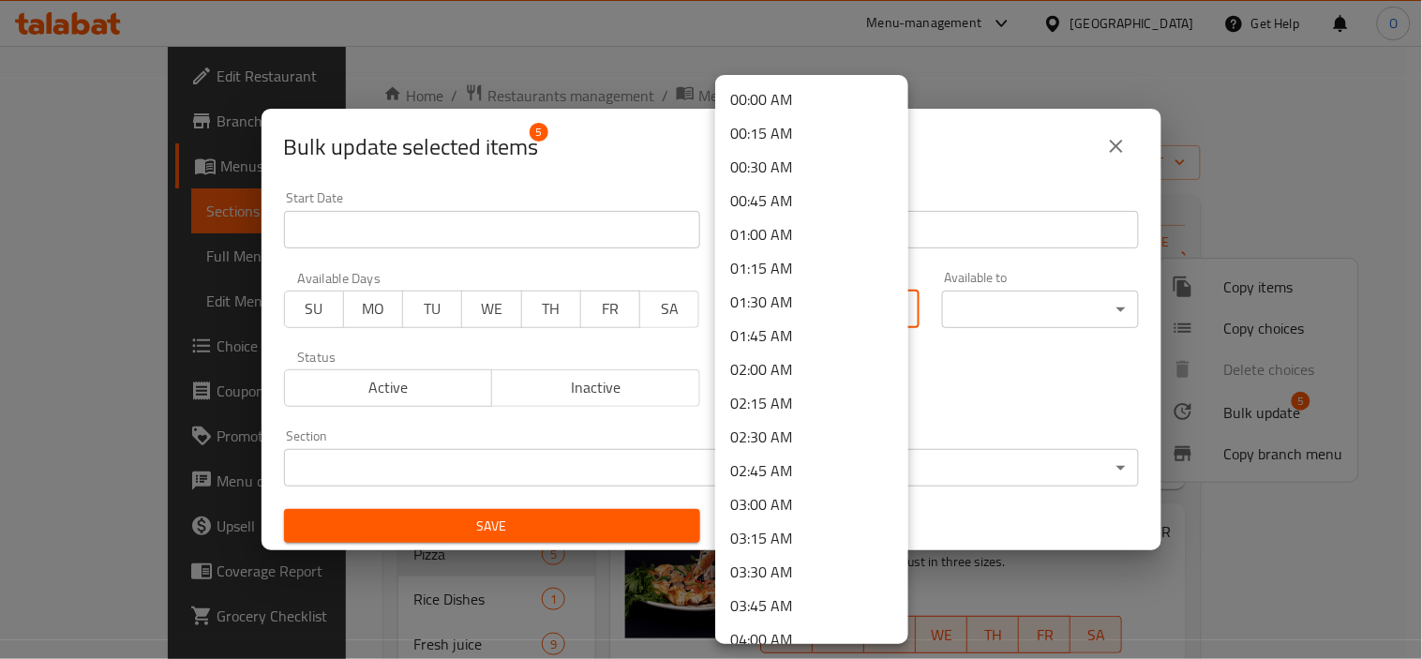
click at [757, 107] on li "00:00 AM" at bounding box center [811, 99] width 193 height 34
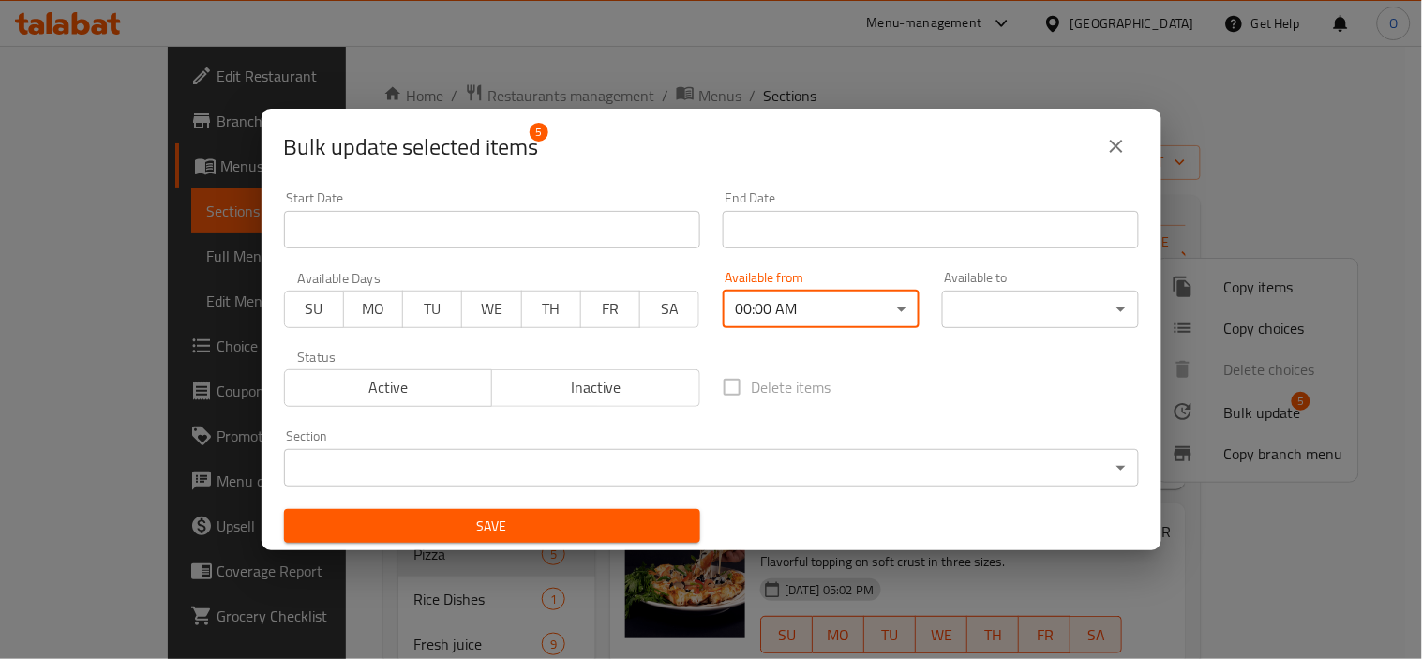
click at [1028, 319] on body "​ Menu-management [GEOGRAPHIC_DATA] Get Help O Edit Restaurant Branches Menus S…" at bounding box center [711, 352] width 1422 height 613
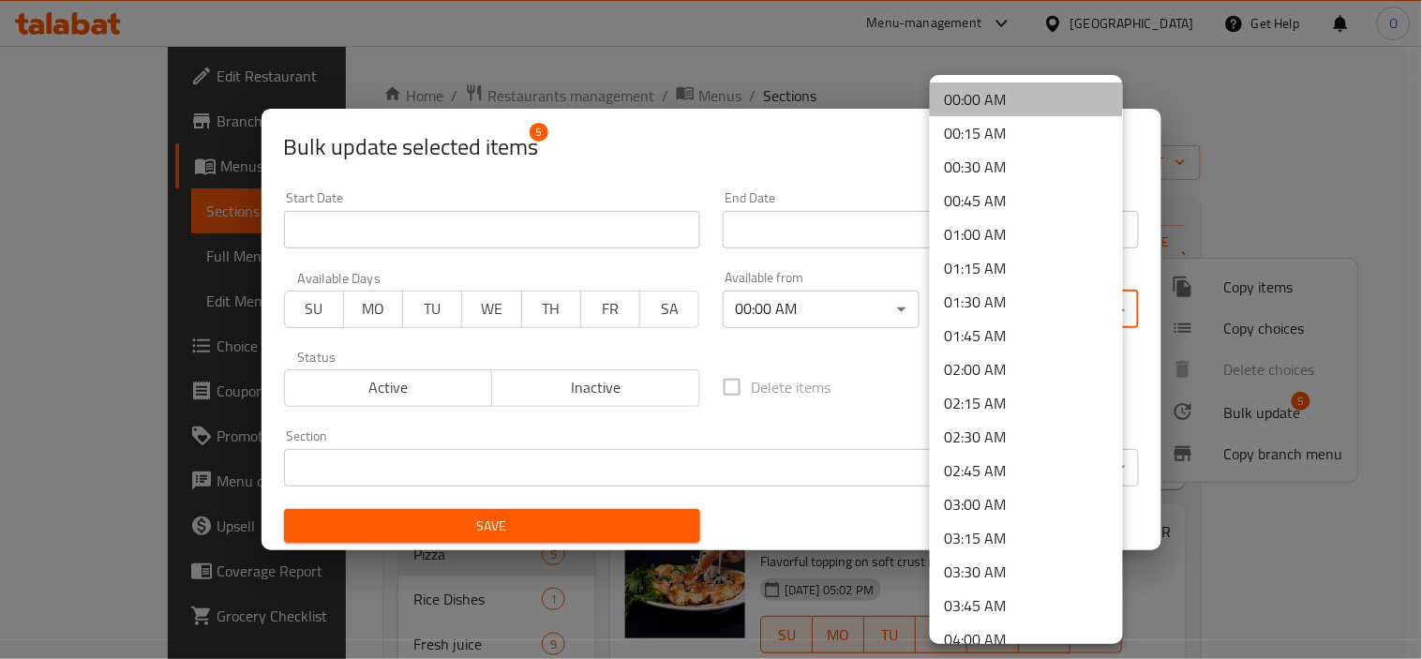
click at [1050, 106] on li "00:00 AM" at bounding box center [1026, 99] width 193 height 34
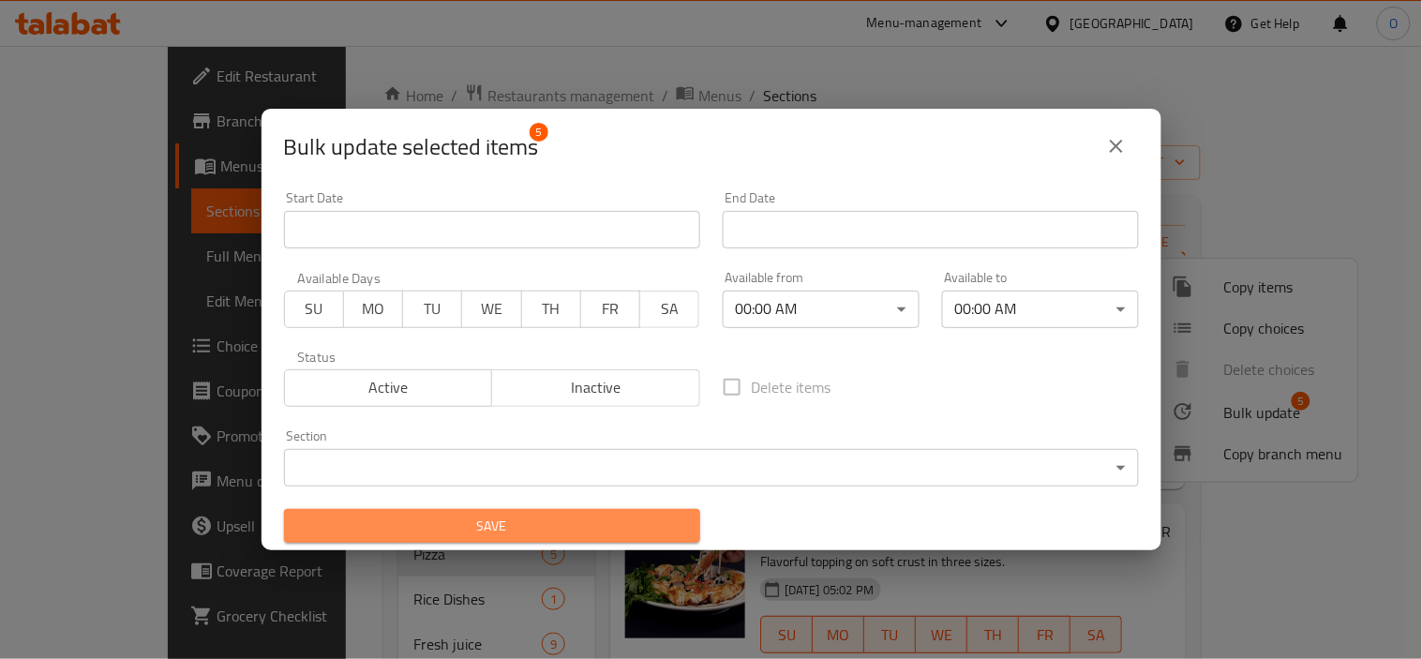
click at [635, 528] on span "Save" at bounding box center [492, 526] width 386 height 23
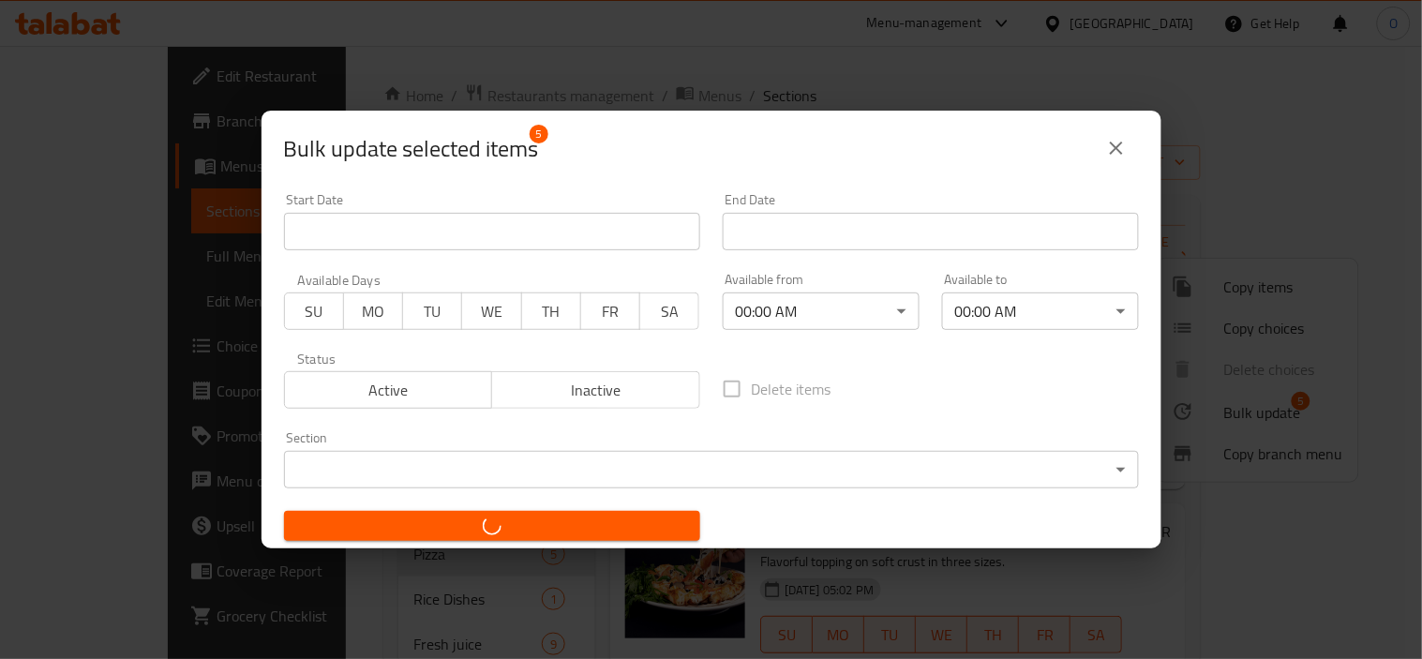
checkbox input "false"
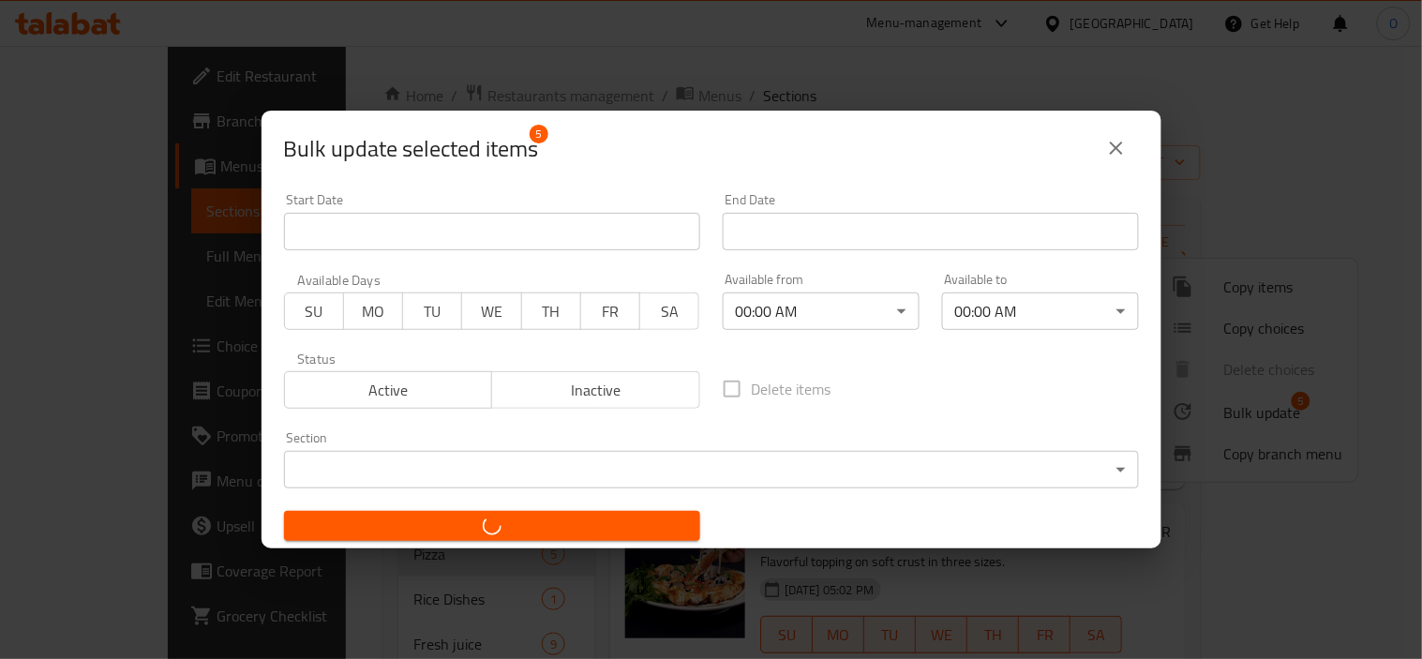
checkbox input "false"
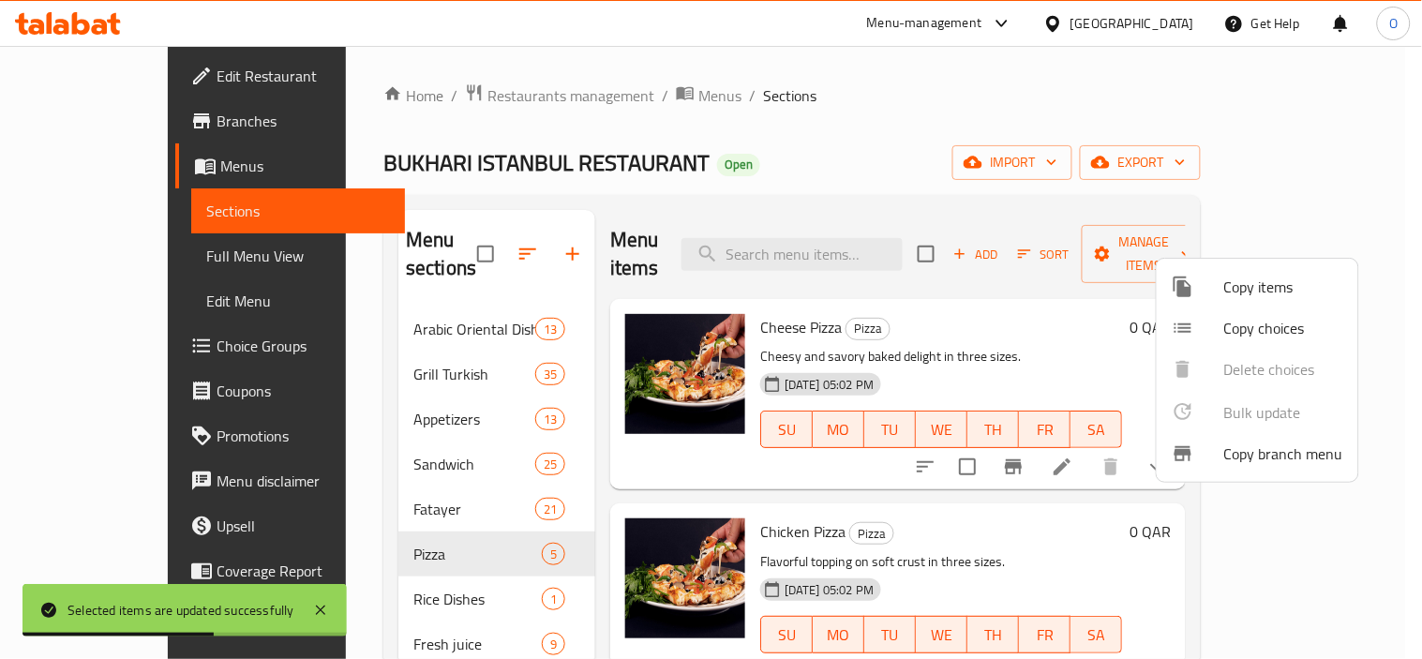
click at [820, 246] on div at bounding box center [711, 329] width 1422 height 659
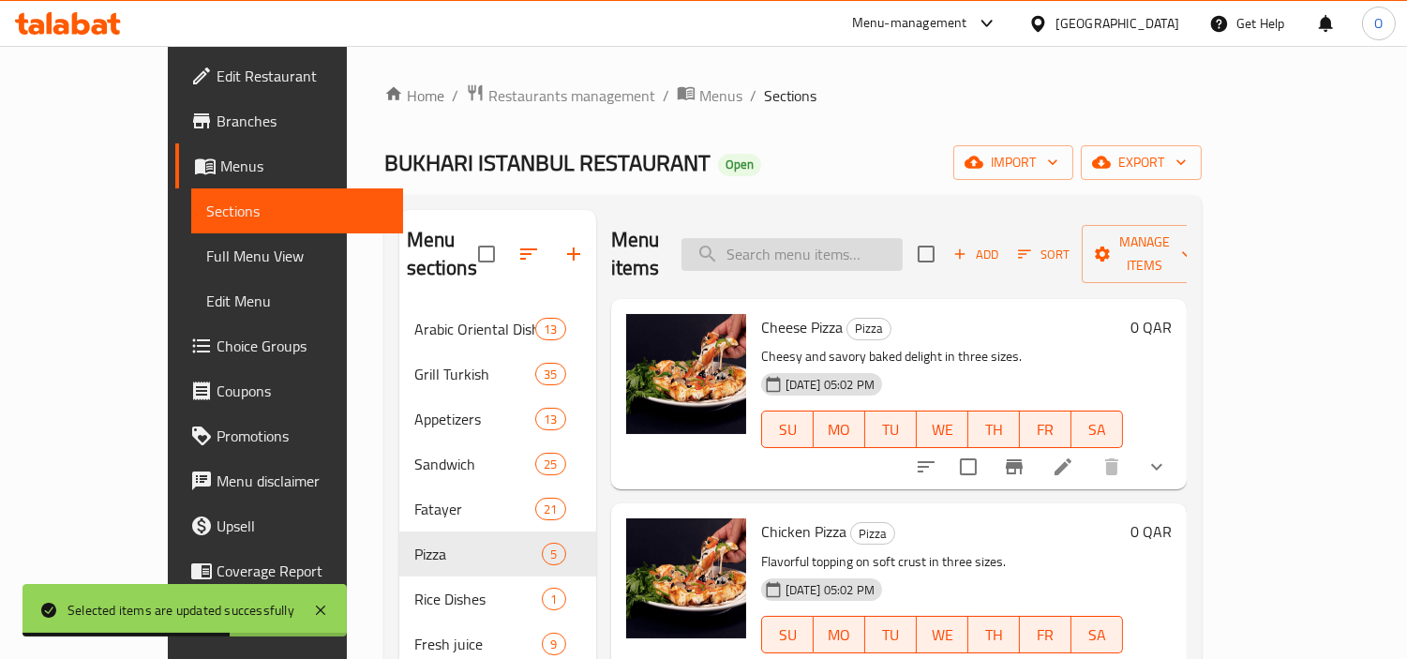
click at [823, 238] on input "search" at bounding box center [791, 254] width 221 height 33
click at [793, 246] on input "search" at bounding box center [791, 254] width 221 height 33
paste input "Mix Pastries Box"
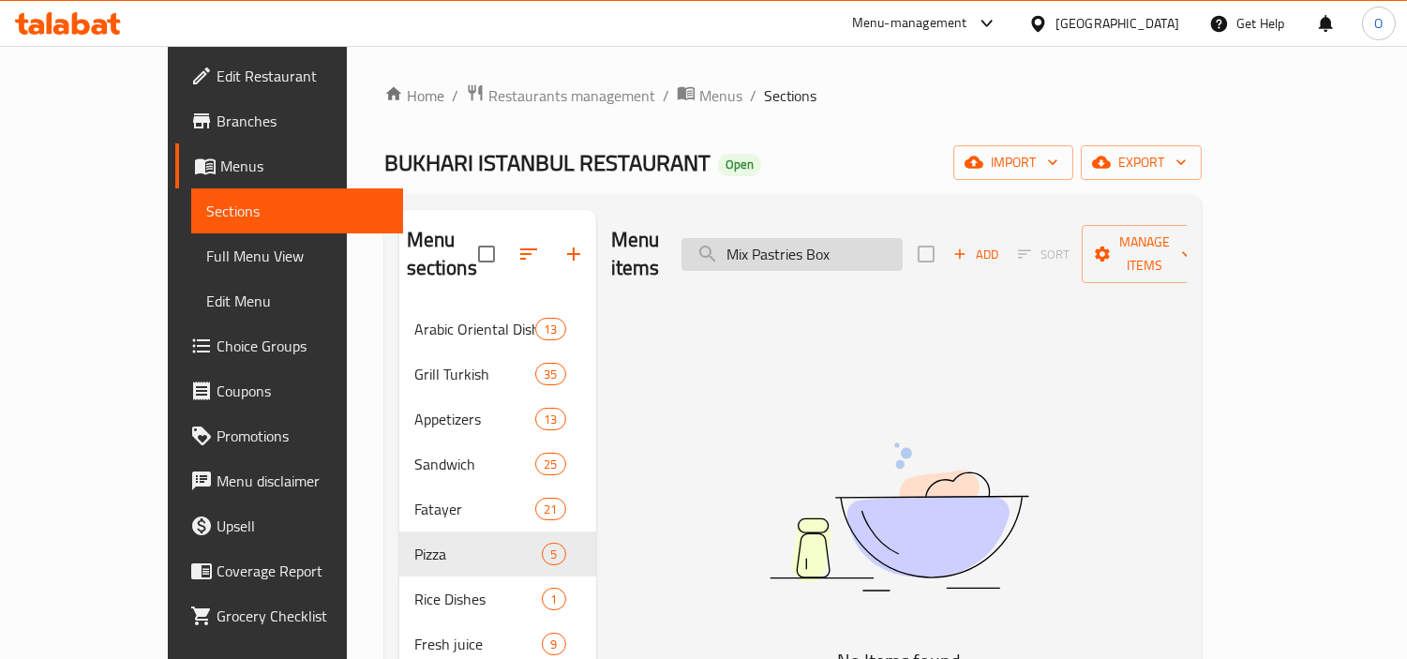
click at [858, 238] on input "Mix Pastries Box" at bounding box center [791, 254] width 221 height 33
drag, startPoint x: 811, startPoint y: 246, endPoint x: 952, endPoint y: 274, distance: 144.1
click at [952, 274] on div "Menu items Mix Pastries Box Add Sort Manage items No Items found" at bounding box center [891, 539] width 590 height 659
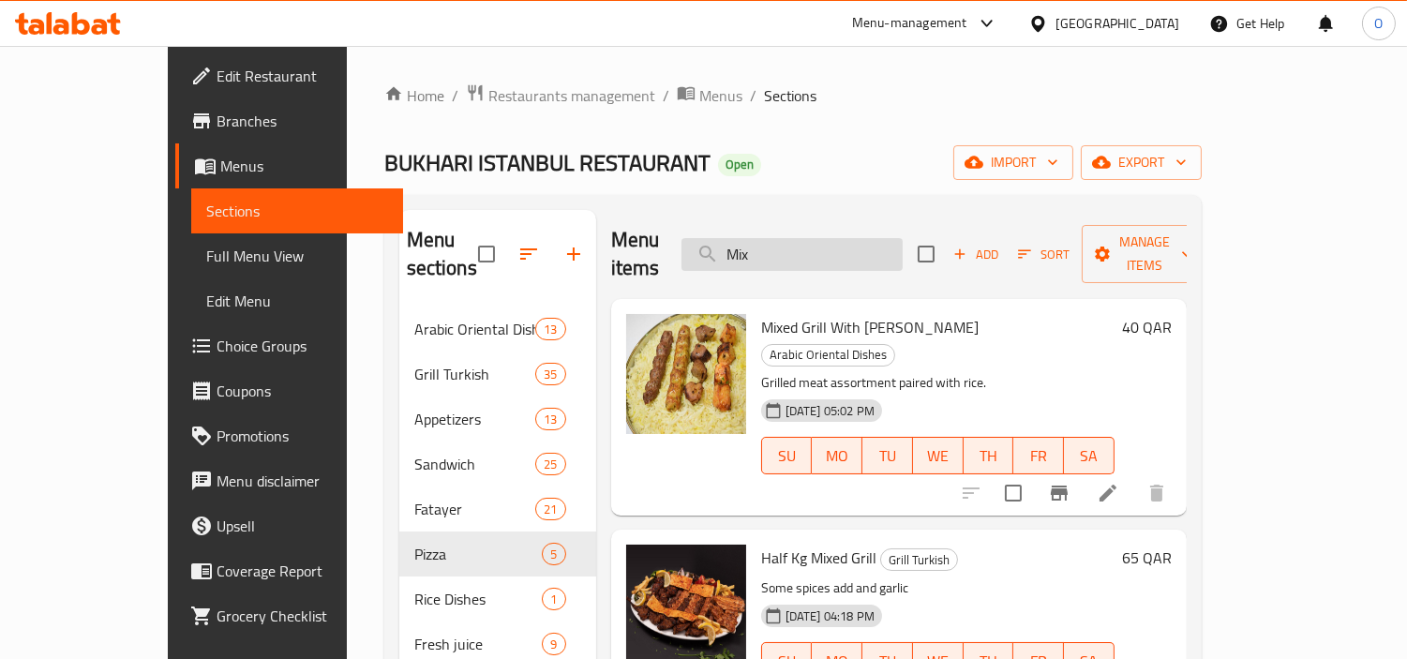
click at [894, 245] on input "Mix" at bounding box center [791, 254] width 221 height 33
paste input "Fresh Juices"
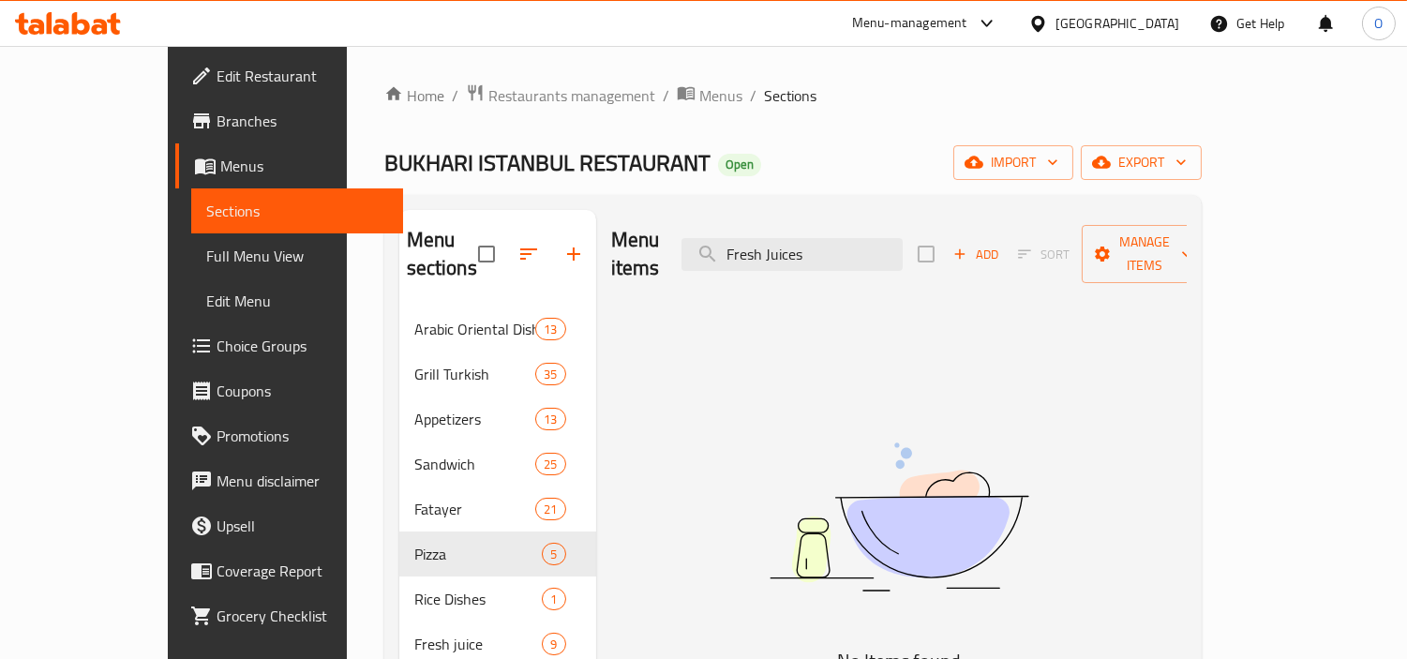
type input "Fresh Juices"
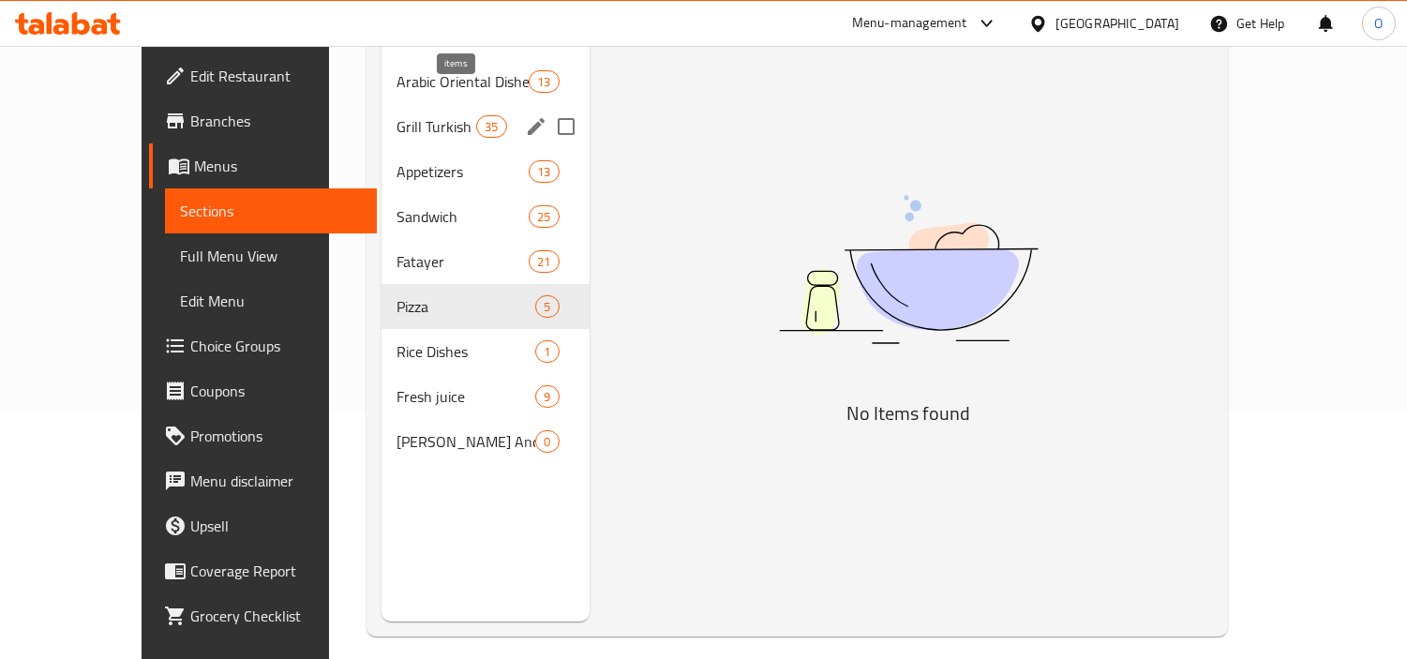
scroll to position [262, 0]
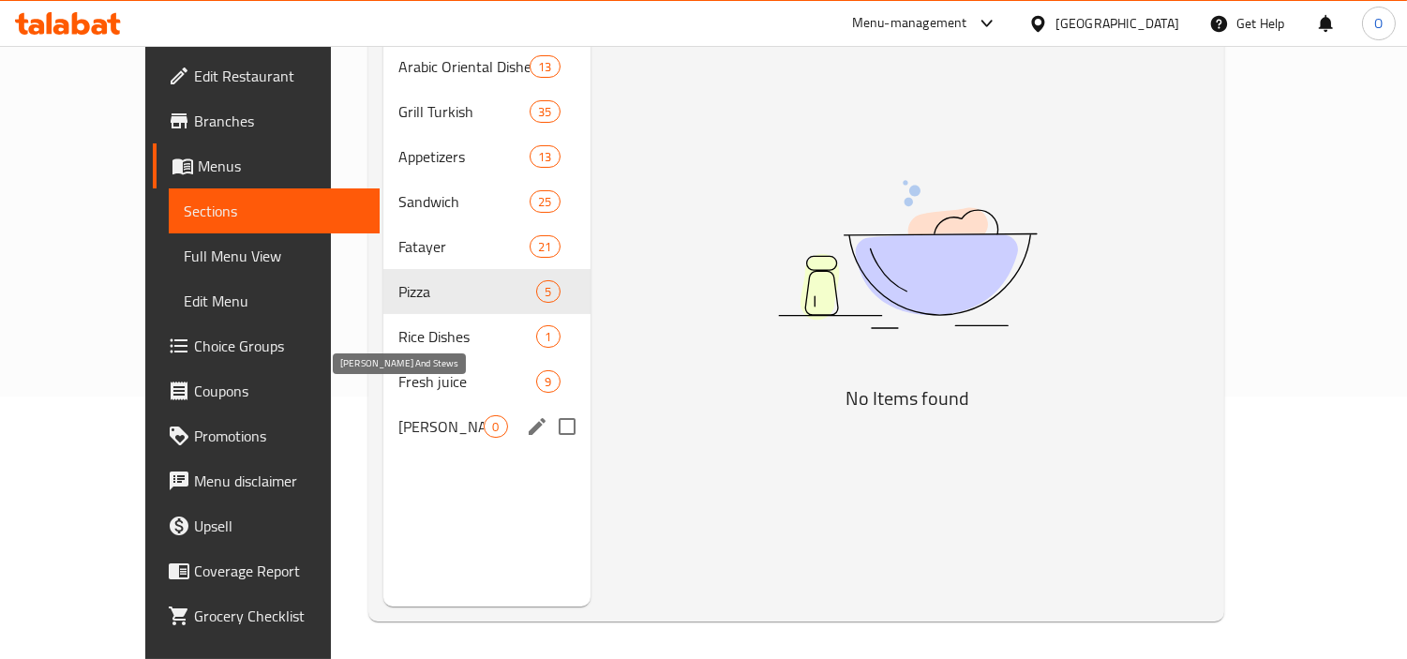
click at [399, 168] on span "Appetizers" at bounding box center [463, 156] width 131 height 22
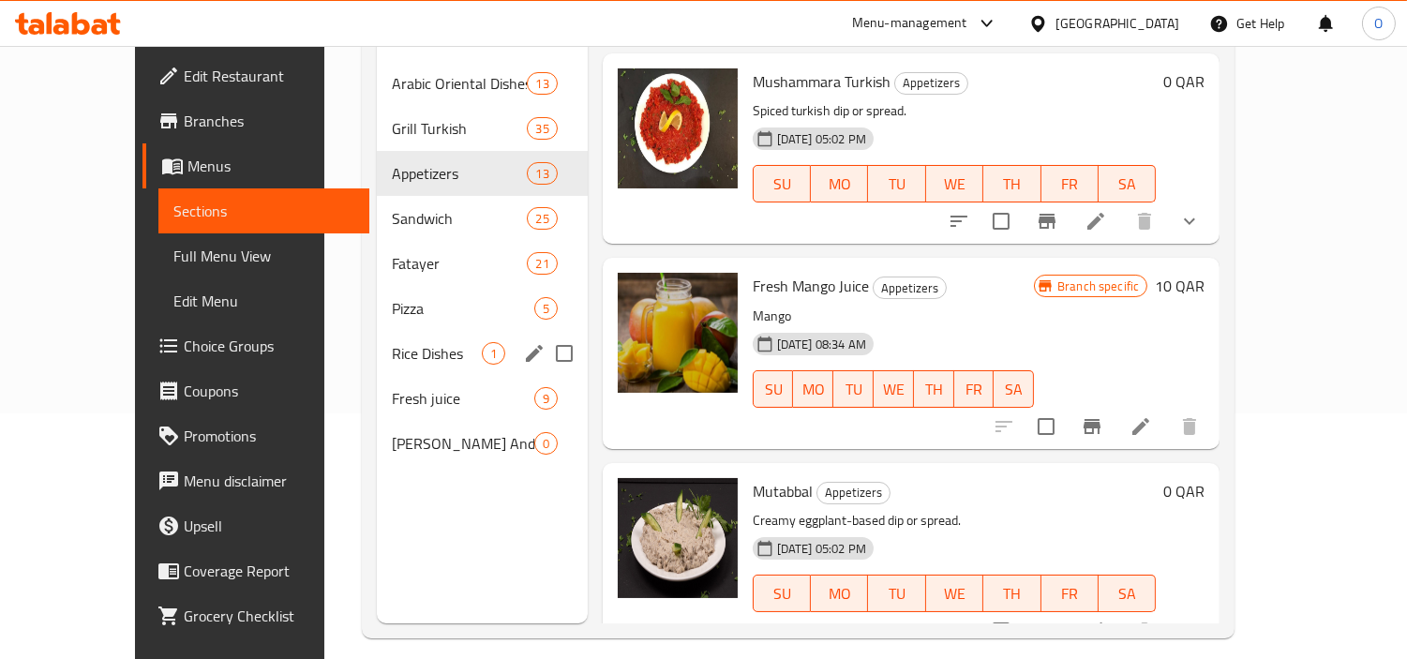
scroll to position [262, 0]
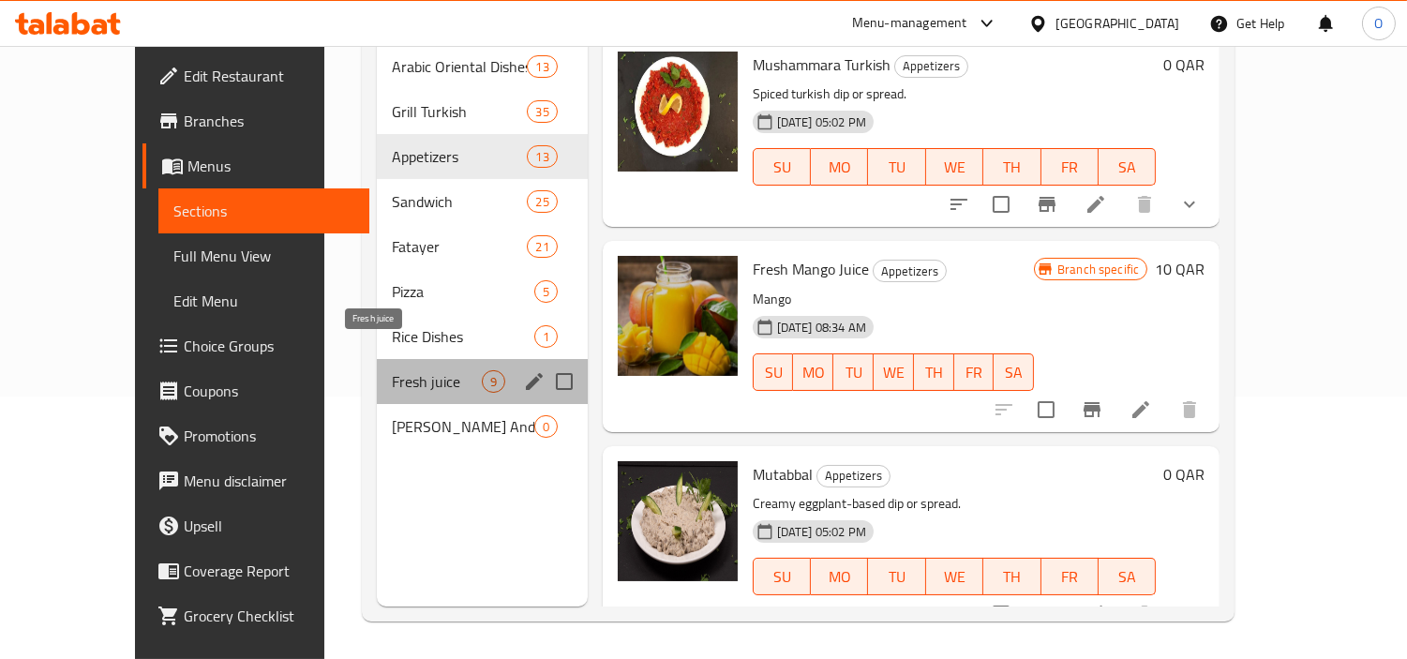
click at [392, 370] on span "Fresh juice" at bounding box center [437, 381] width 90 height 22
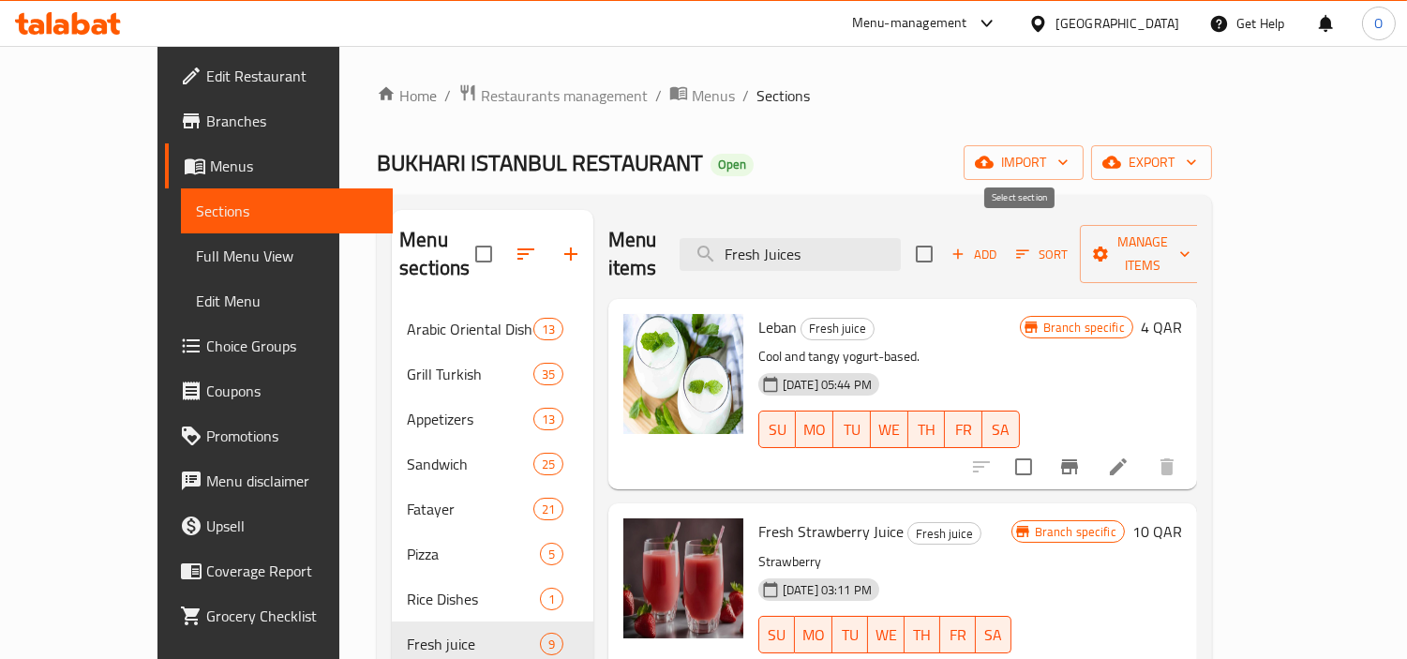
click at [944, 245] on input "checkbox" at bounding box center [923, 253] width 39 height 39
checkbox input "true"
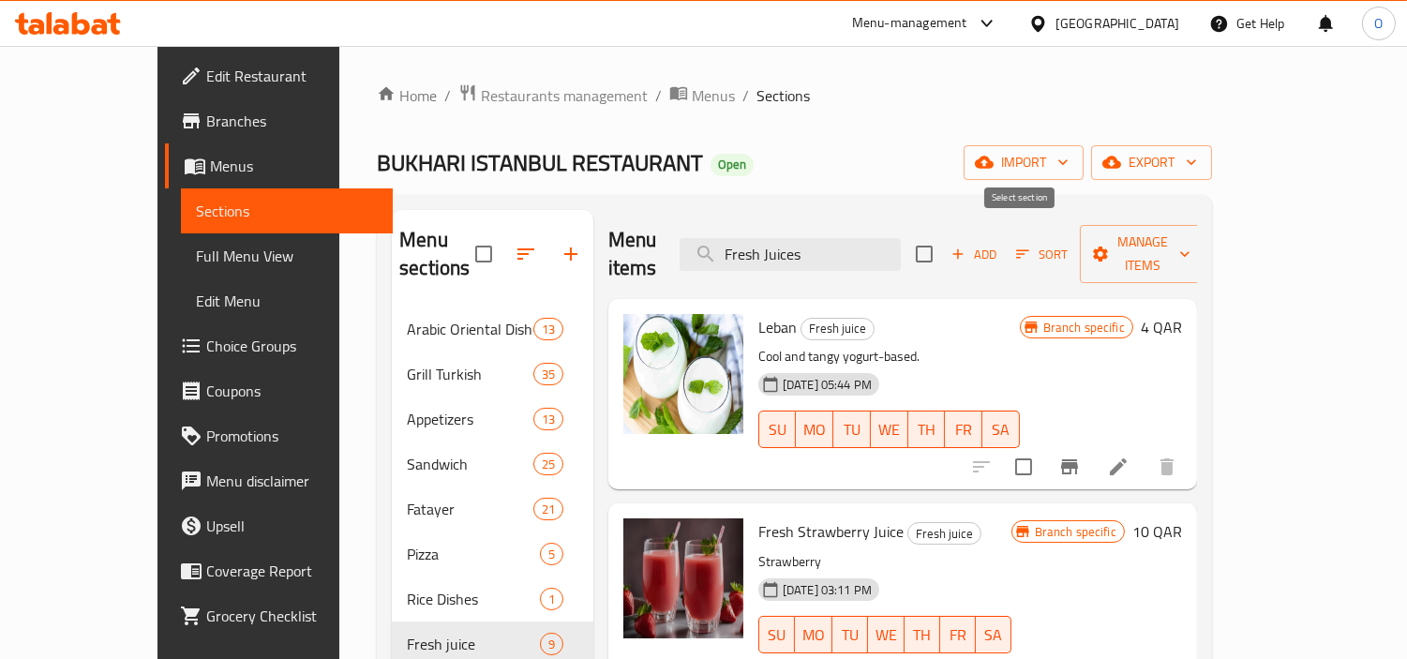
checkbox input "true"
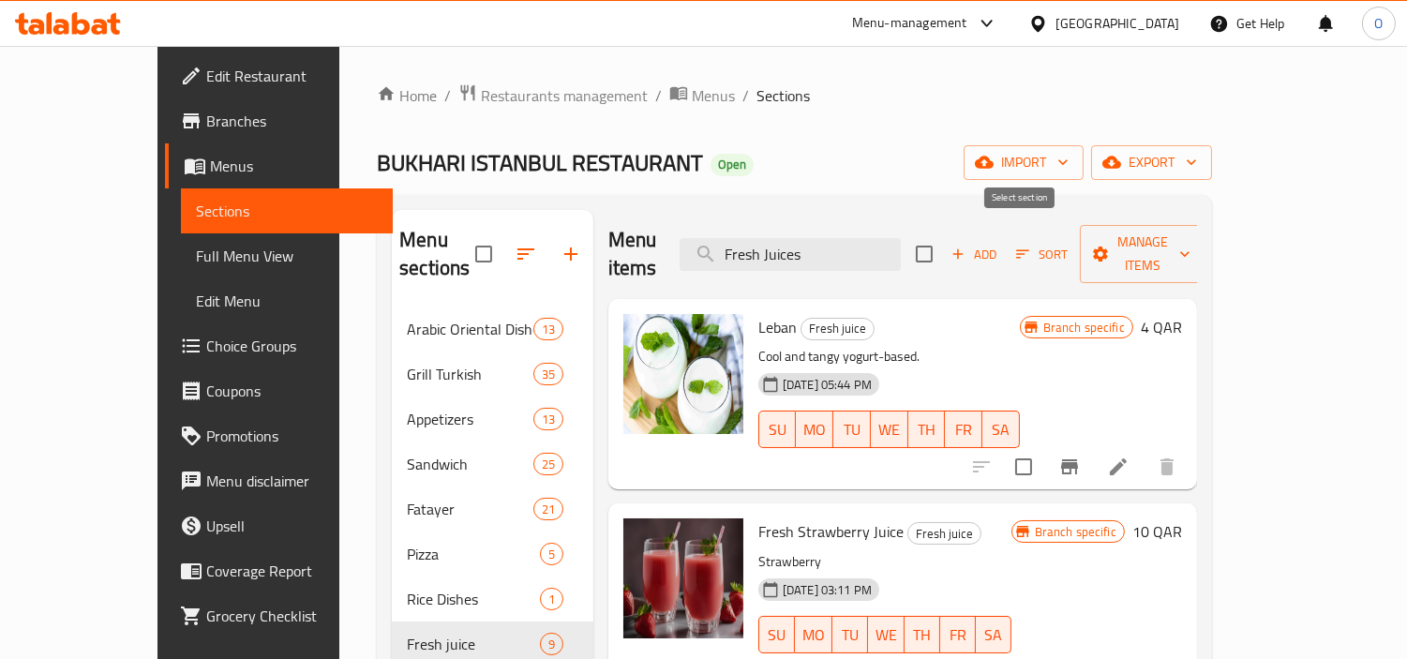
checkbox input "true"
click at [1190, 246] on span "Manage items" at bounding box center [1143, 254] width 96 height 47
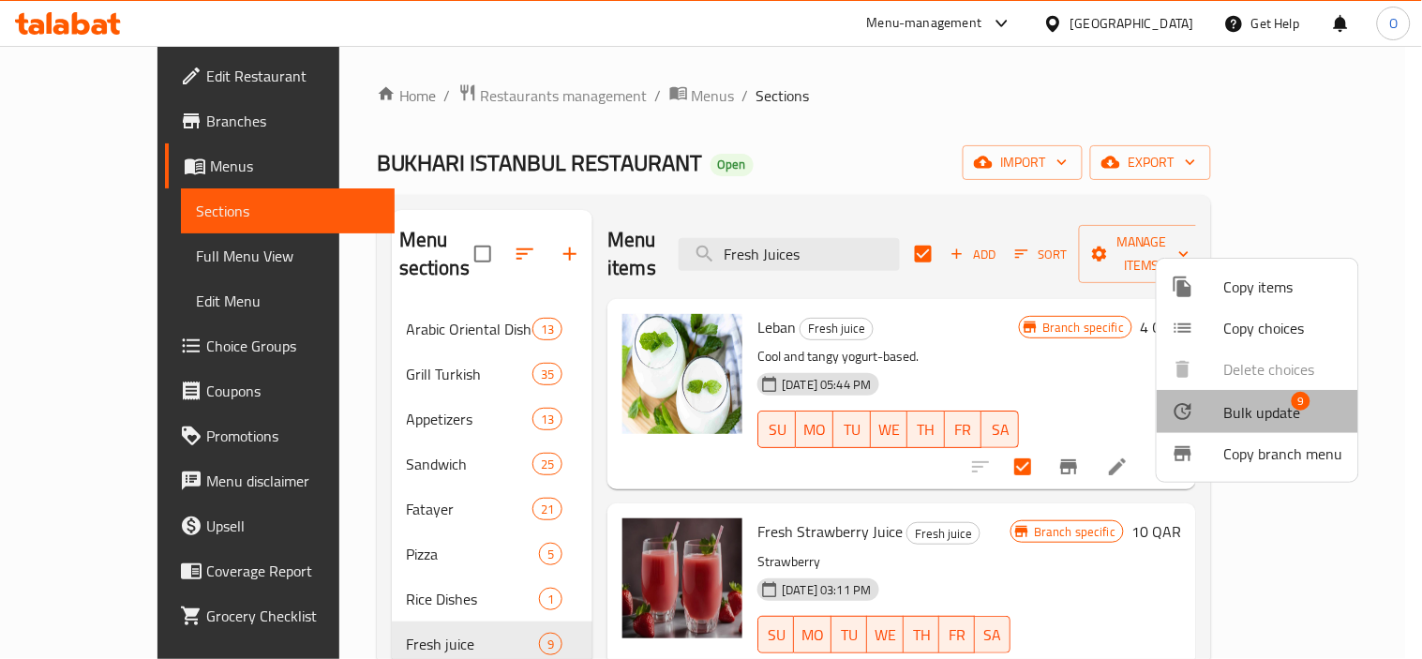
click at [1294, 419] on span "Bulk update" at bounding box center [1262, 412] width 77 height 22
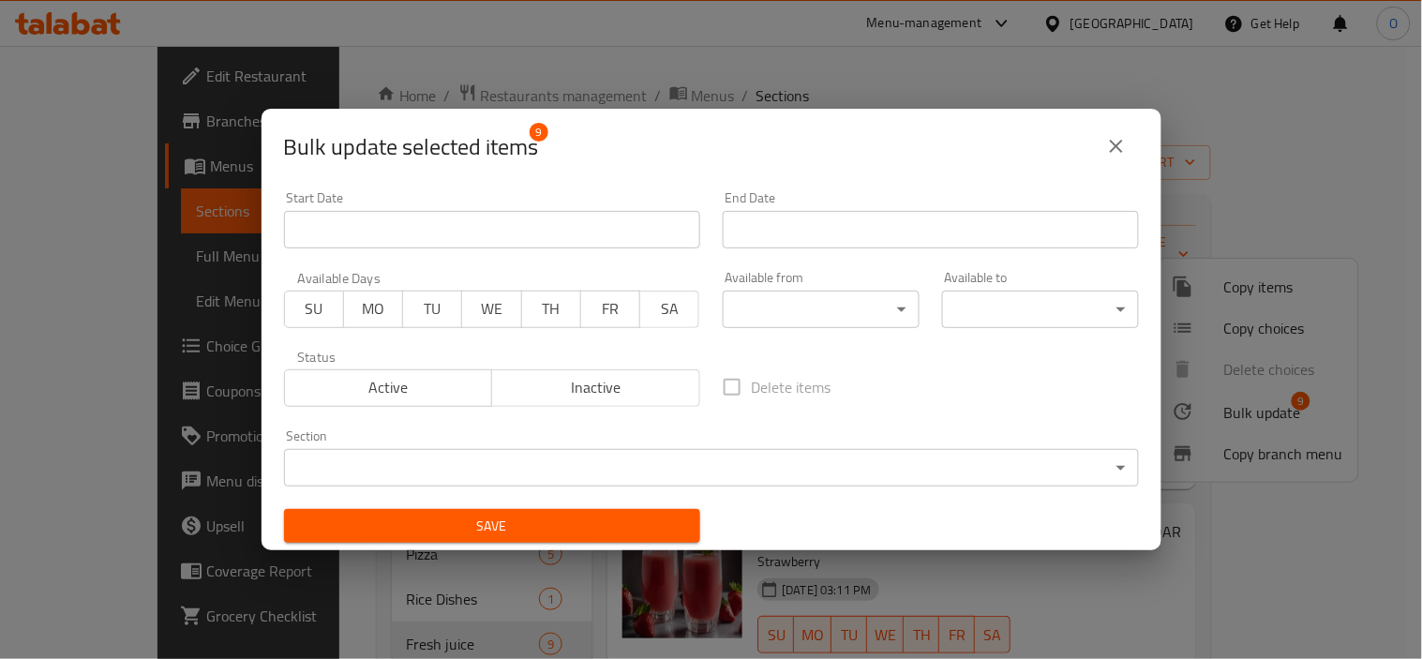
click at [801, 288] on div "Available from ​ ​" at bounding box center [821, 299] width 197 height 57
click at [775, 298] on body "​ Menu-management [GEOGRAPHIC_DATA] Get Help O Edit Restaurant Branches Menus S…" at bounding box center [711, 352] width 1422 height 613
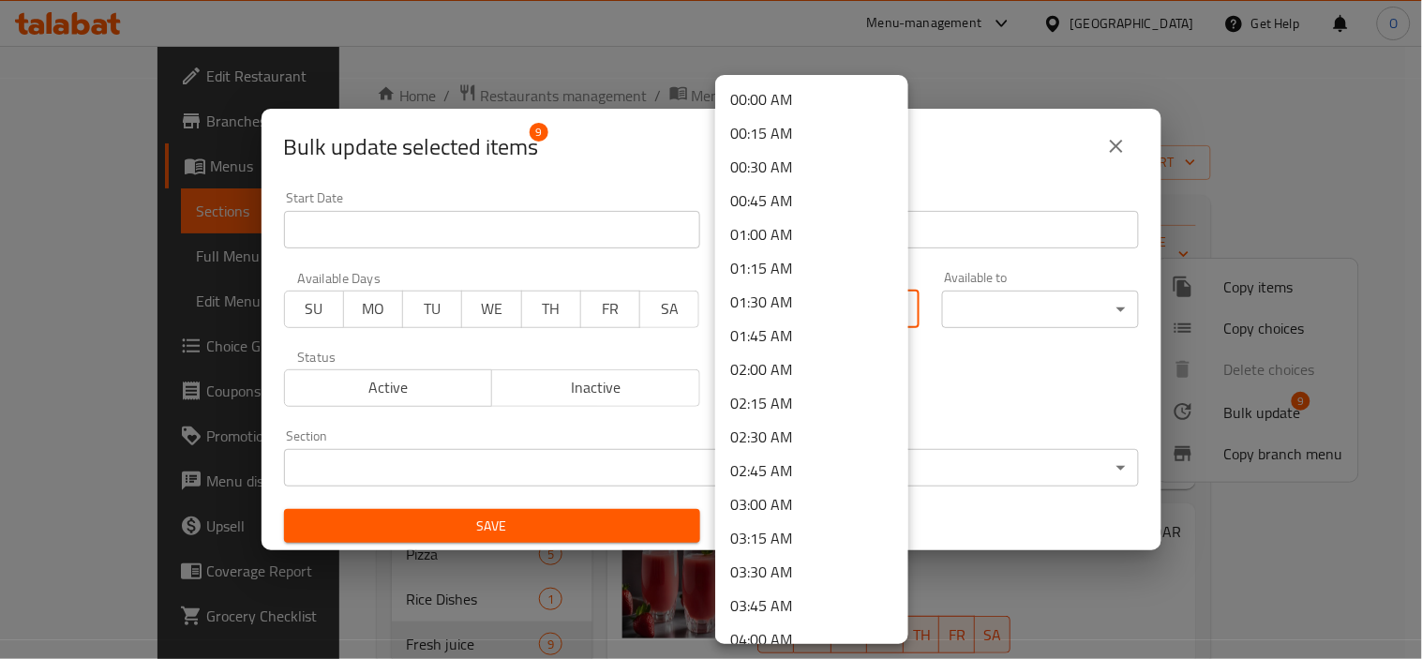
click at [843, 94] on li "00:00 AM" at bounding box center [811, 99] width 193 height 34
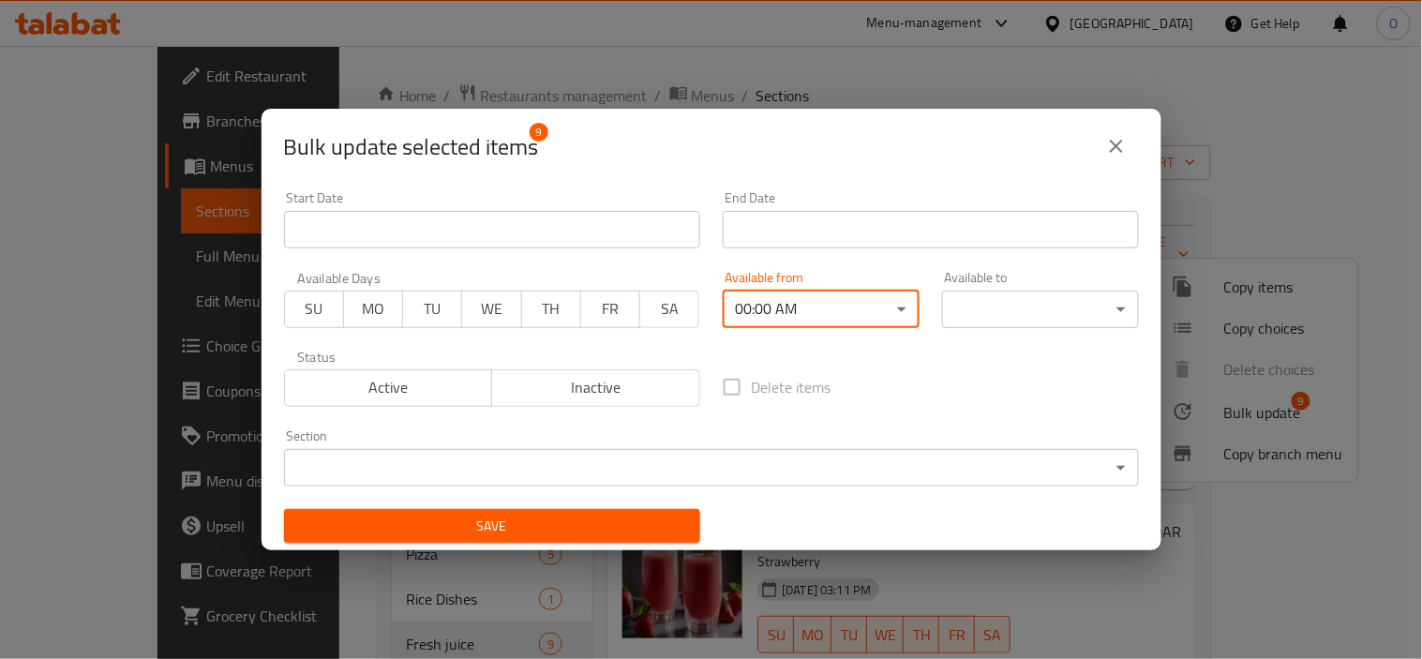
click at [1097, 312] on body "​ Menu-management [GEOGRAPHIC_DATA] Get Help O Edit Restaurant Branches Menus S…" at bounding box center [711, 352] width 1422 height 613
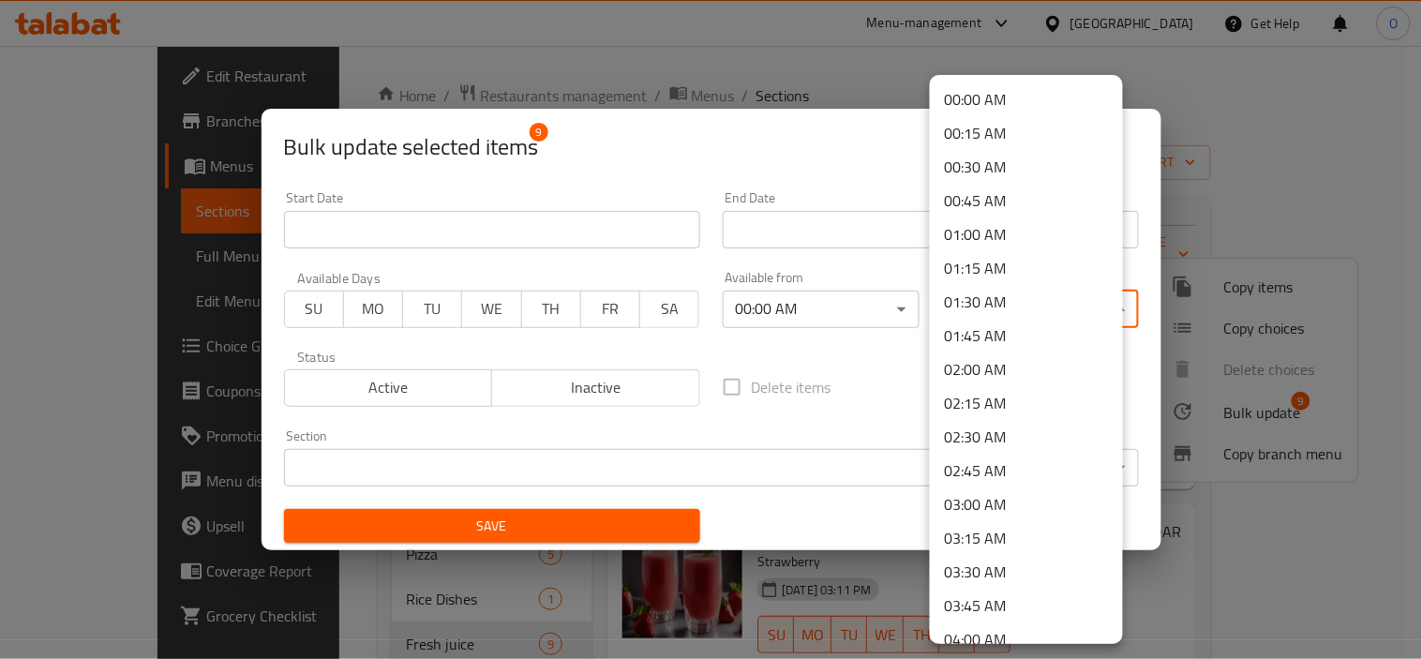
click at [1023, 97] on li "00:00 AM" at bounding box center [1026, 99] width 193 height 34
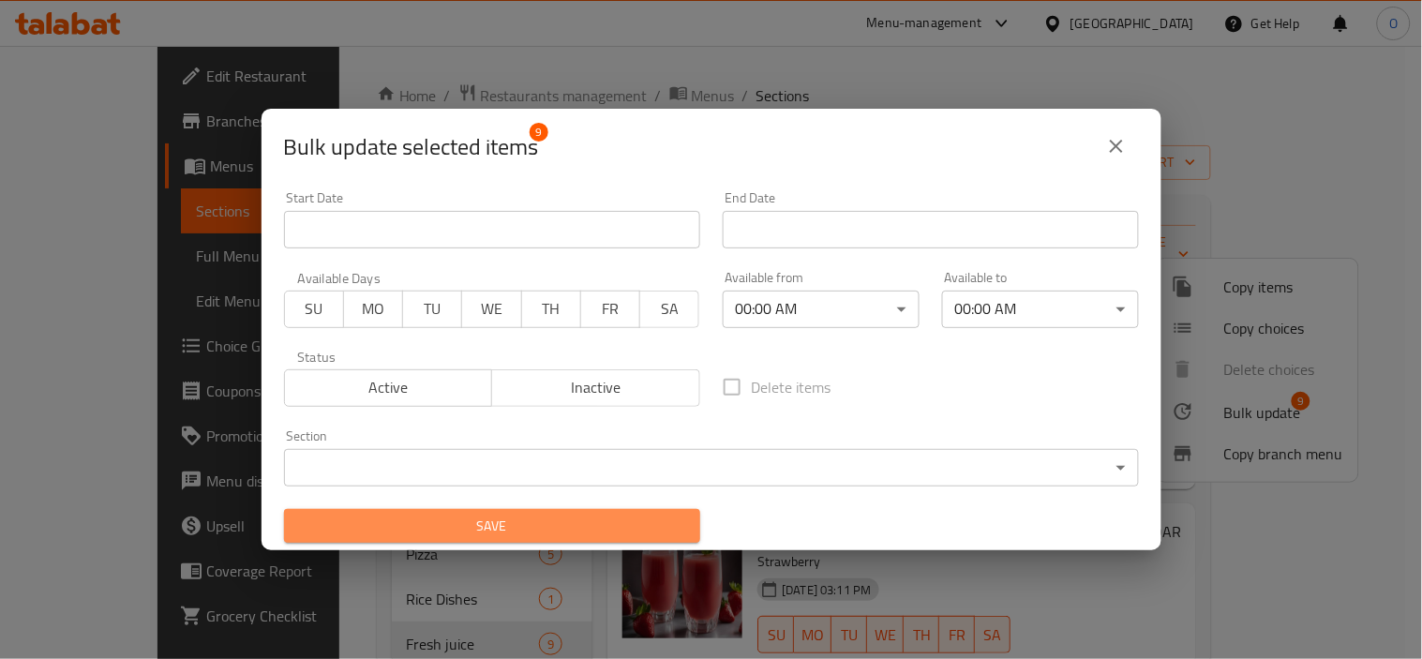
click at [529, 525] on span "Save" at bounding box center [492, 526] width 386 height 23
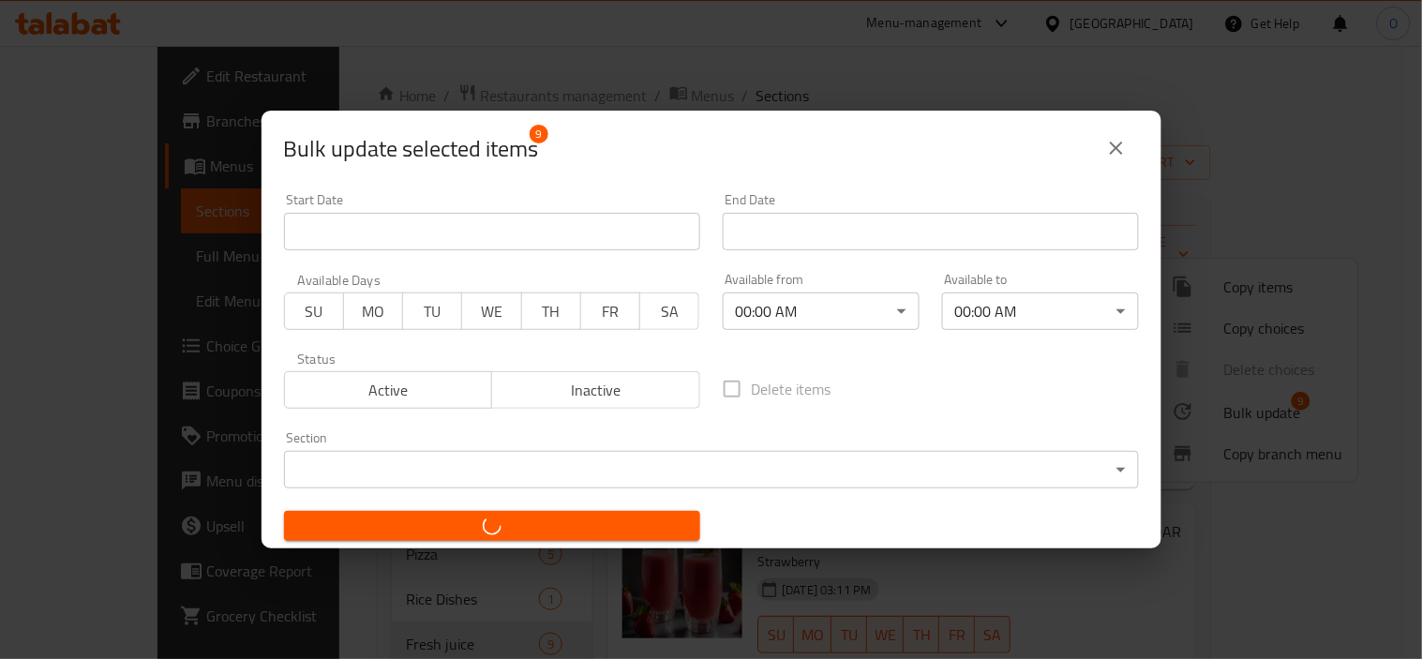
checkbox input "false"
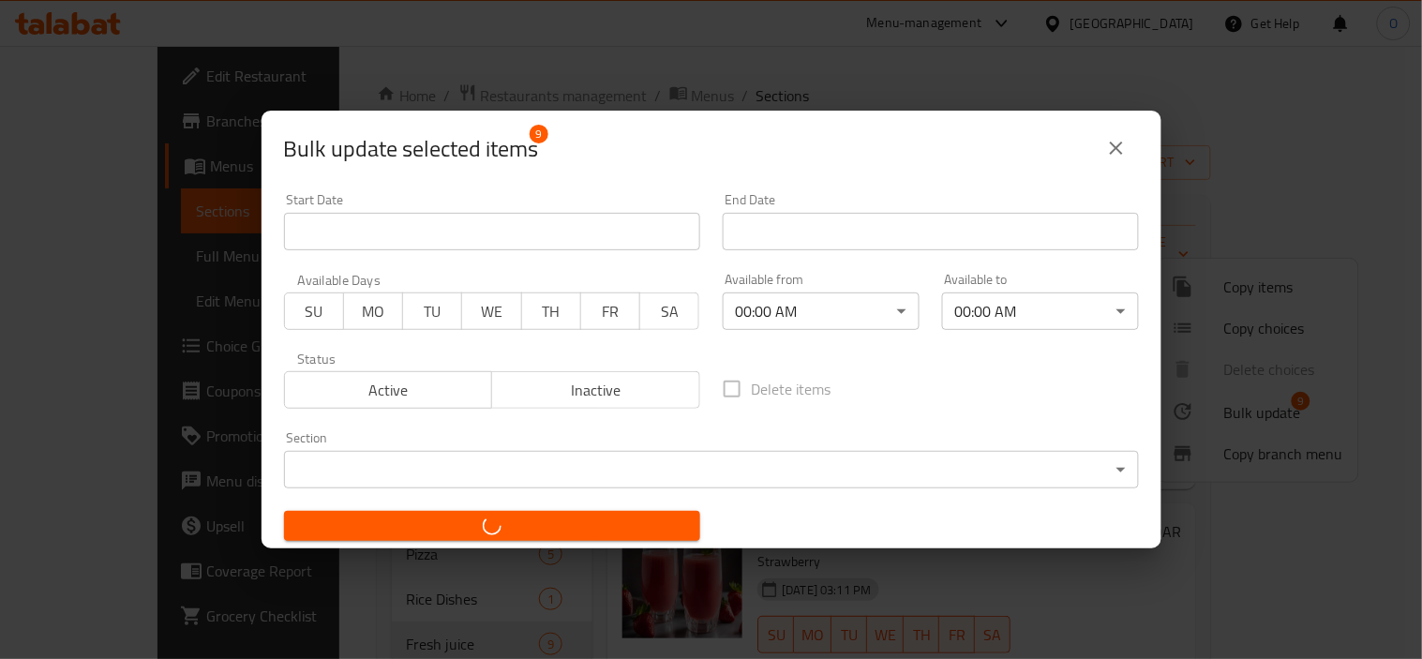
checkbox input "false"
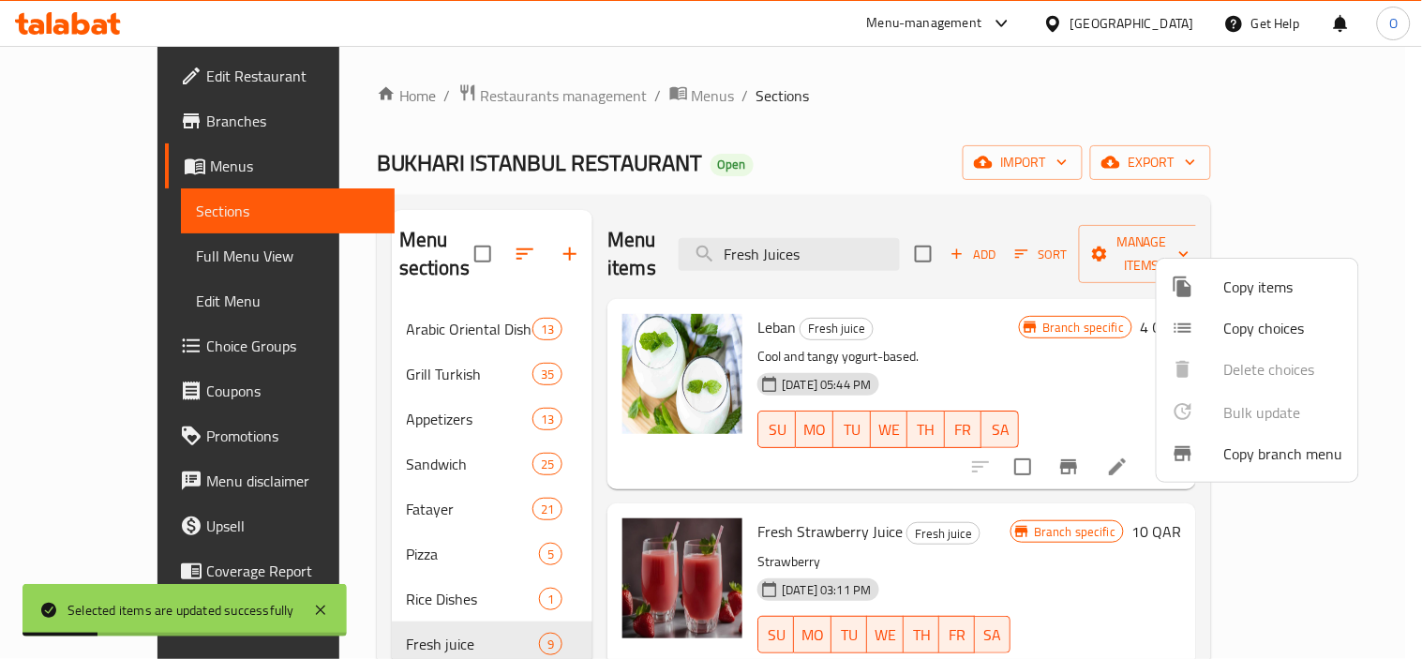
click at [937, 240] on div at bounding box center [711, 329] width 1422 height 659
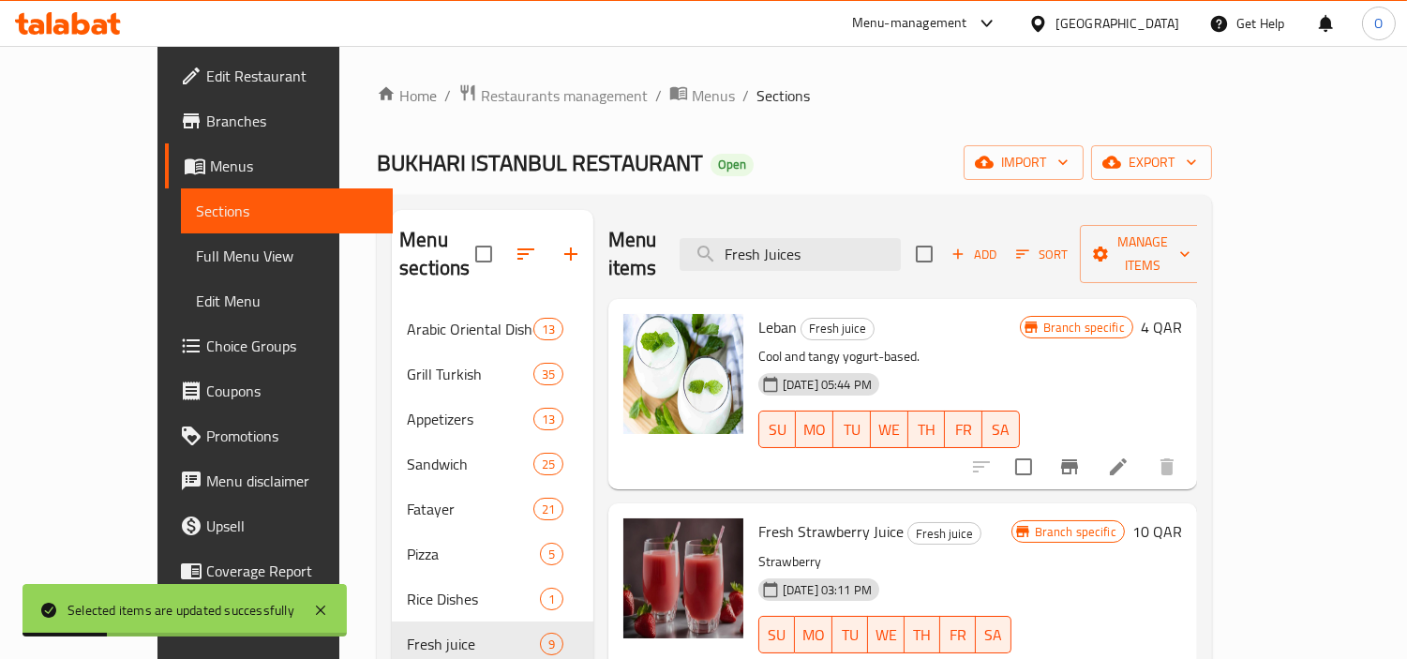
click at [901, 240] on input "Fresh Juices" at bounding box center [789, 254] width 221 height 33
paste input "Mixed Pastries Big Box"
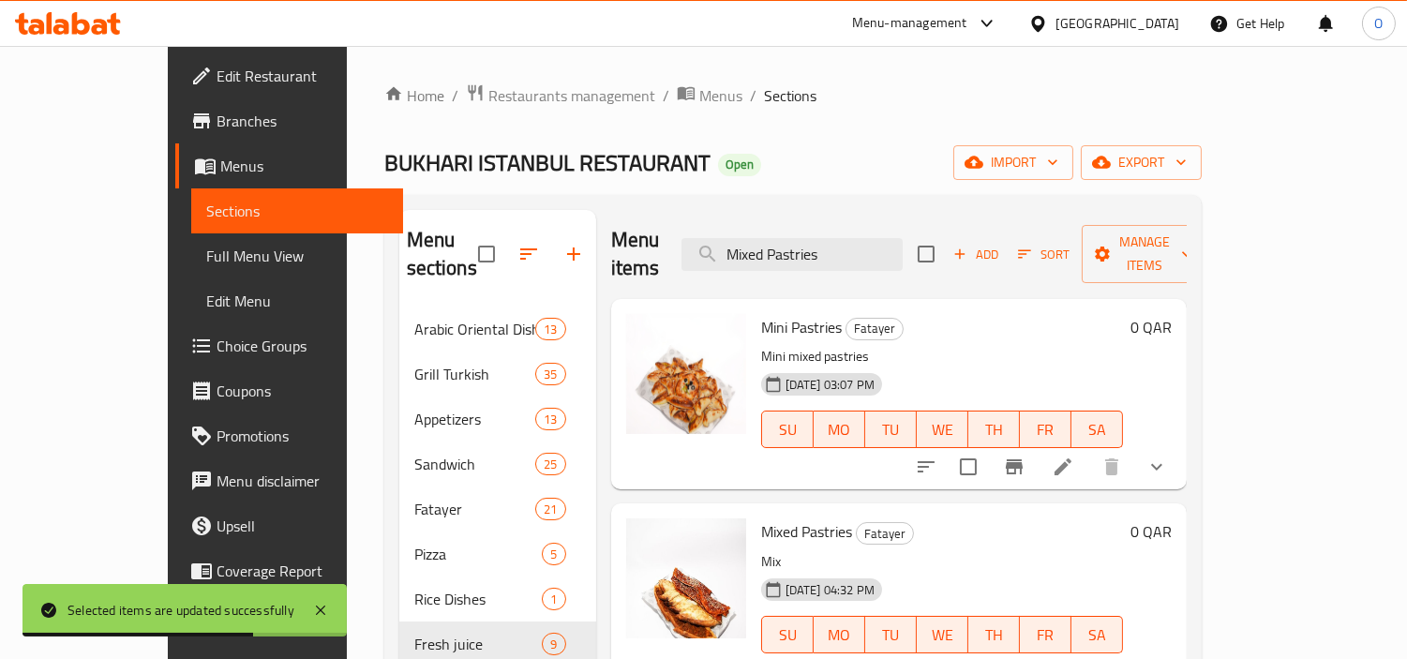
click at [905, 345] on p "Mini mixed pastries" at bounding box center [942, 356] width 362 height 23
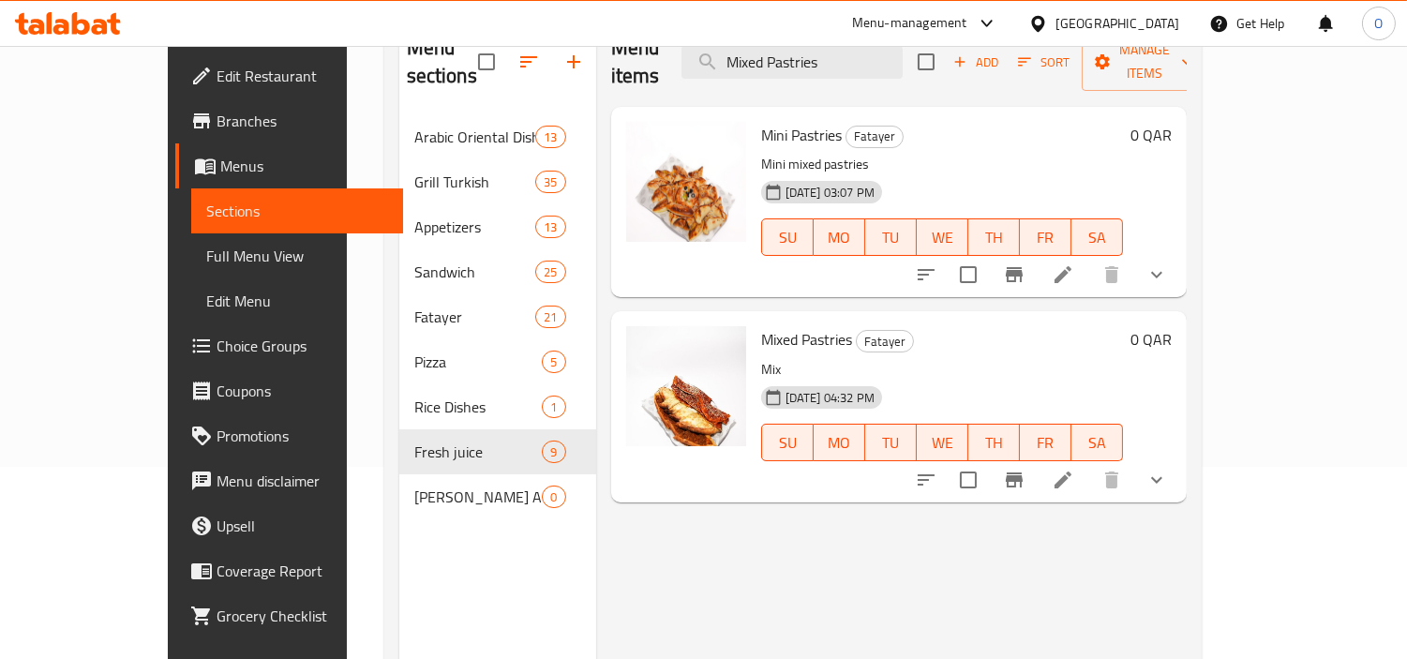
scroll to position [157, 0]
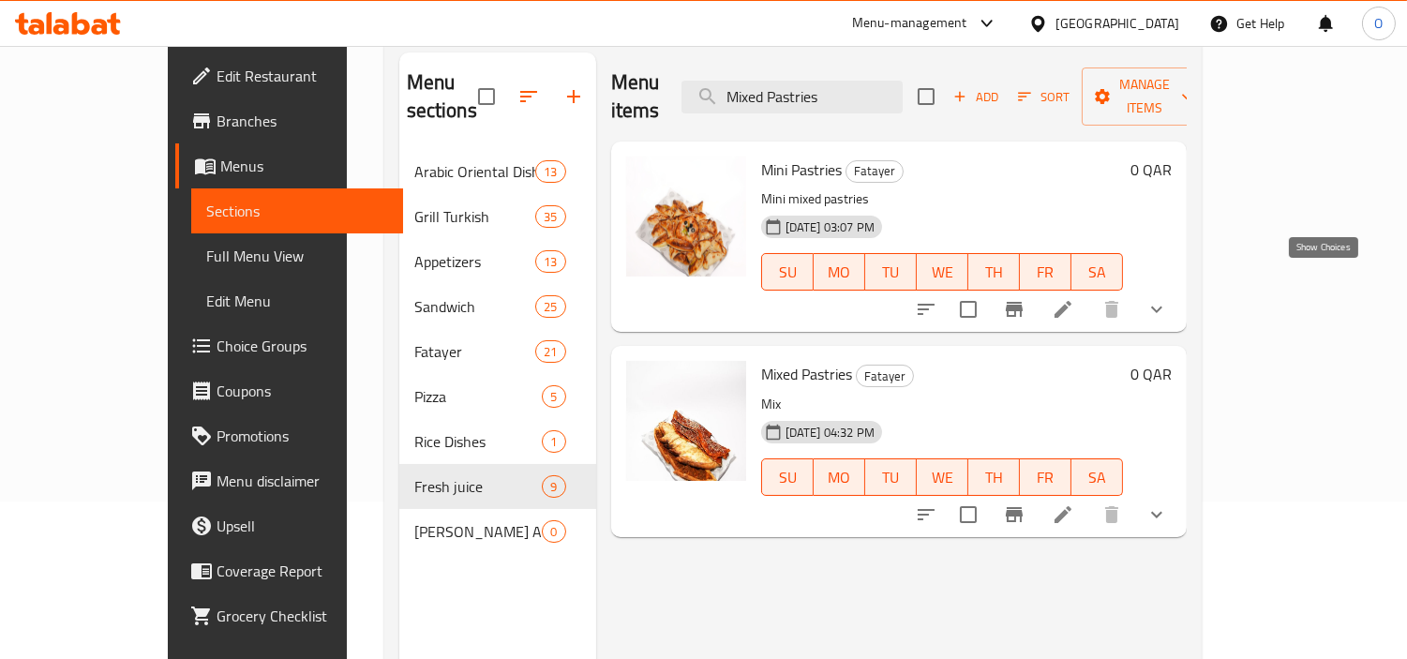
click at [1168, 298] on icon "show more" at bounding box center [1156, 309] width 22 height 22
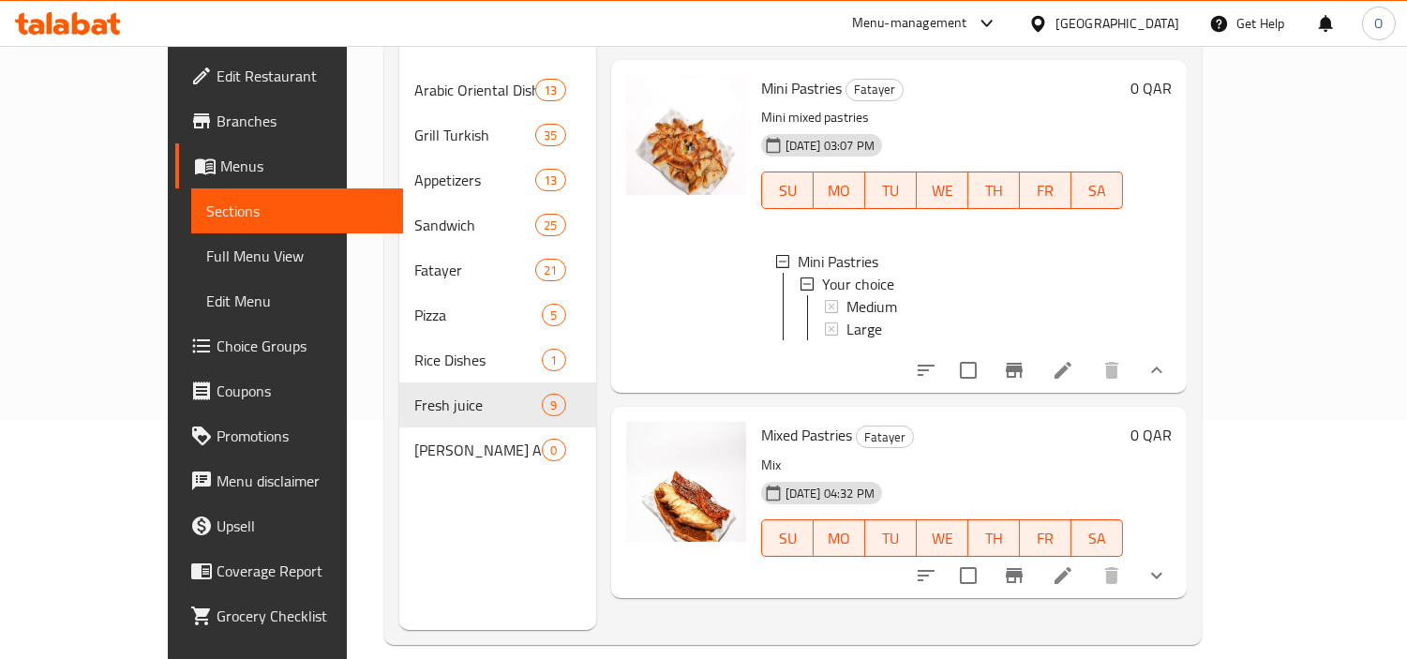
scroll to position [262, 0]
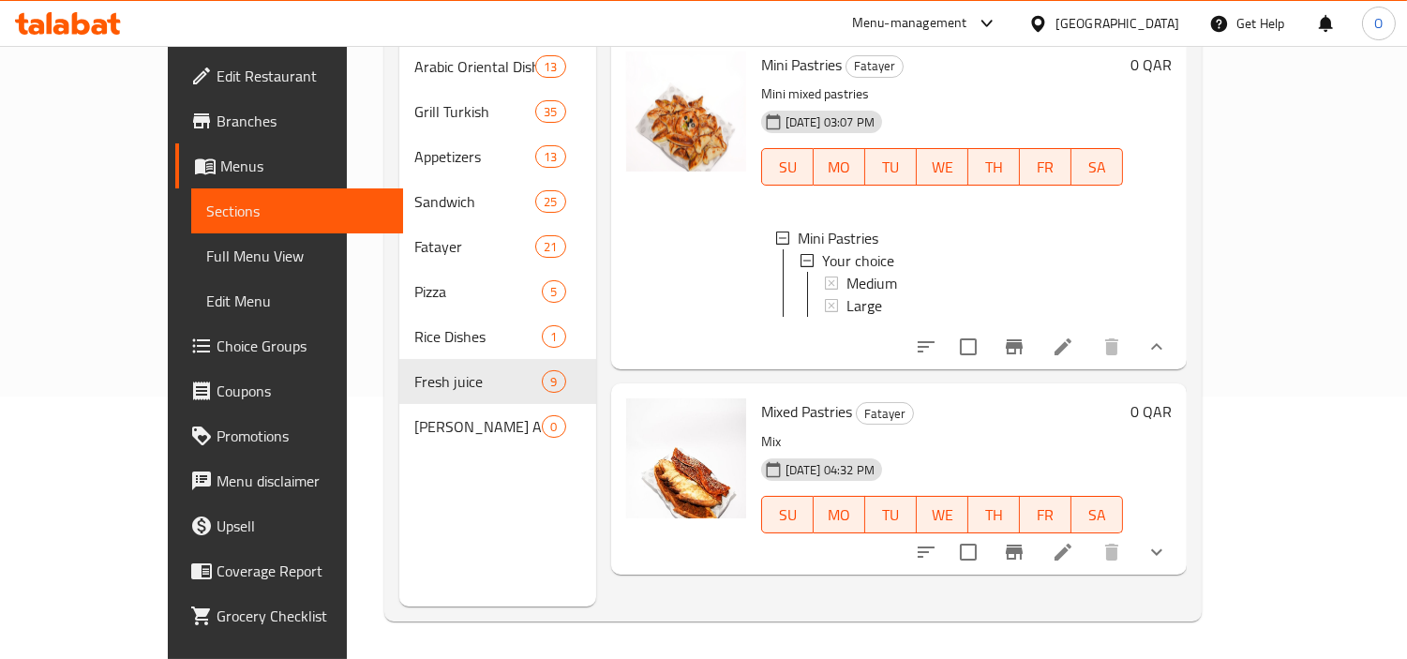
click at [1168, 541] on icon "show more" at bounding box center [1156, 552] width 22 height 22
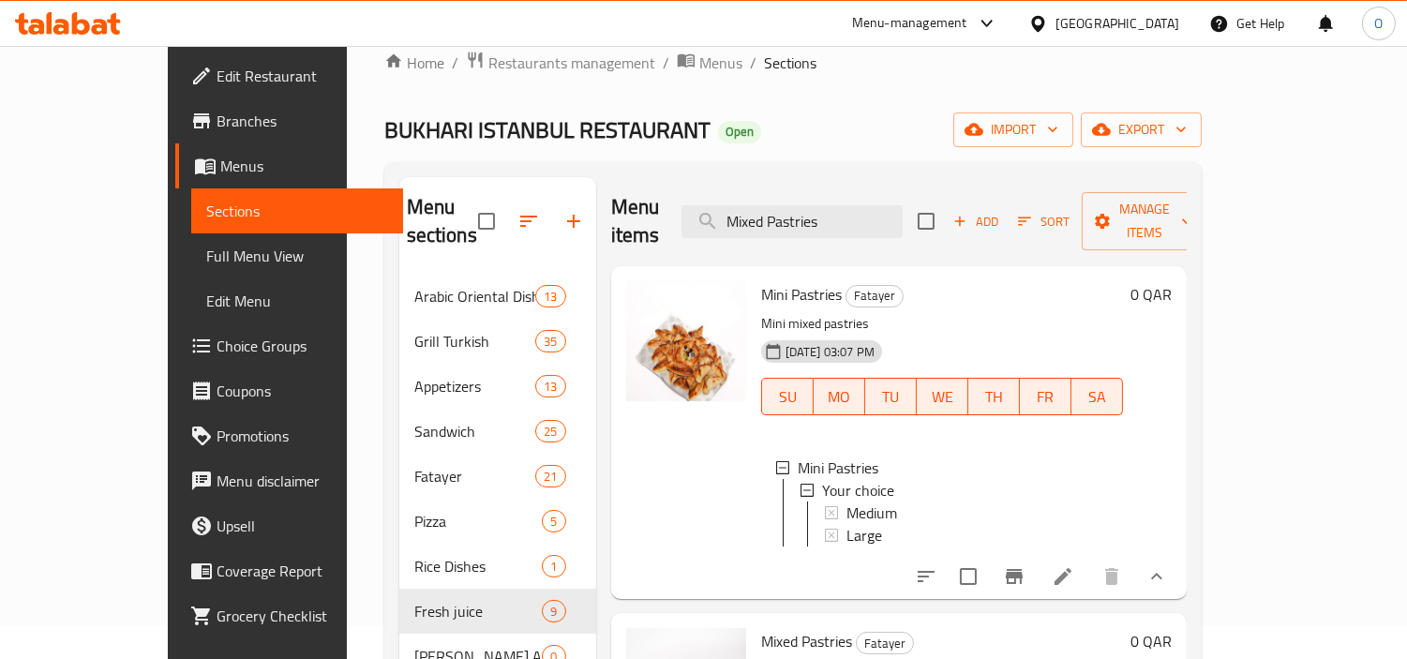
scroll to position [0, 0]
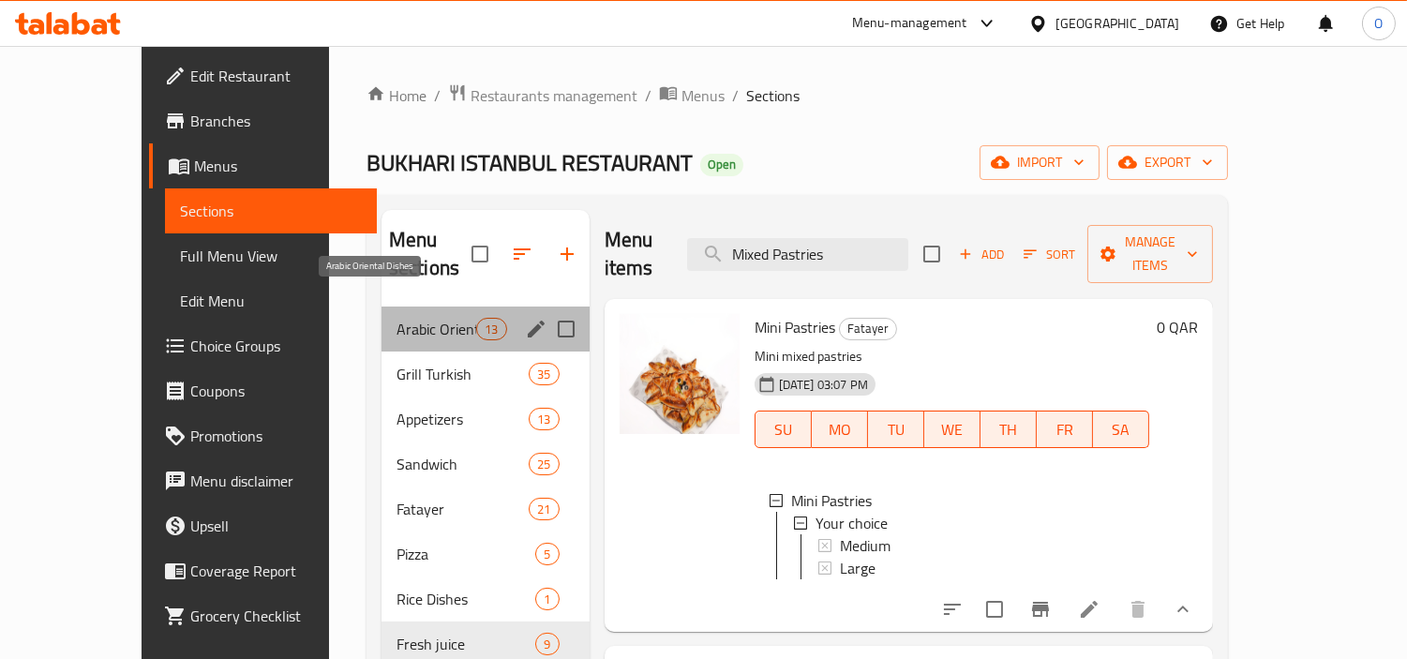
click at [397, 318] on span "Arabic Oriental Dishes" at bounding box center [436, 329] width 80 height 22
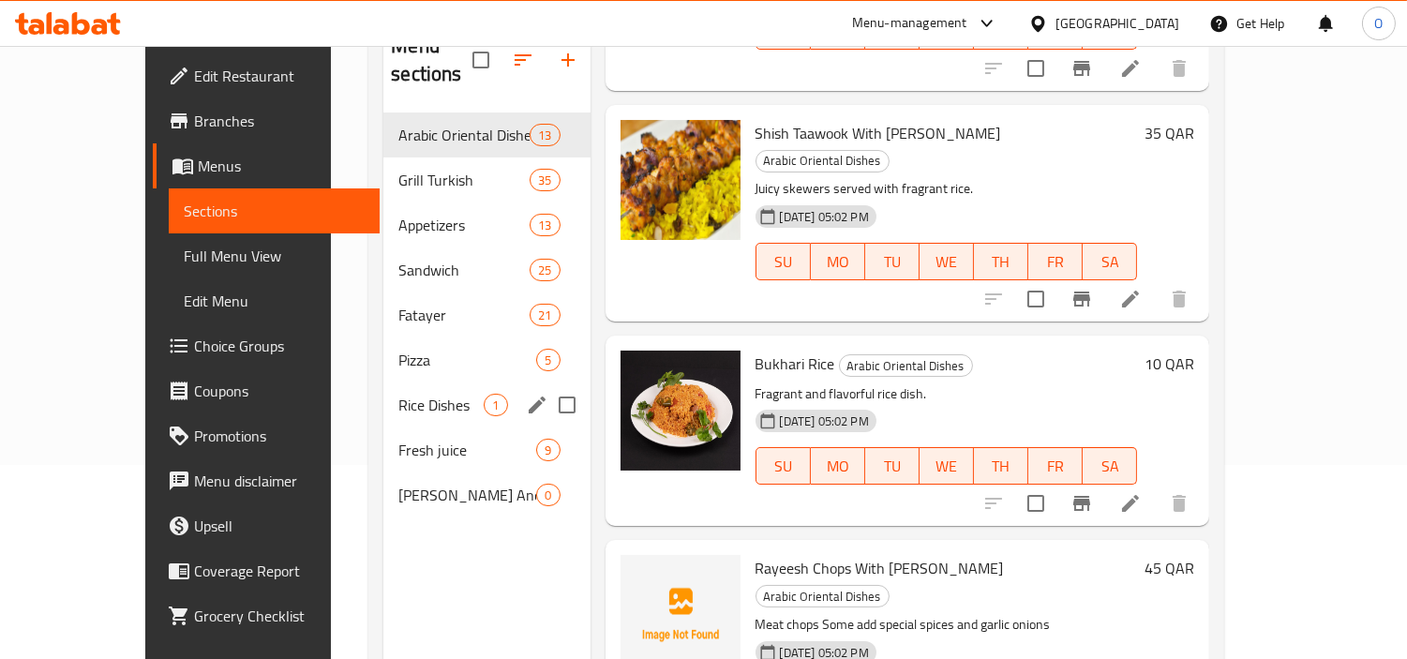
scroll to position [157, 0]
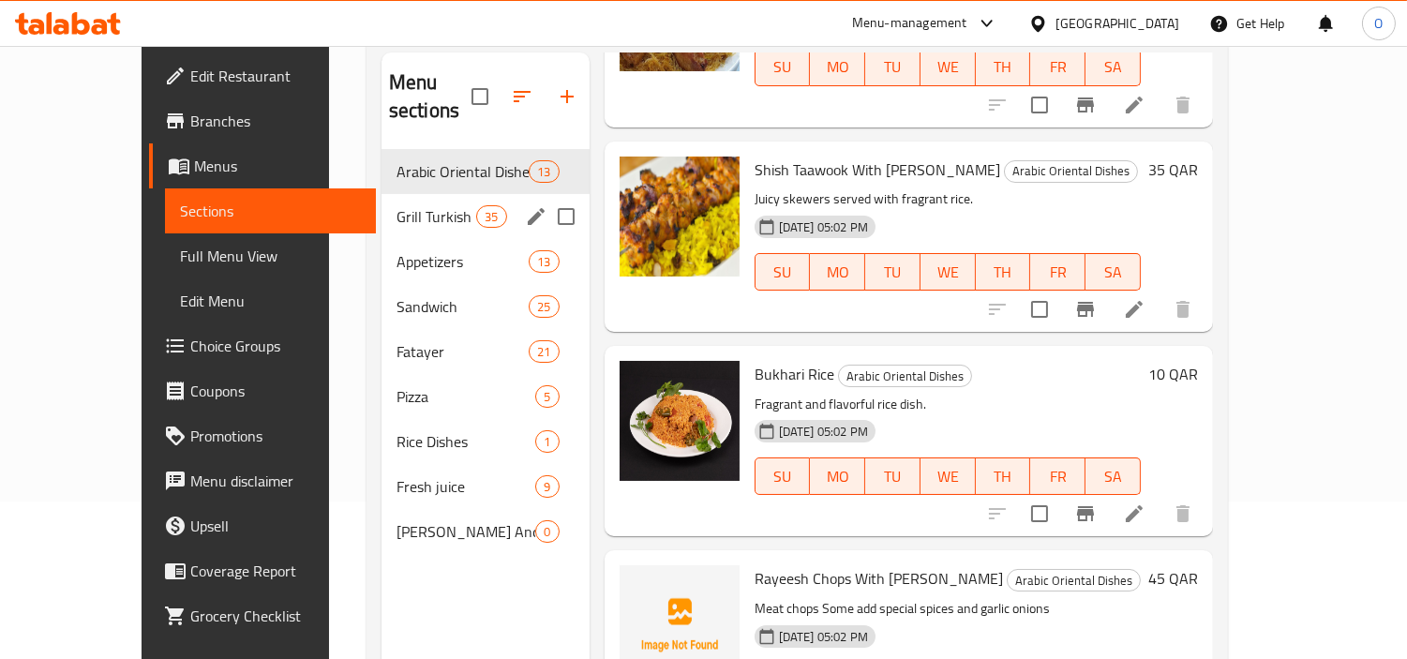
click at [477, 208] on span "35" at bounding box center [491, 217] width 28 height 18
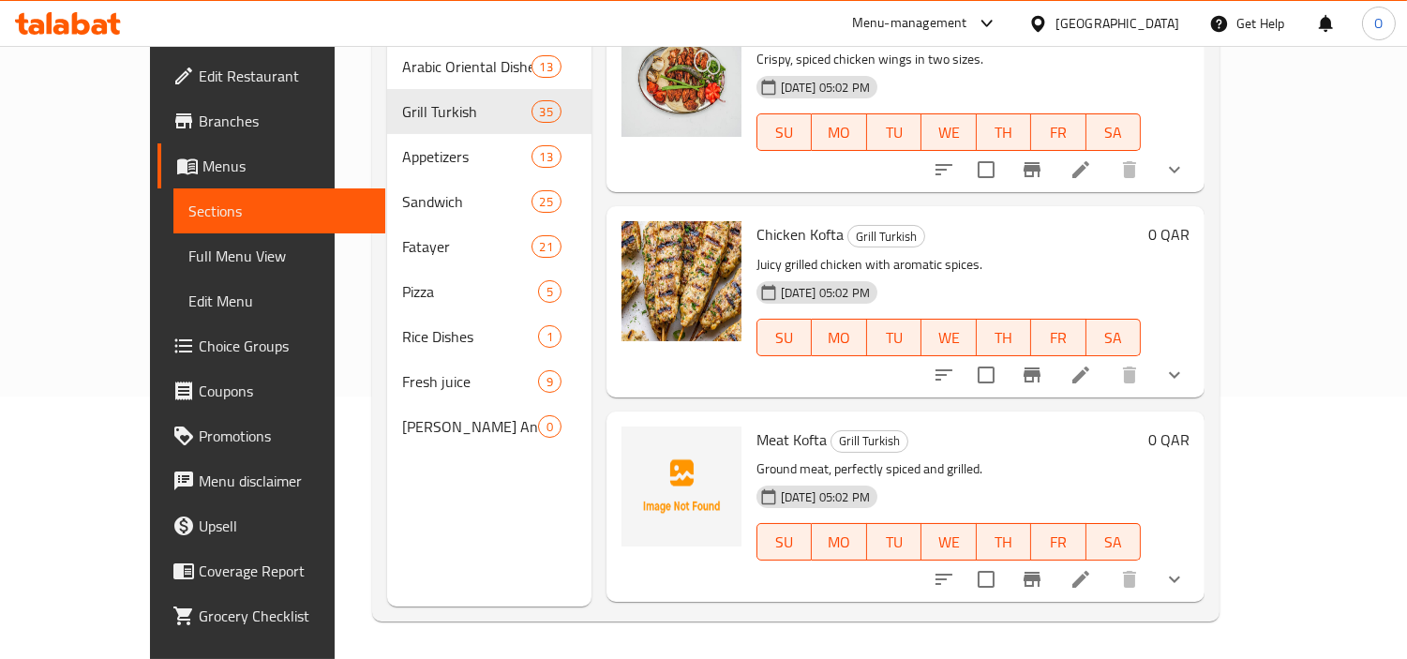
scroll to position [6549, 0]
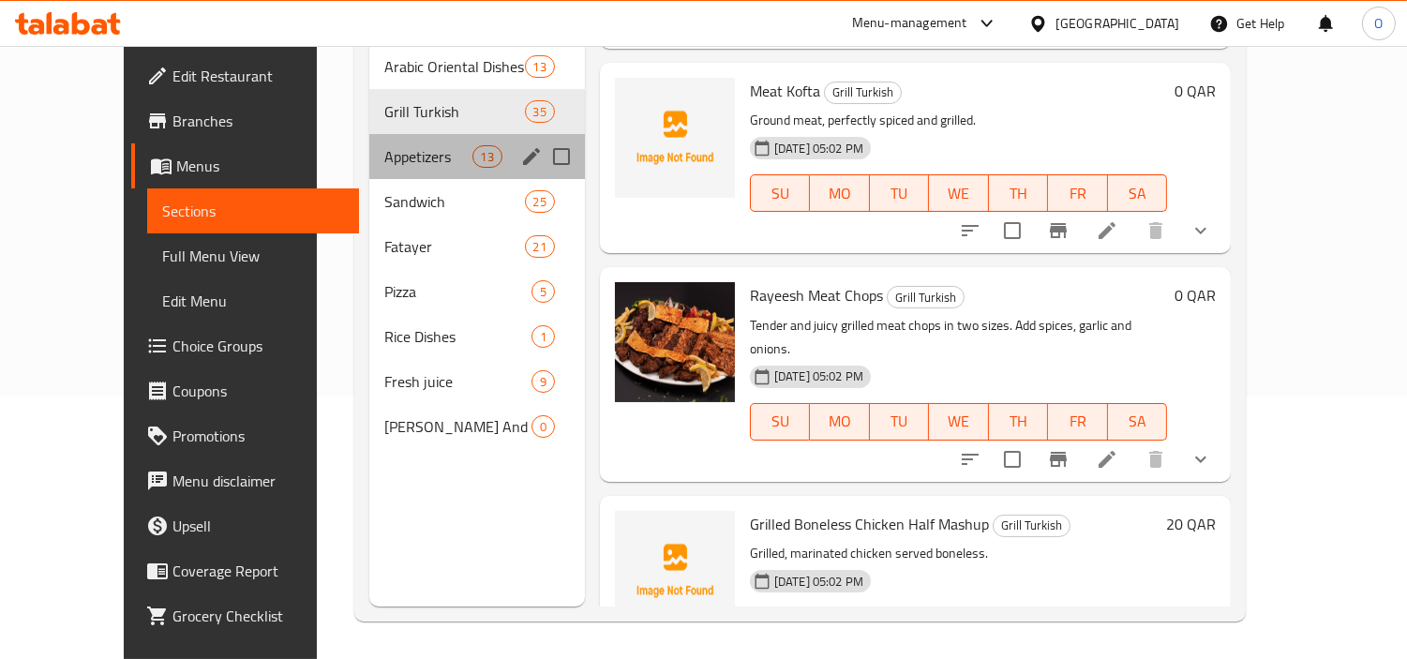
click at [369, 134] on div "Appetizers 13" at bounding box center [477, 156] width 216 height 45
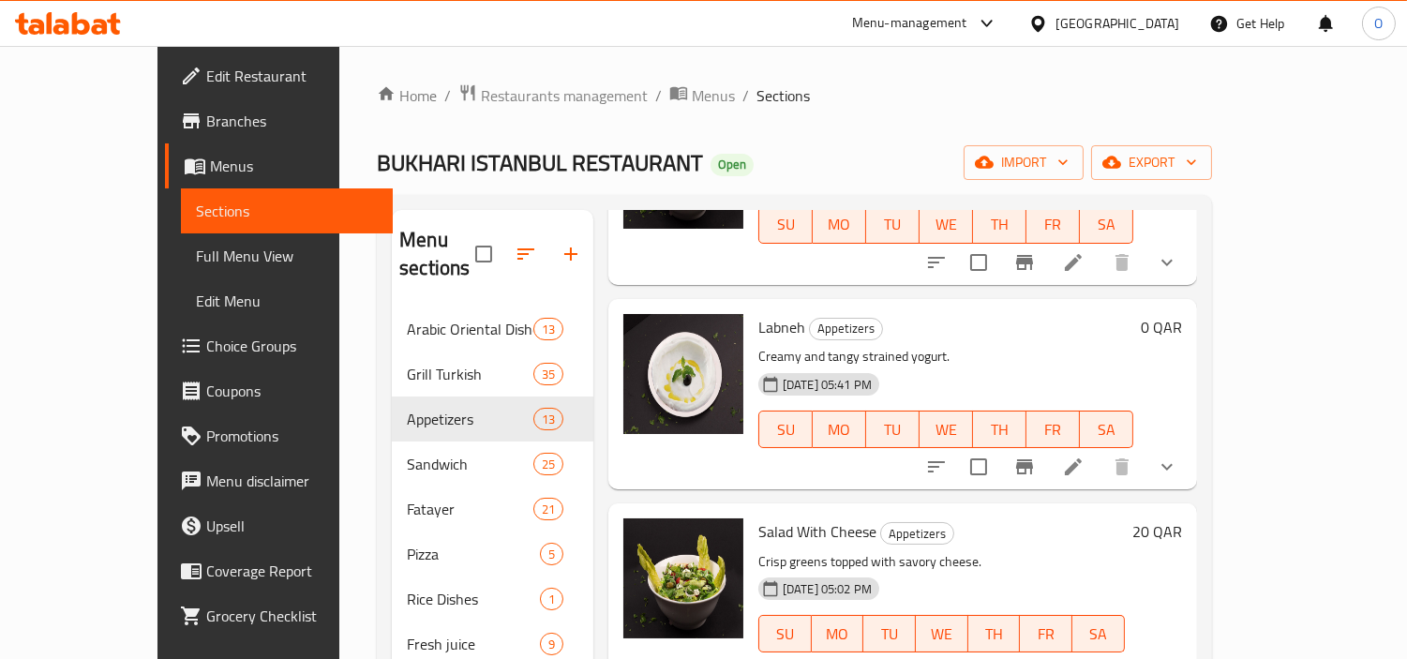
scroll to position [262, 0]
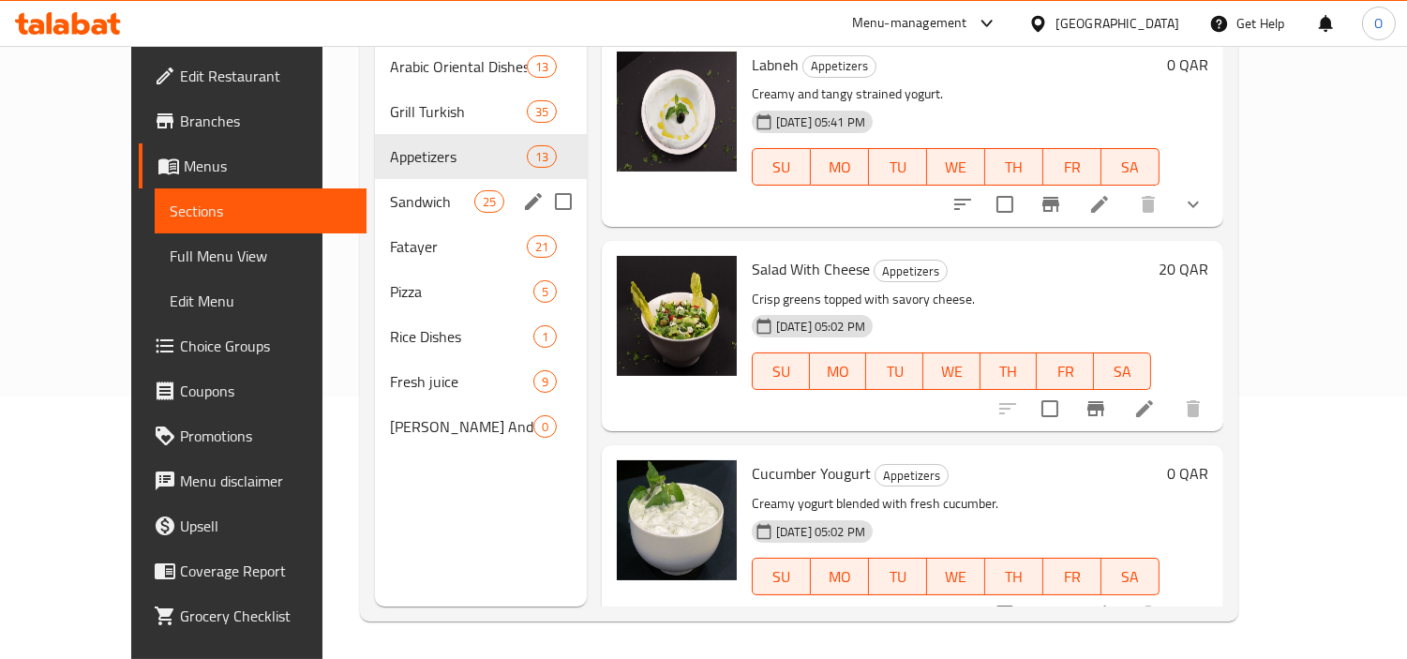
click at [435, 185] on div "Sandwich 25" at bounding box center [481, 201] width 212 height 45
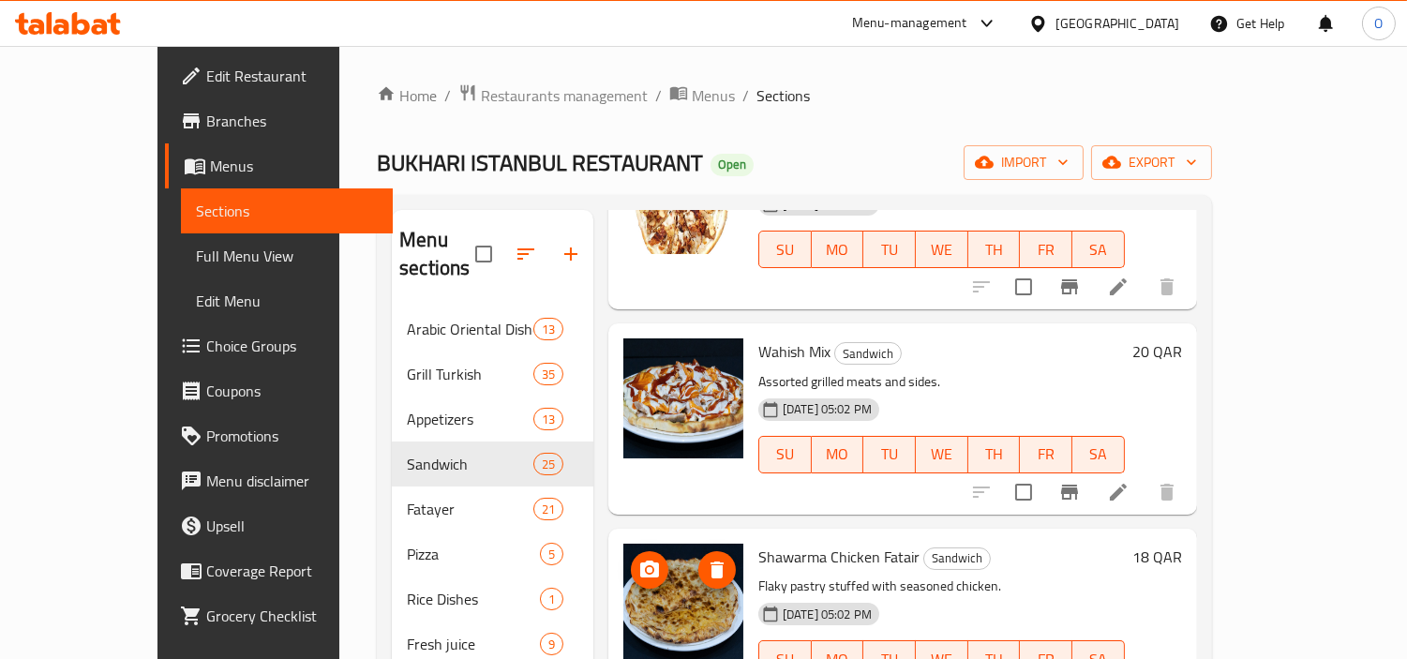
scroll to position [262, 0]
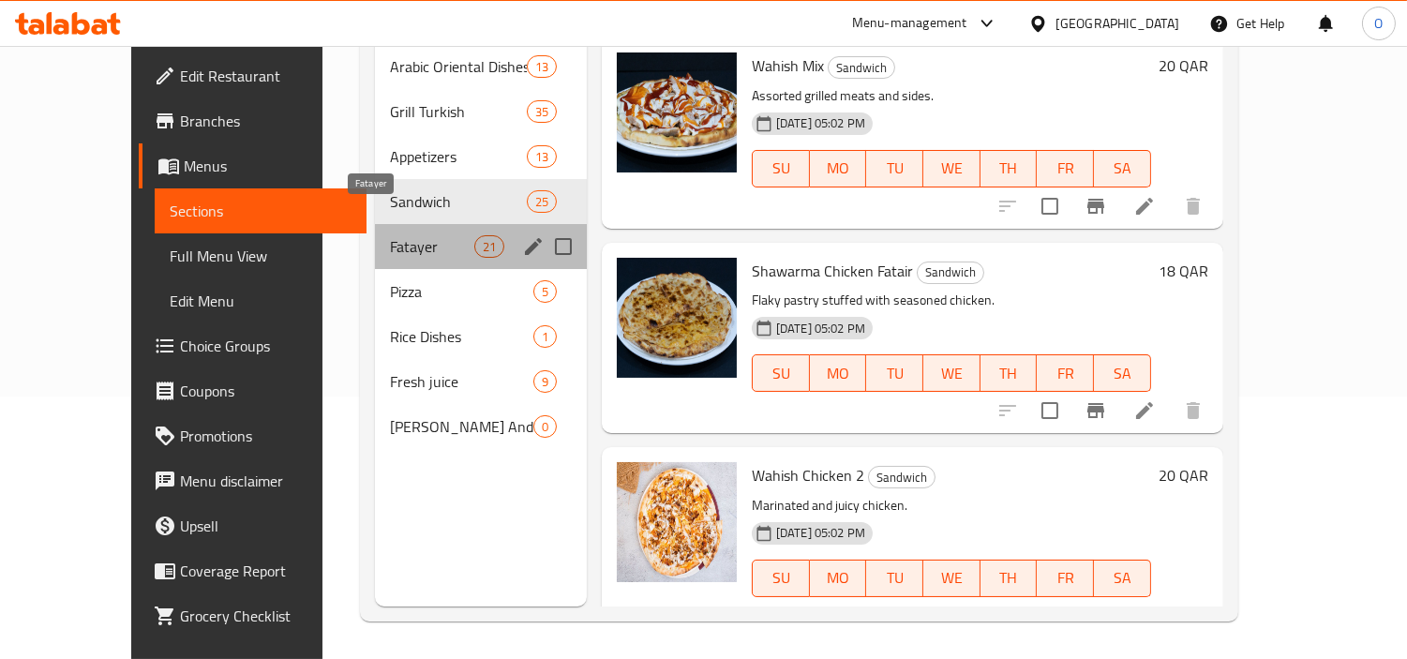
click at [400, 235] on span "Fatayer" at bounding box center [432, 246] width 84 height 22
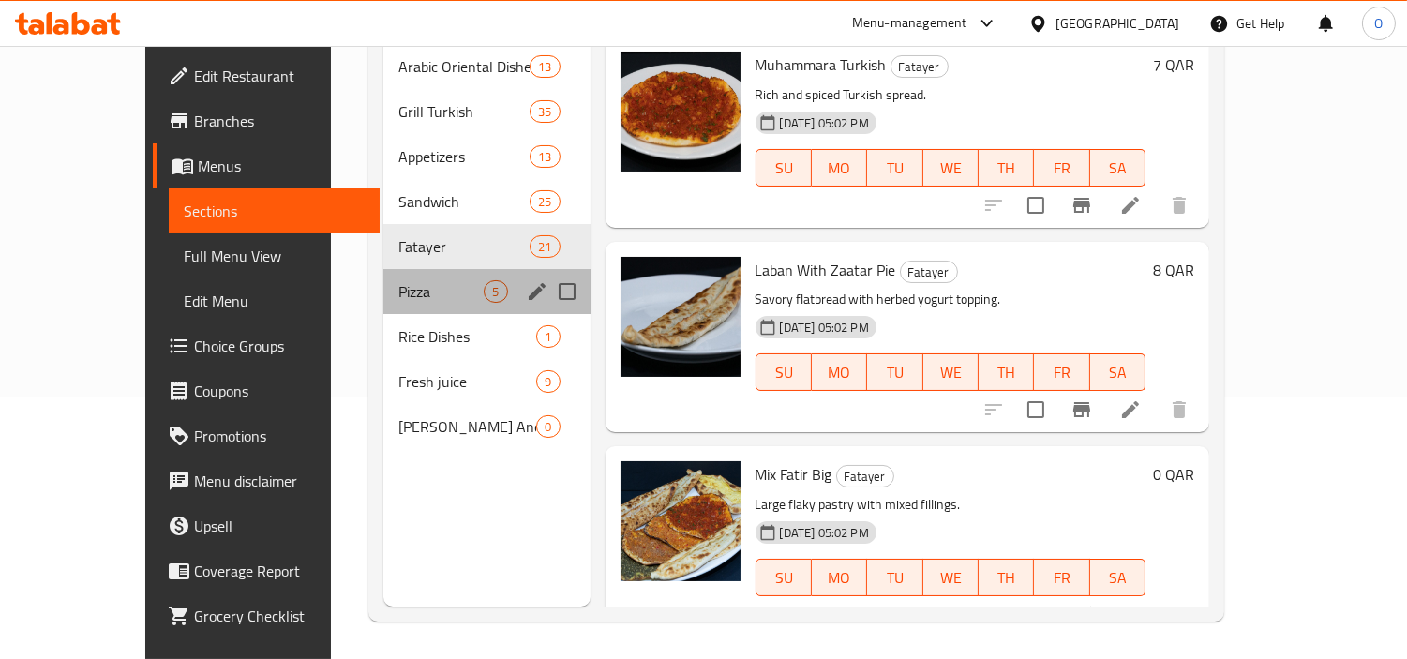
click at [424, 278] on div "Pizza 5" at bounding box center [486, 291] width 206 height 45
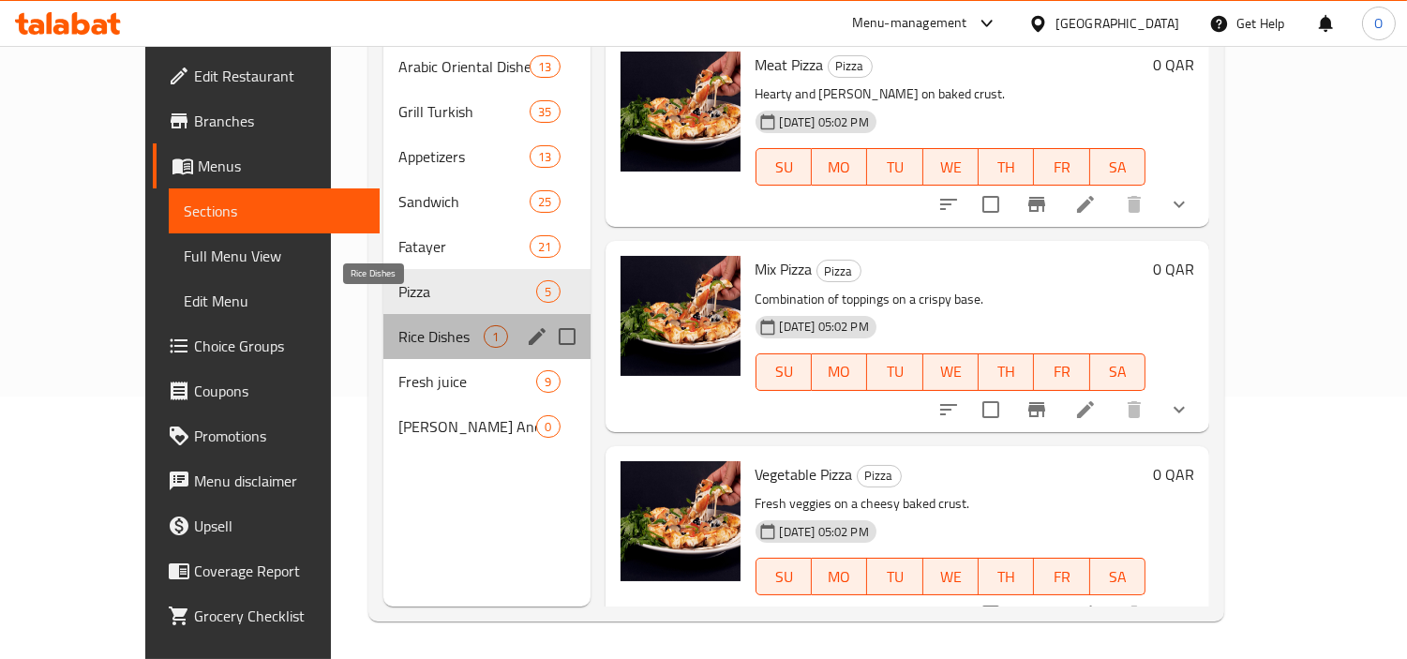
click at [409, 325] on span "Rice Dishes" at bounding box center [440, 336] width 85 height 22
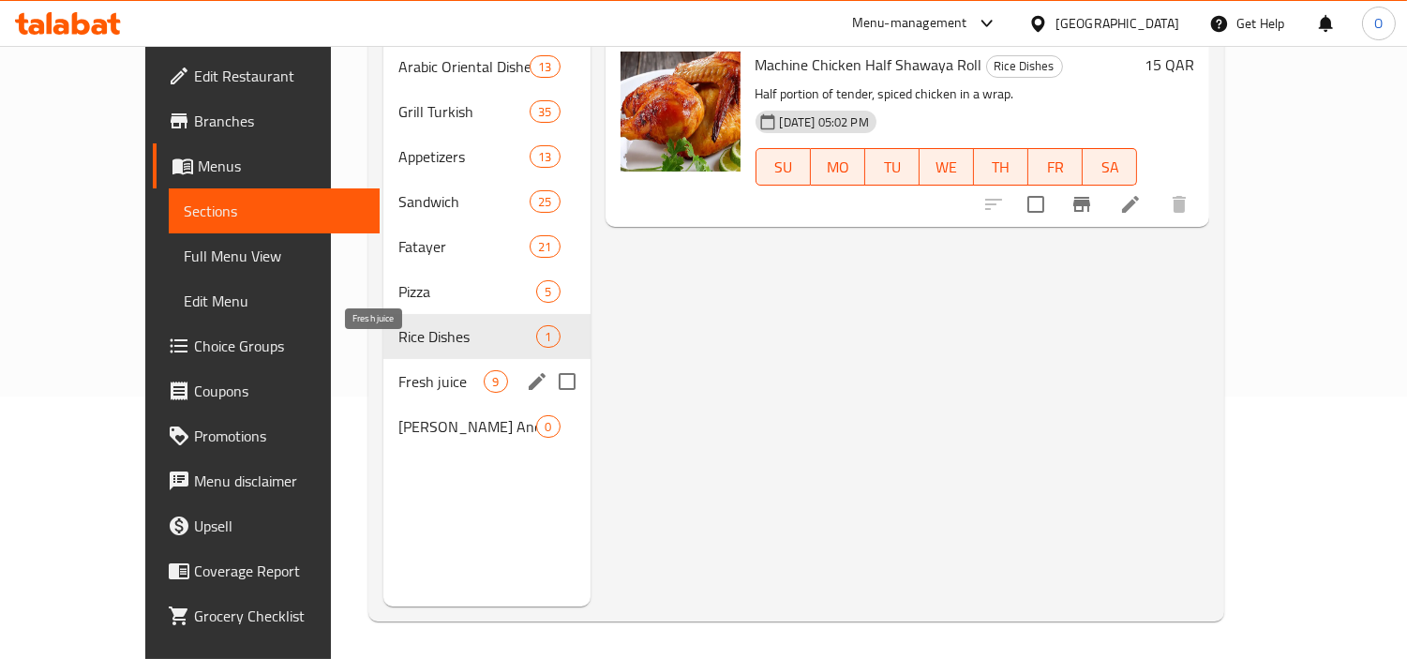
click at [417, 370] on span "Fresh juice" at bounding box center [440, 381] width 85 height 22
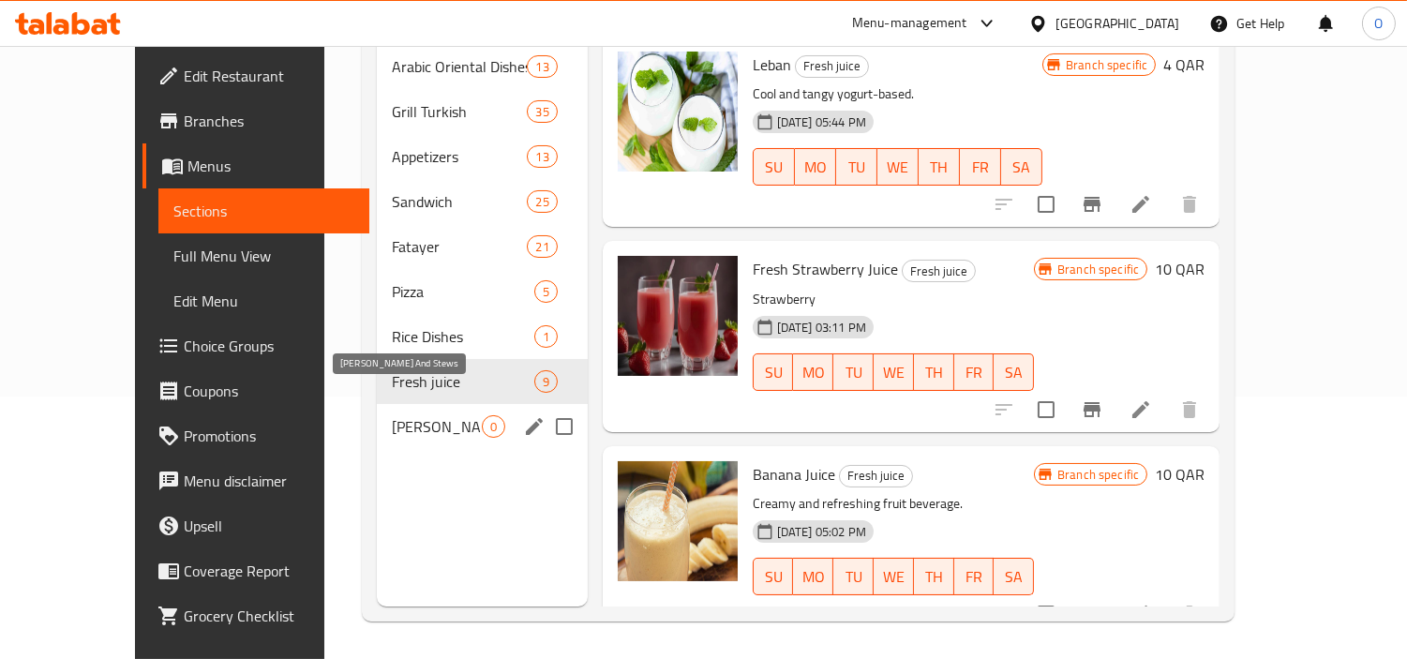
click at [436, 415] on span "[PERSON_NAME] And Stews" at bounding box center [437, 426] width 90 height 22
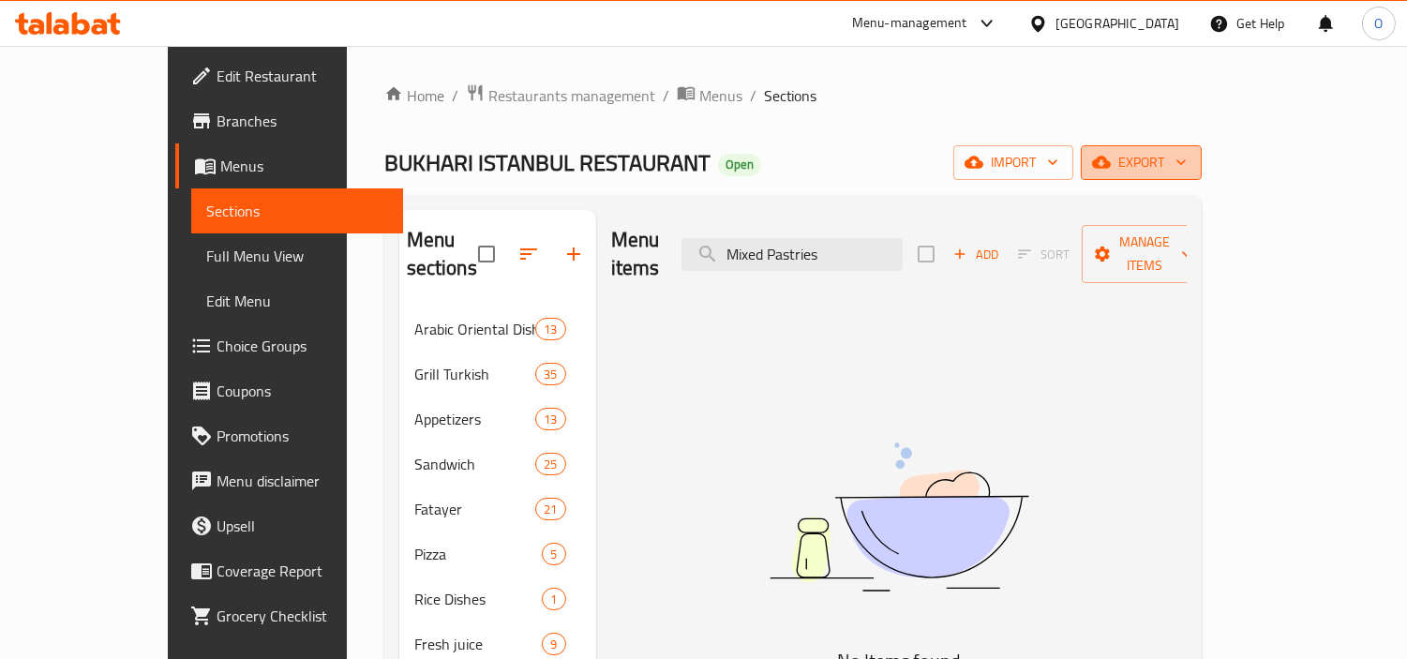
click at [1201, 148] on button "export" at bounding box center [1141, 162] width 121 height 35
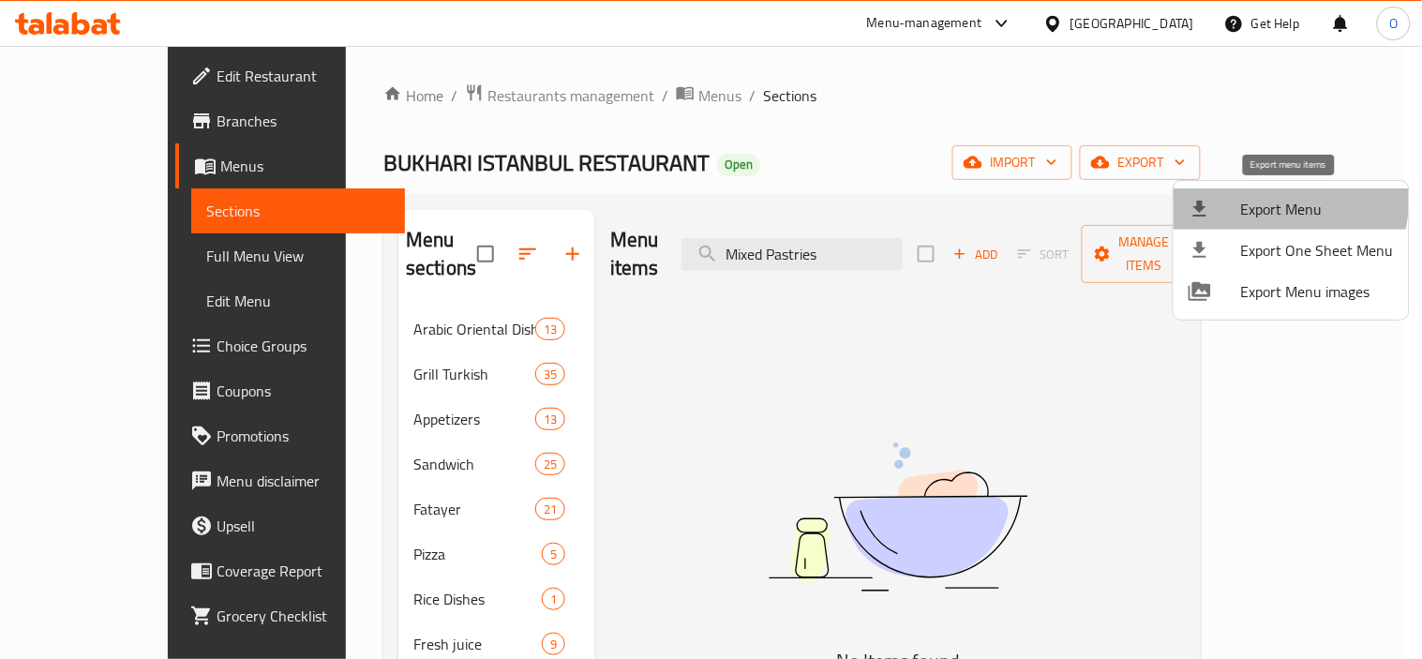
click at [1222, 195] on li "Export Menu" at bounding box center [1290, 208] width 235 height 41
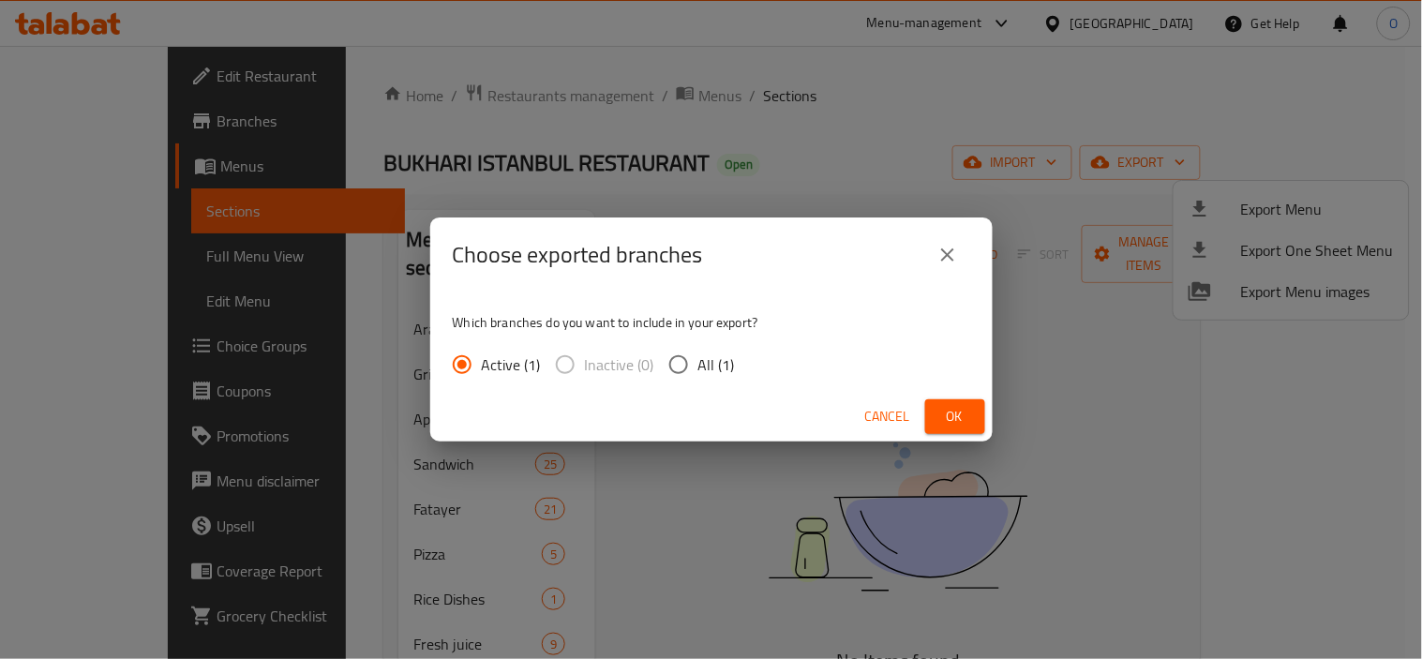
click at [951, 406] on span "Ok" at bounding box center [955, 416] width 30 height 23
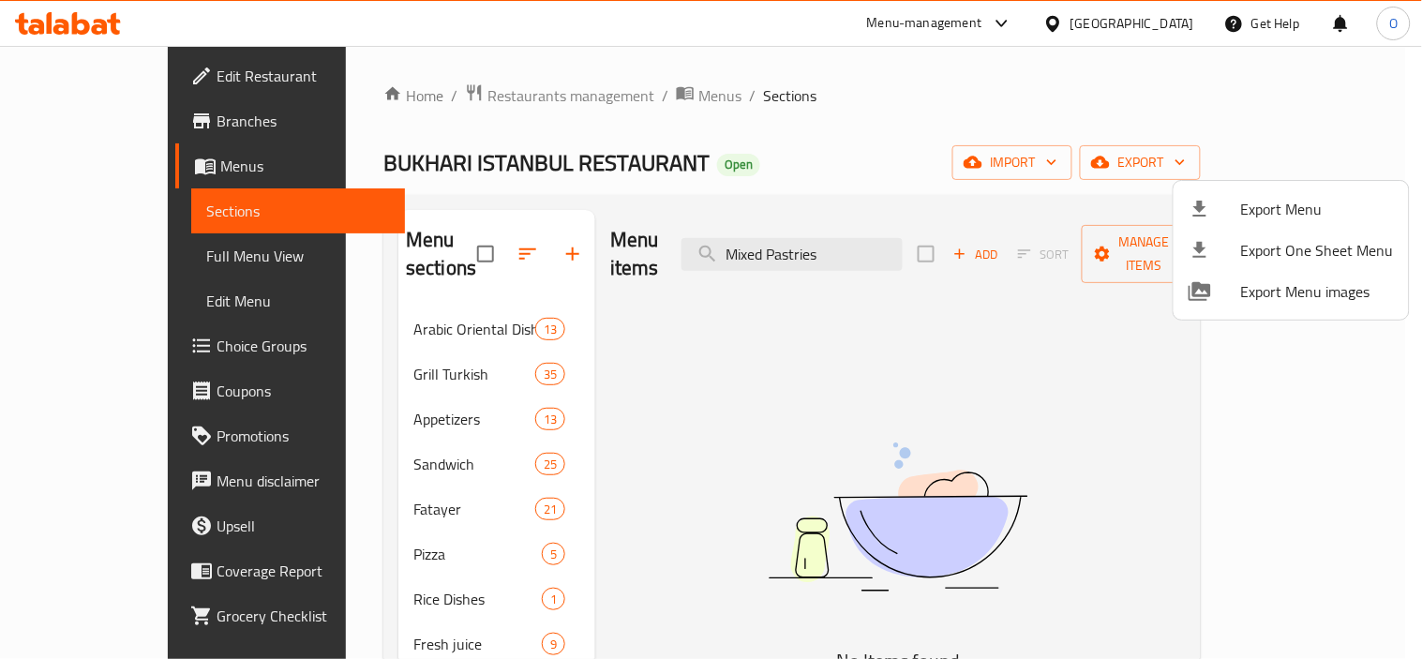
click at [898, 238] on div at bounding box center [711, 329] width 1422 height 659
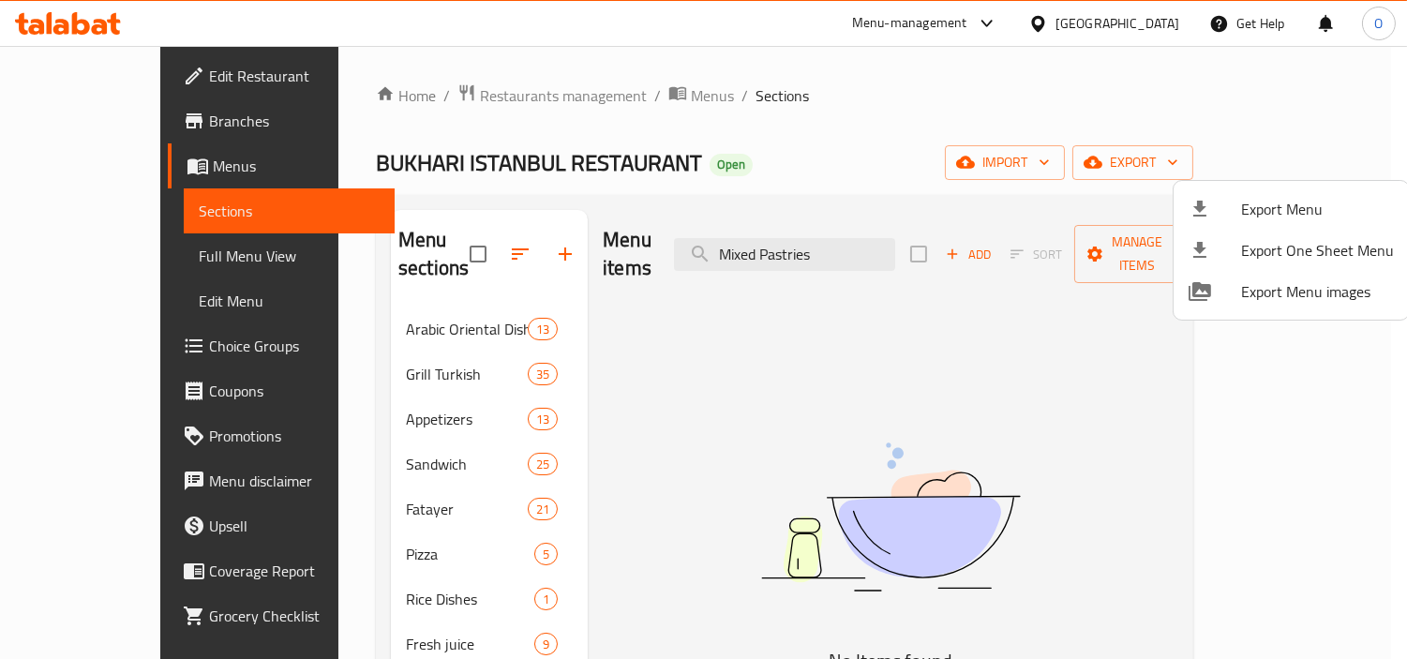
click at [895, 238] on input "Mixed Pastries" at bounding box center [784, 254] width 221 height 33
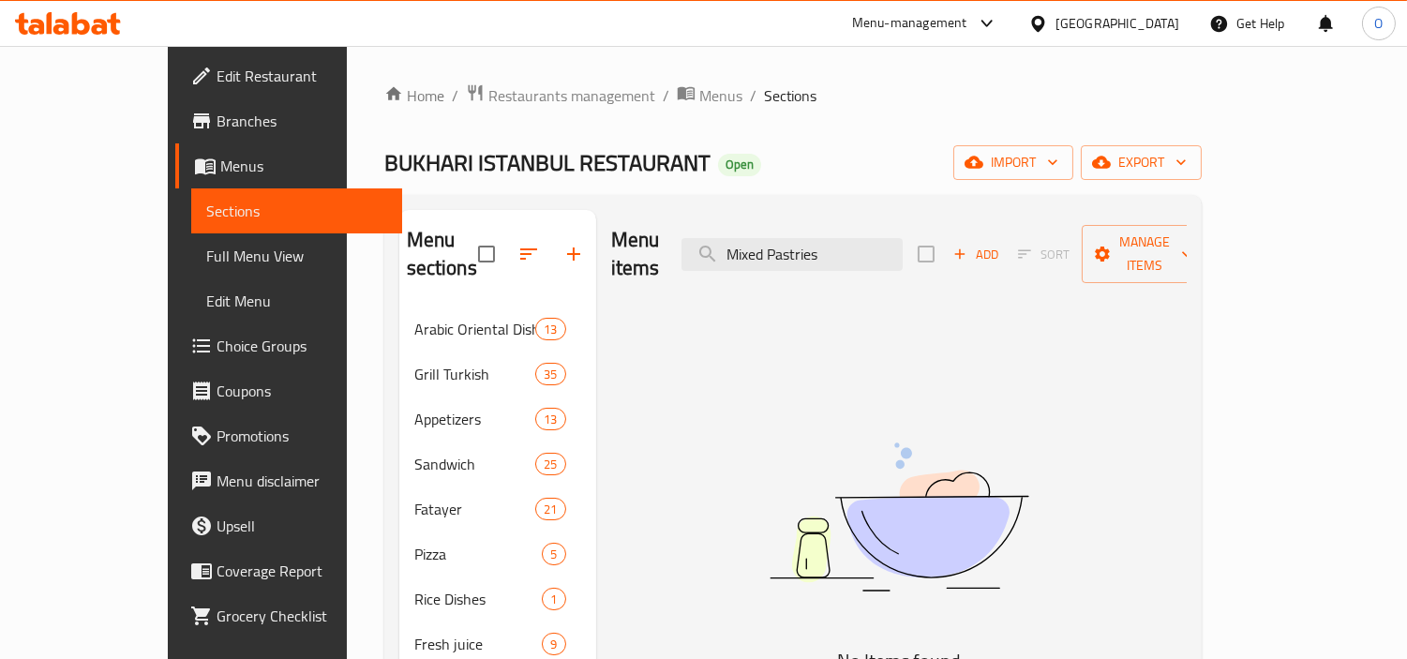
click at [898, 238] on input "Mixed Pastries" at bounding box center [791, 254] width 221 height 33
paste input "Shawarma Chicken Fatair"
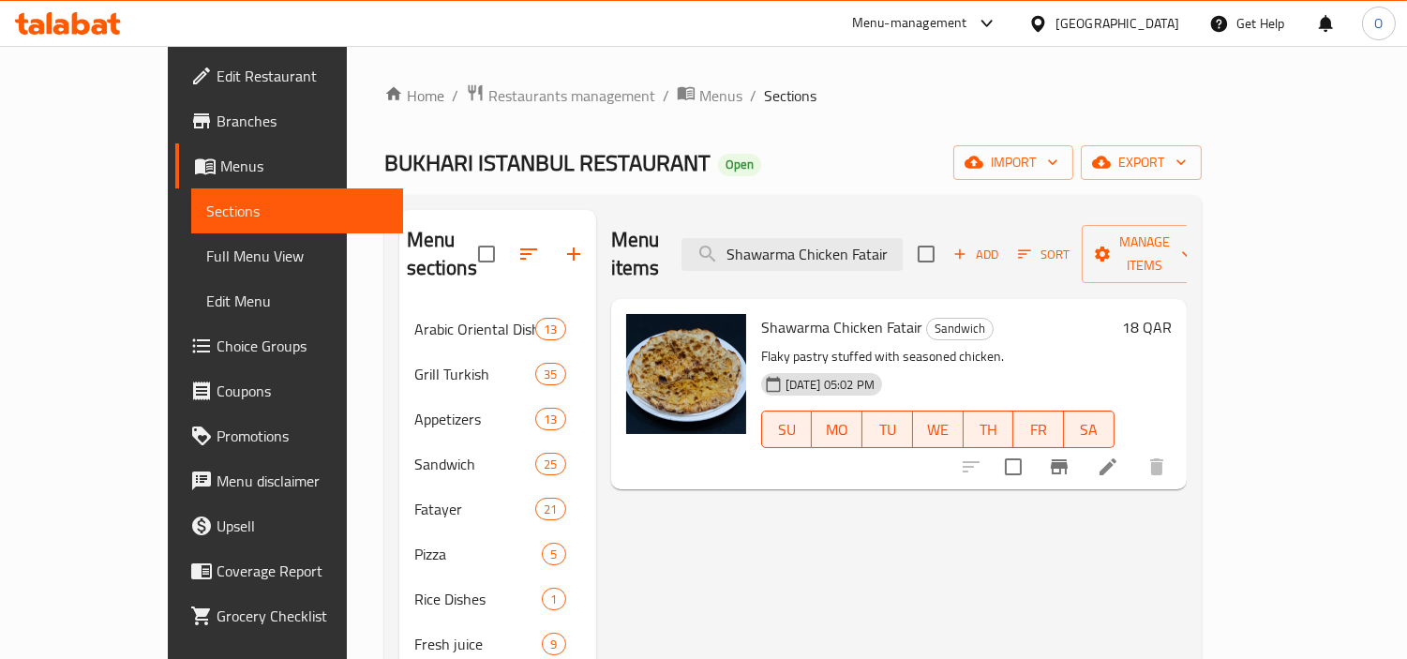
type input "Shawarma Chicken Fatair"
click at [1134, 450] on li at bounding box center [1108, 467] width 52 height 34
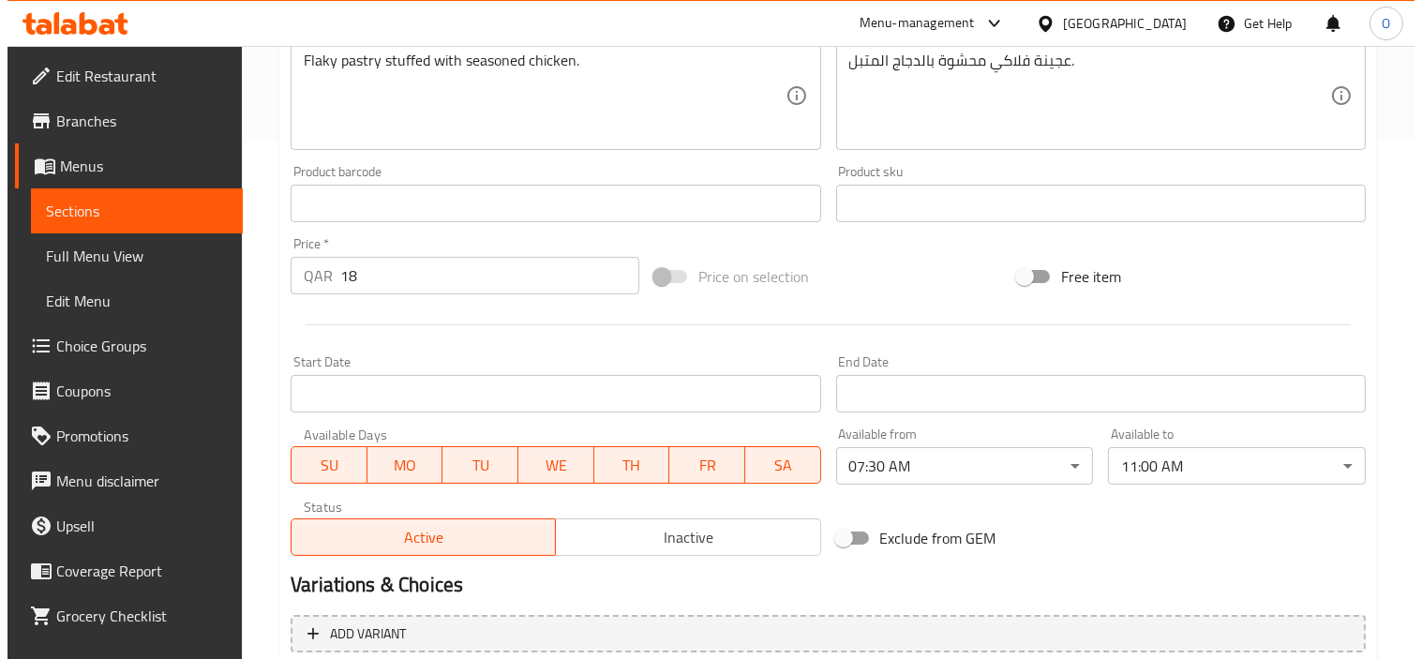
scroll to position [689, 0]
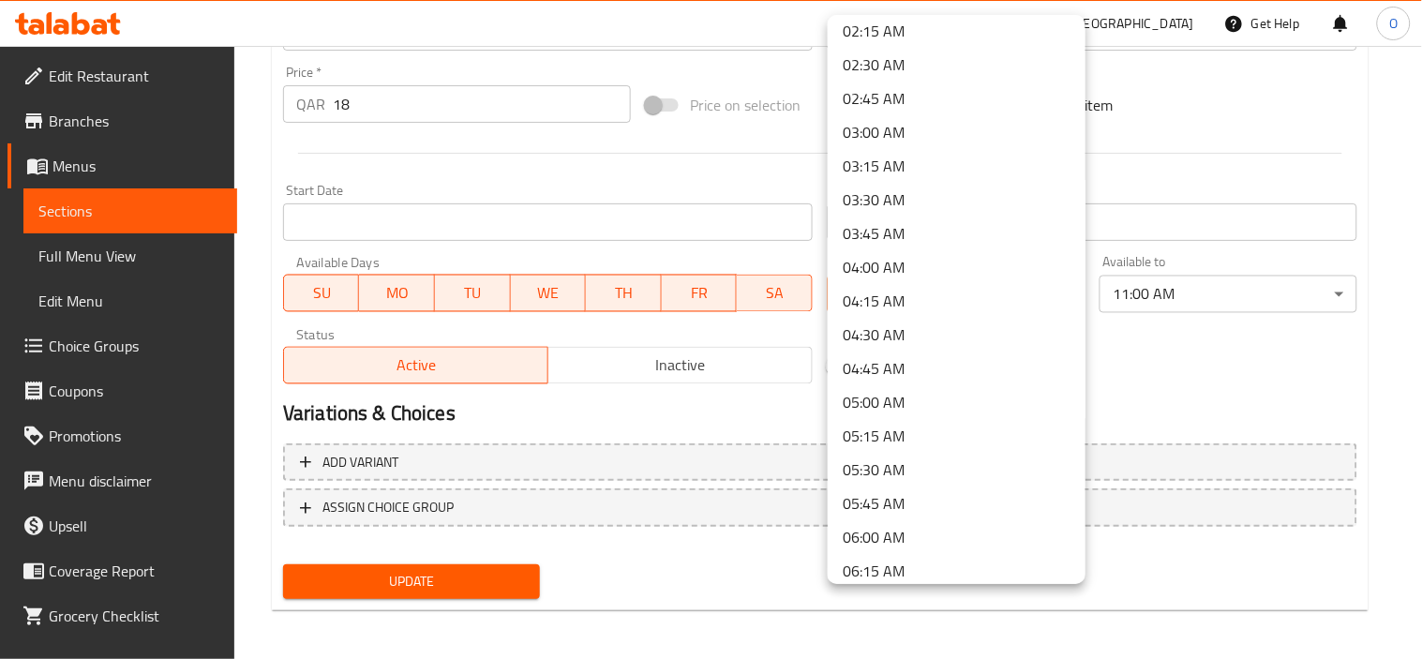
scroll to position [0, 0]
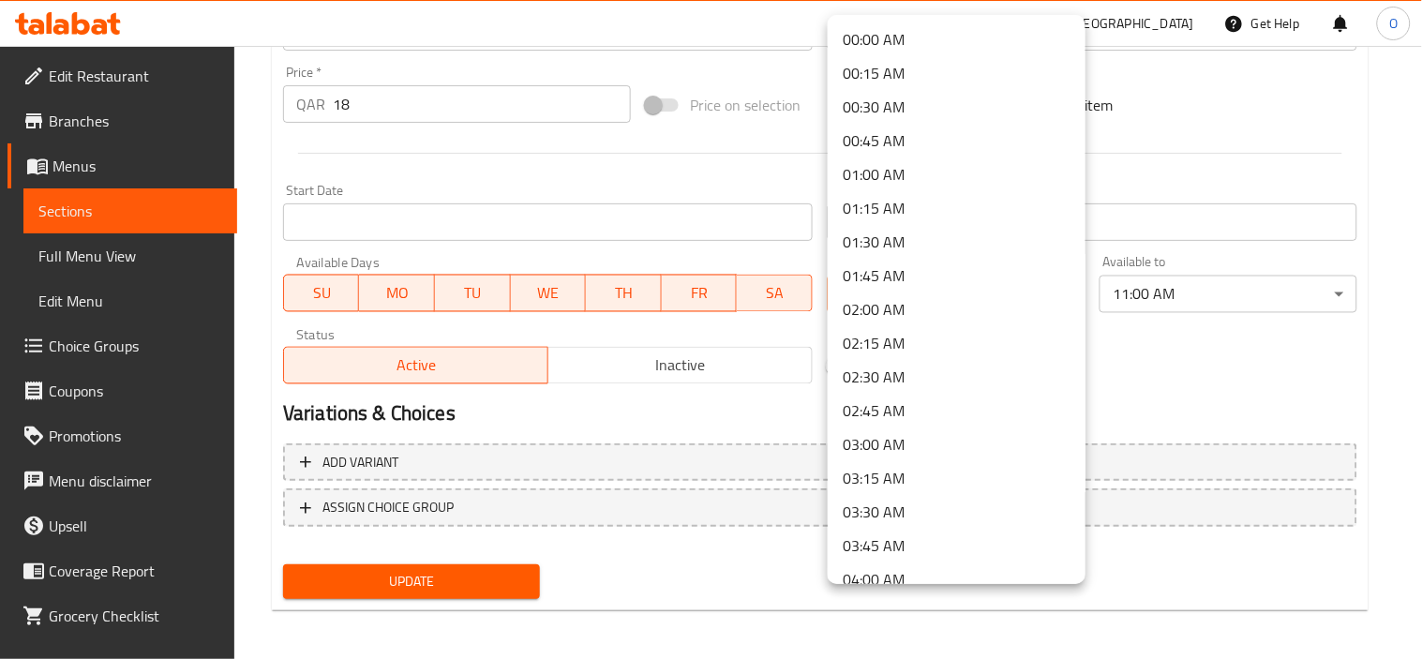
click at [962, 29] on li "00:00 AM" at bounding box center [957, 39] width 258 height 34
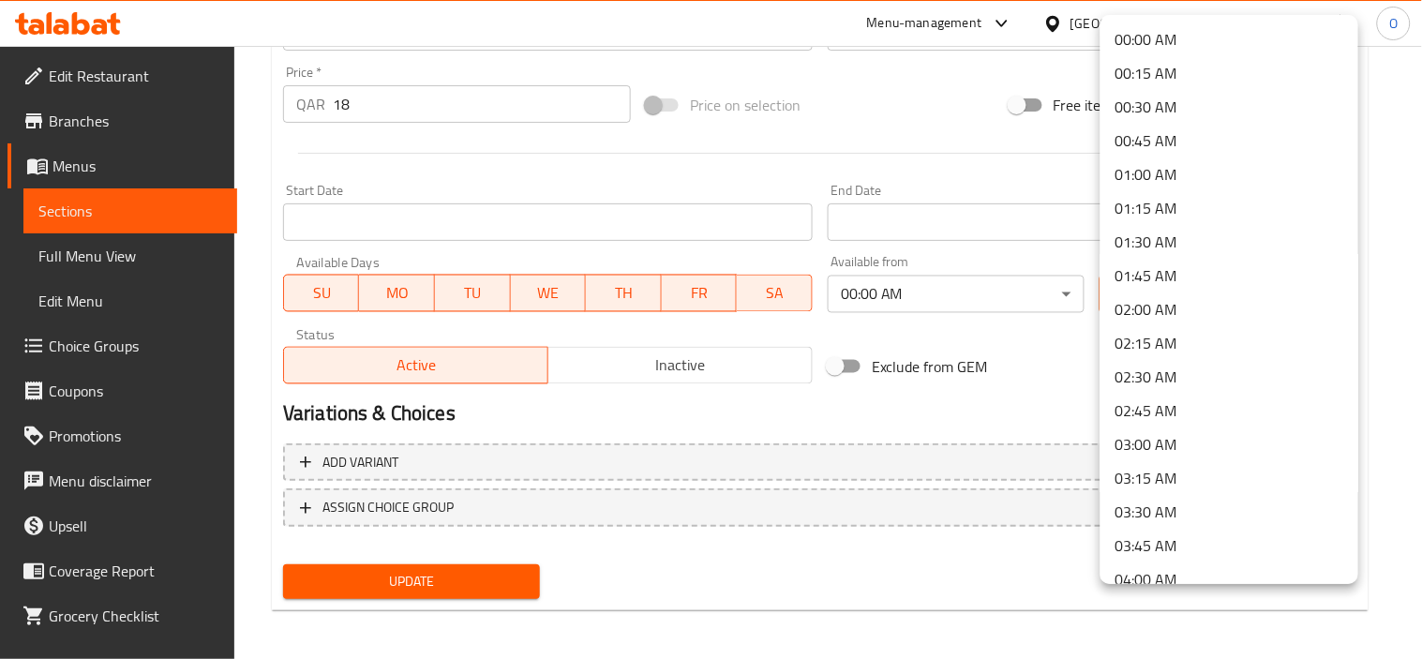
scroll to position [1223, 0]
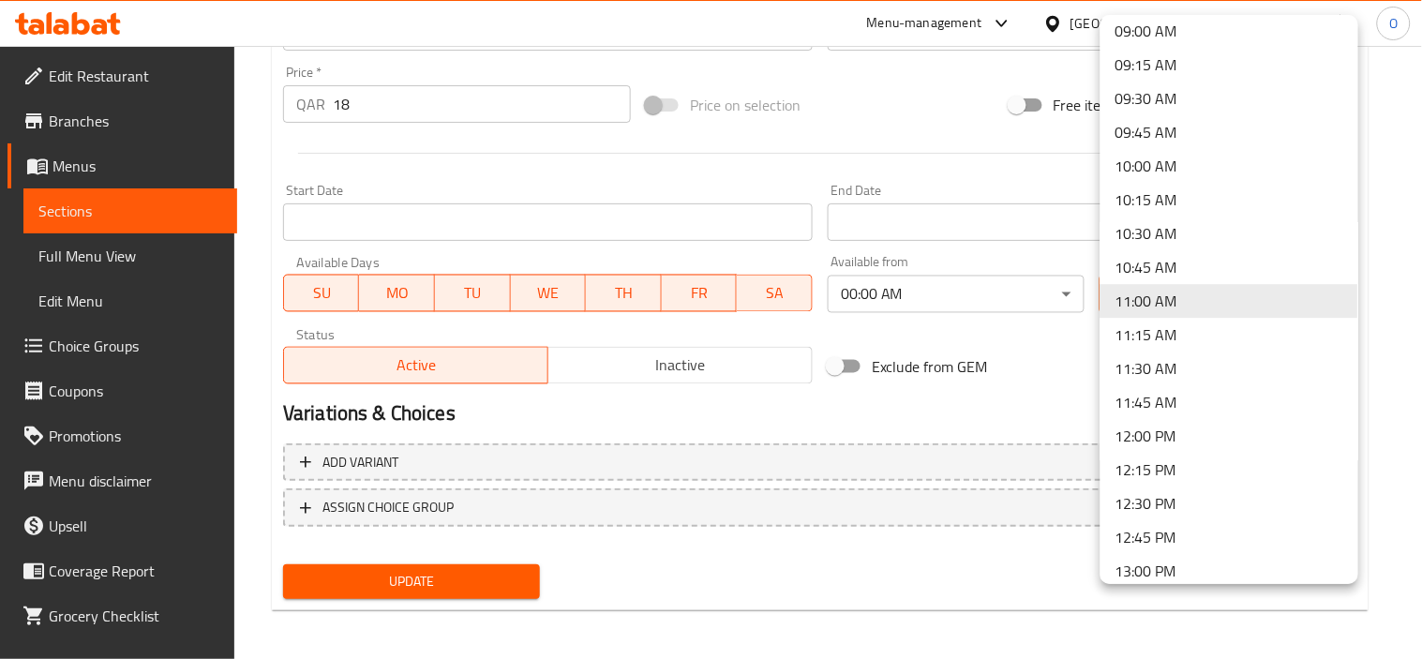
click at [1228, 23] on li "09:00 AM" at bounding box center [1229, 31] width 258 height 34
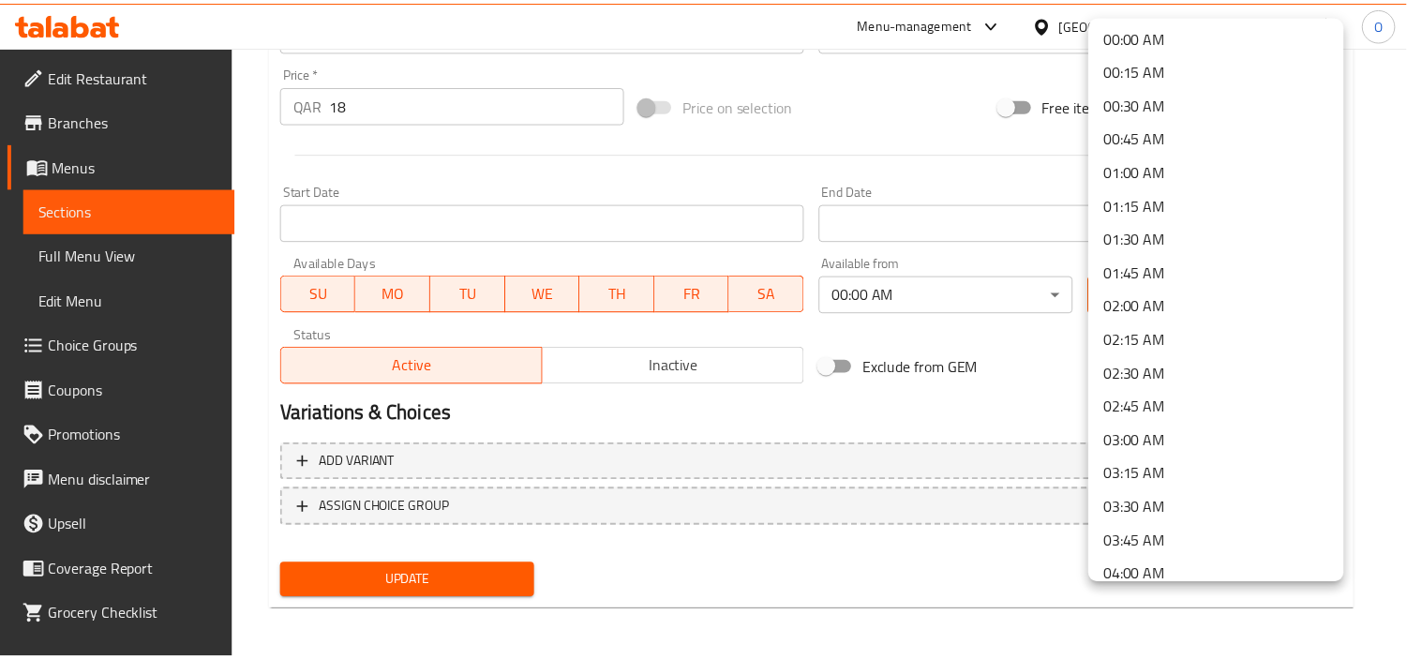
scroll to position [0, 0]
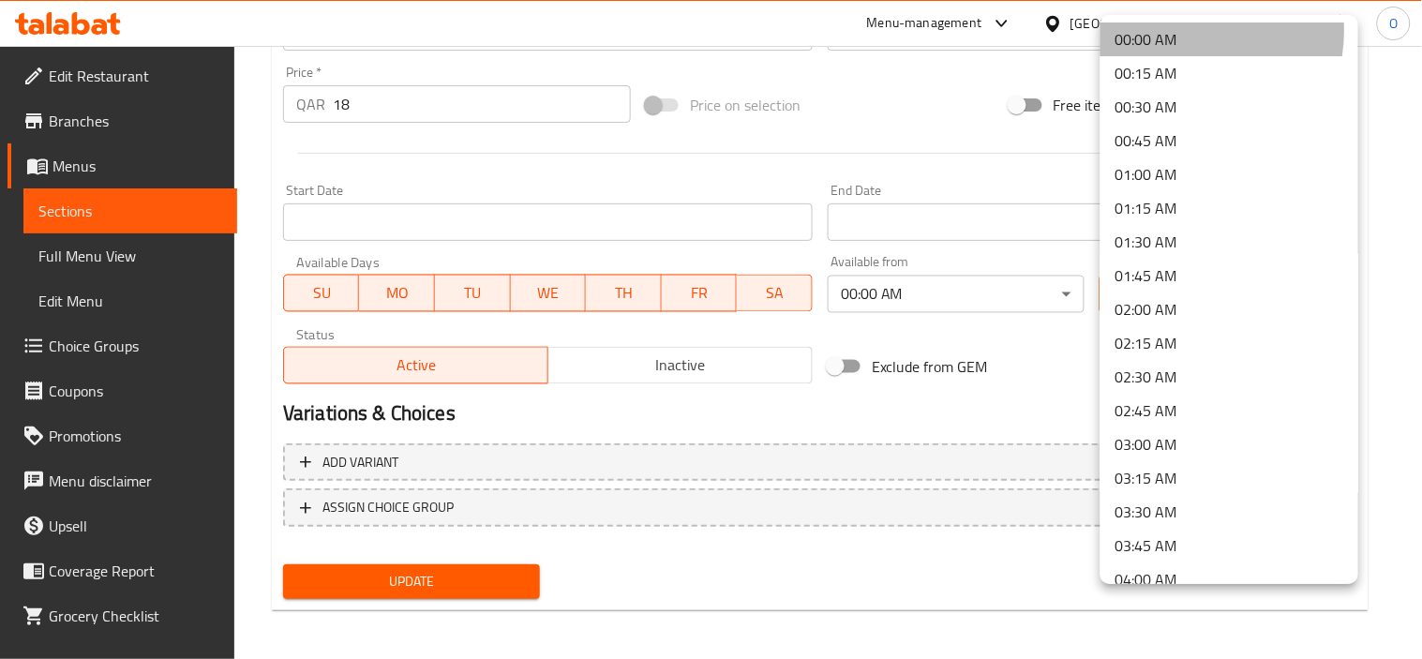
click at [1182, 31] on li "00:00 AM" at bounding box center [1229, 39] width 258 height 34
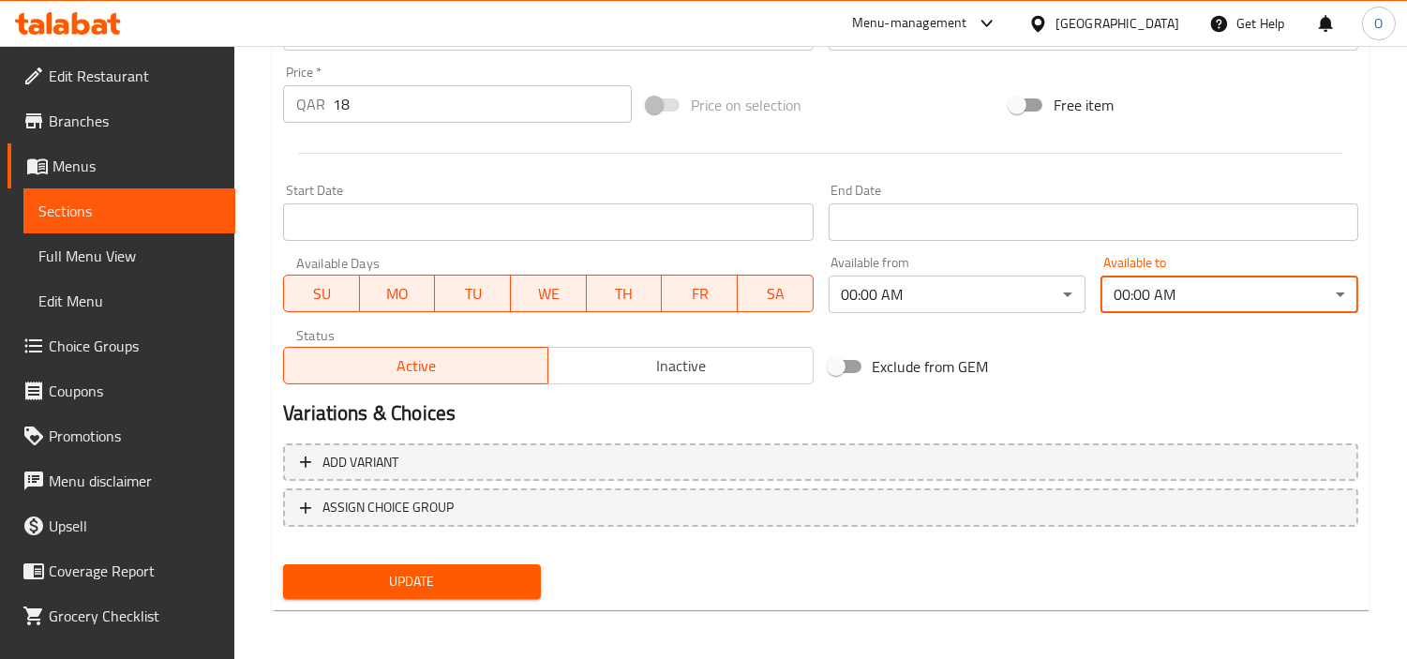
click at [484, 570] on span "Update" at bounding box center [412, 581] width 228 height 23
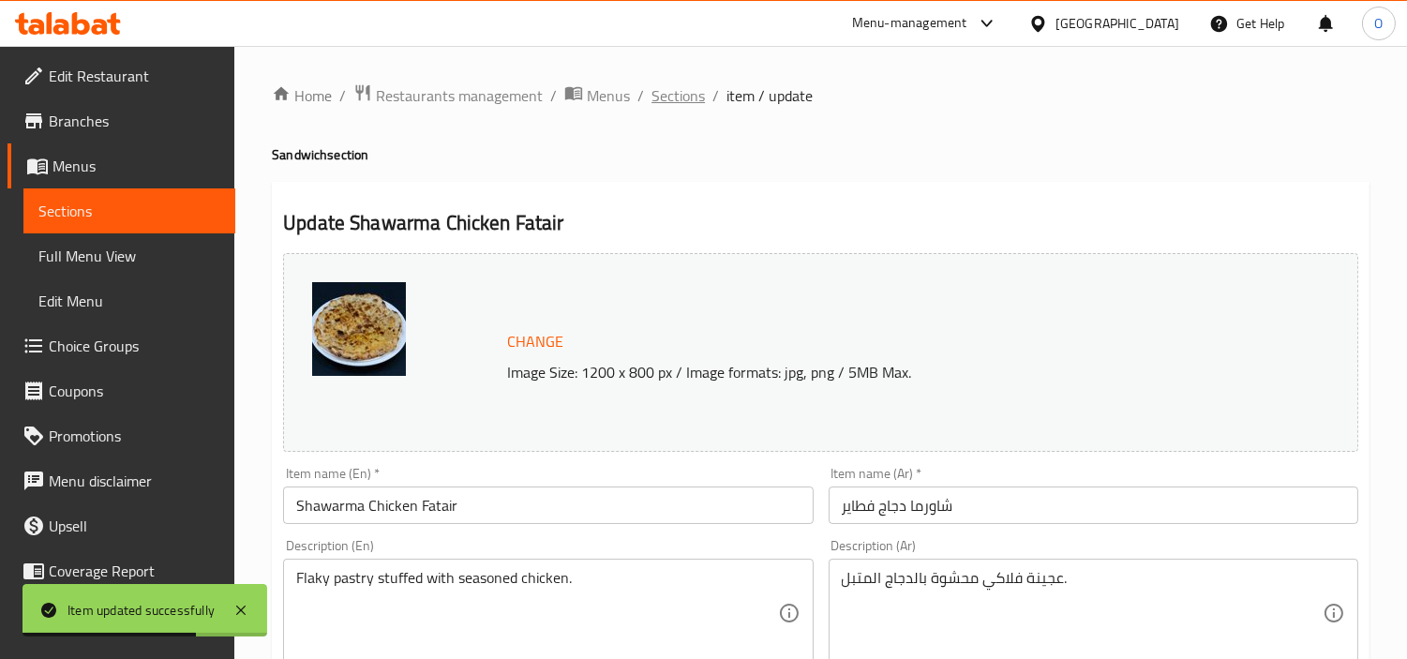
click at [684, 99] on span "Sections" at bounding box center [677, 95] width 53 height 22
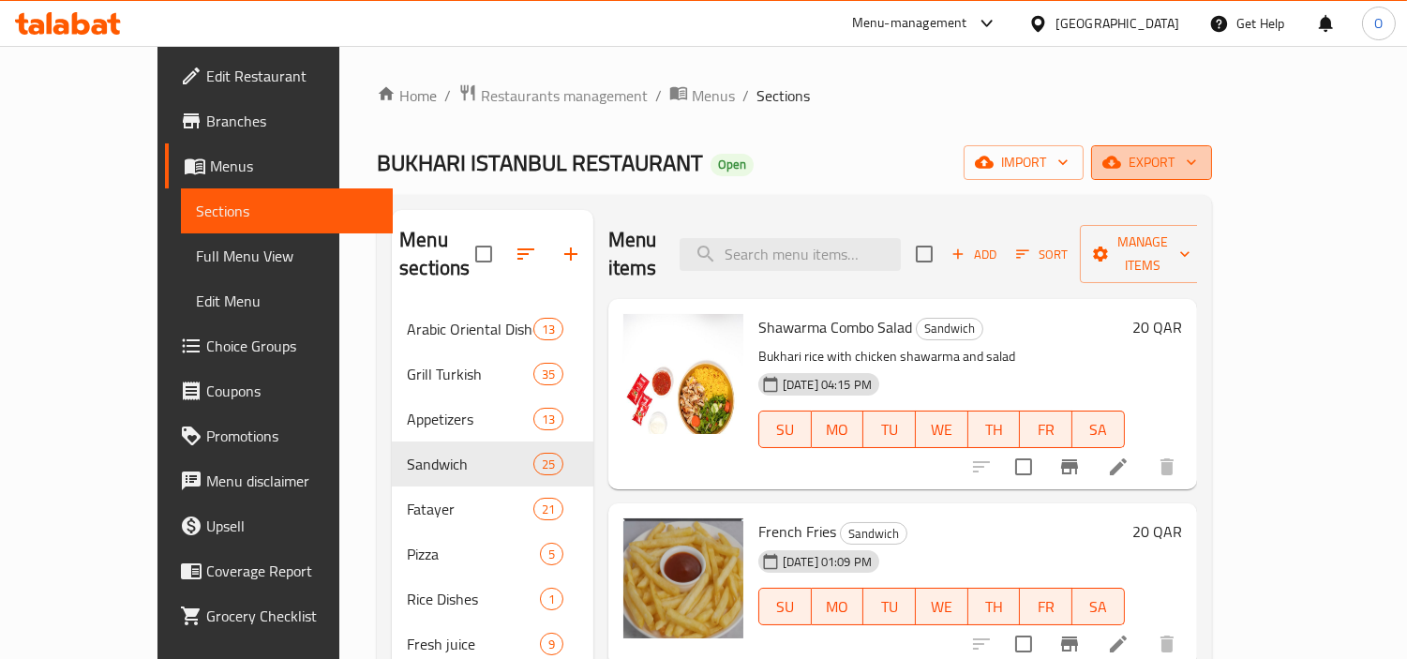
click at [1212, 154] on button "export" at bounding box center [1151, 162] width 121 height 35
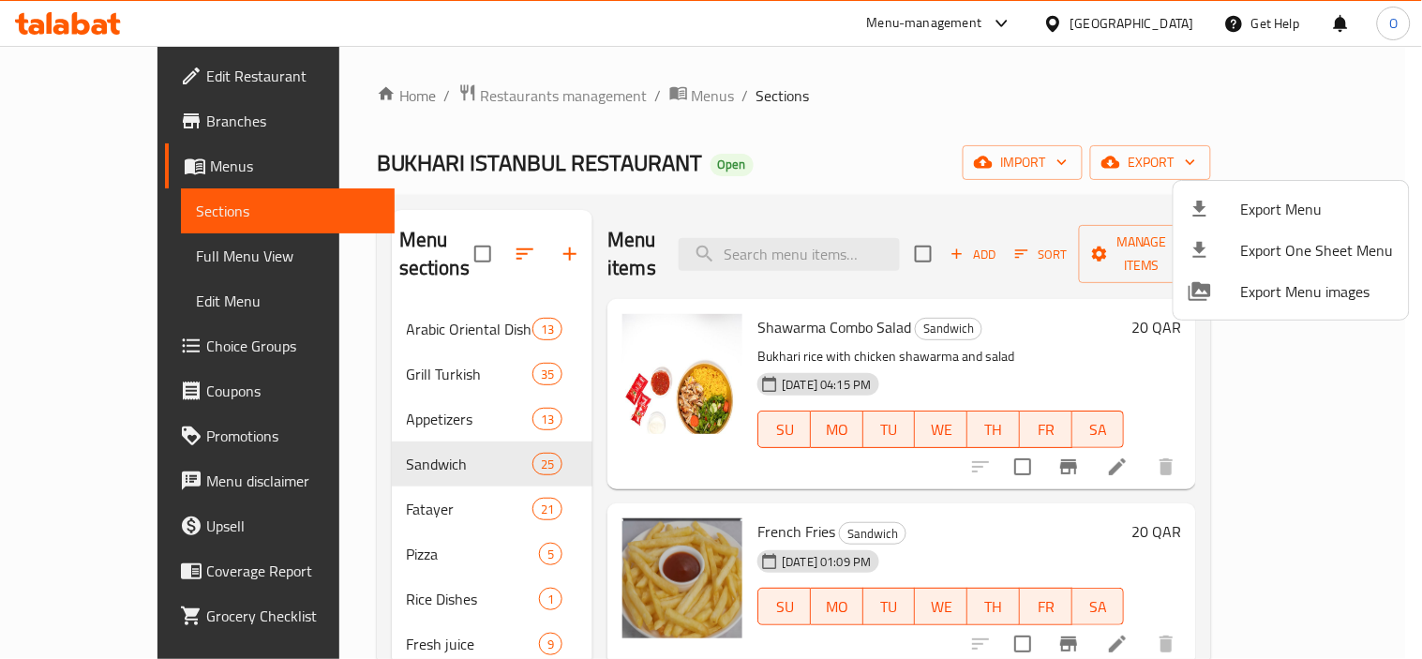
click at [1248, 213] on span "Export Menu" at bounding box center [1317, 209] width 153 height 22
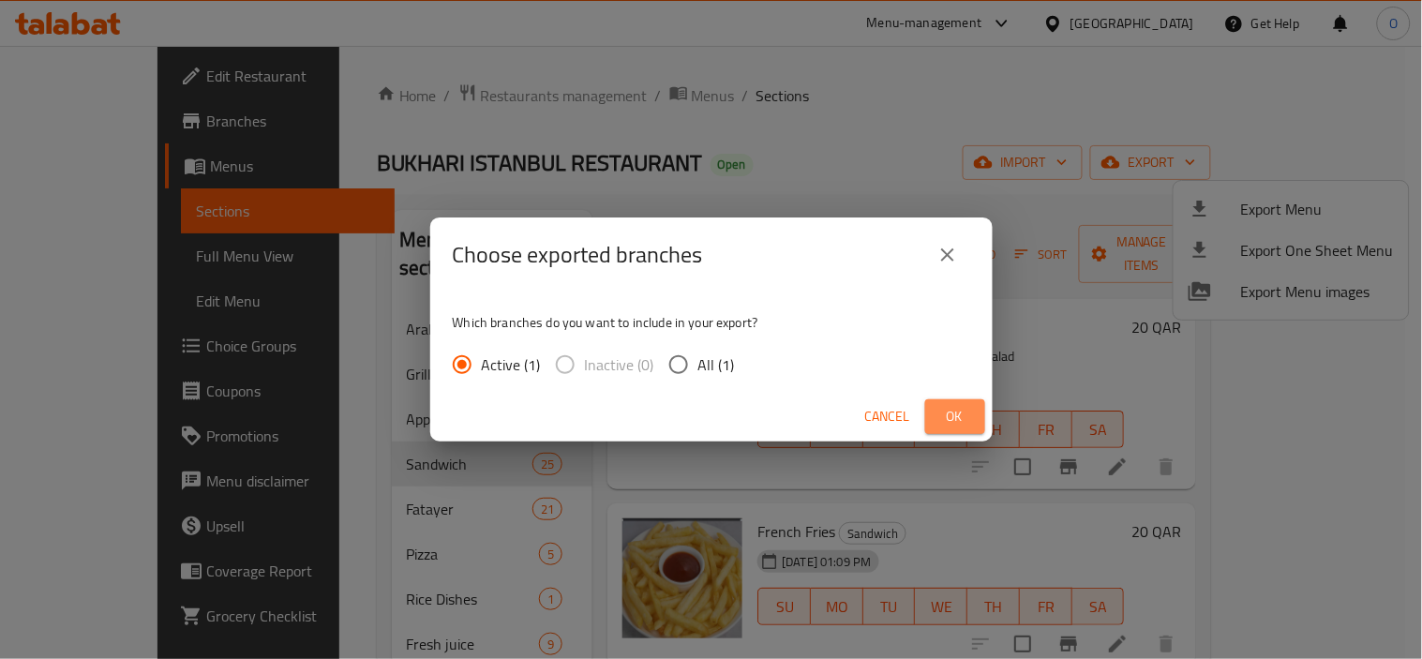
click at [934, 417] on button "Ok" at bounding box center [955, 416] width 60 height 35
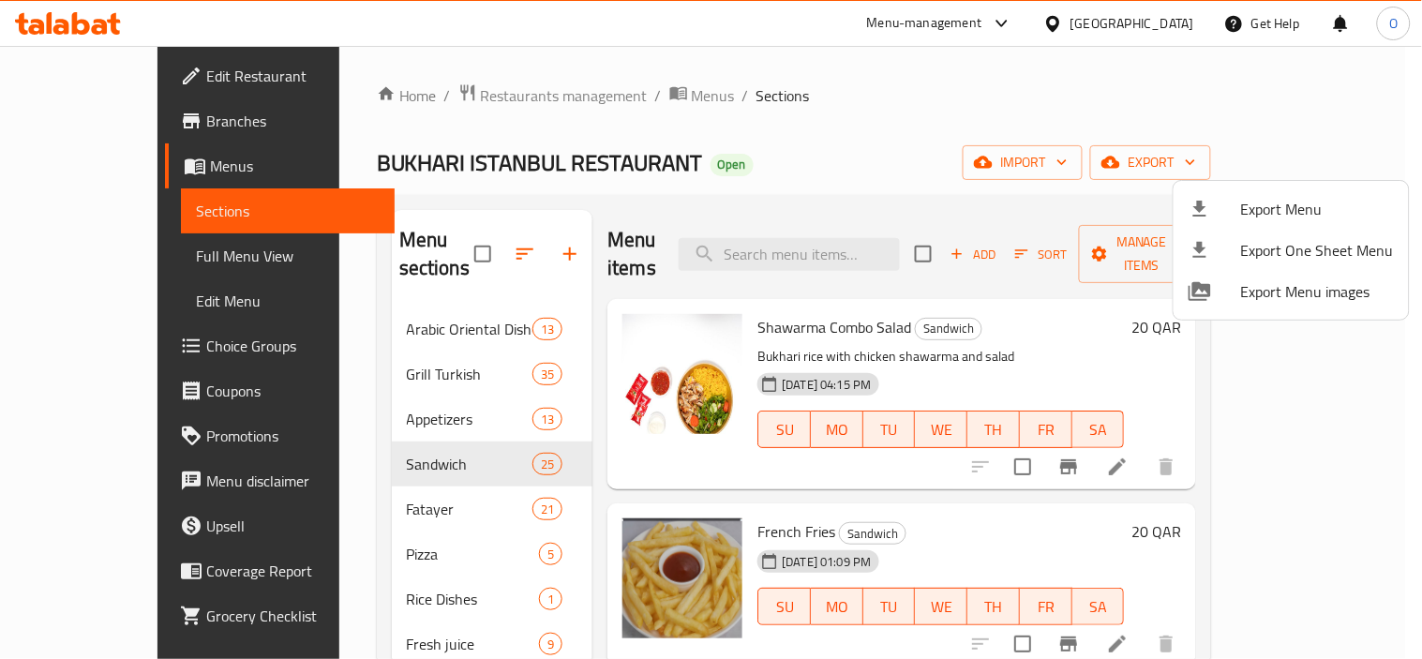
click at [485, 95] on div at bounding box center [711, 329] width 1422 height 659
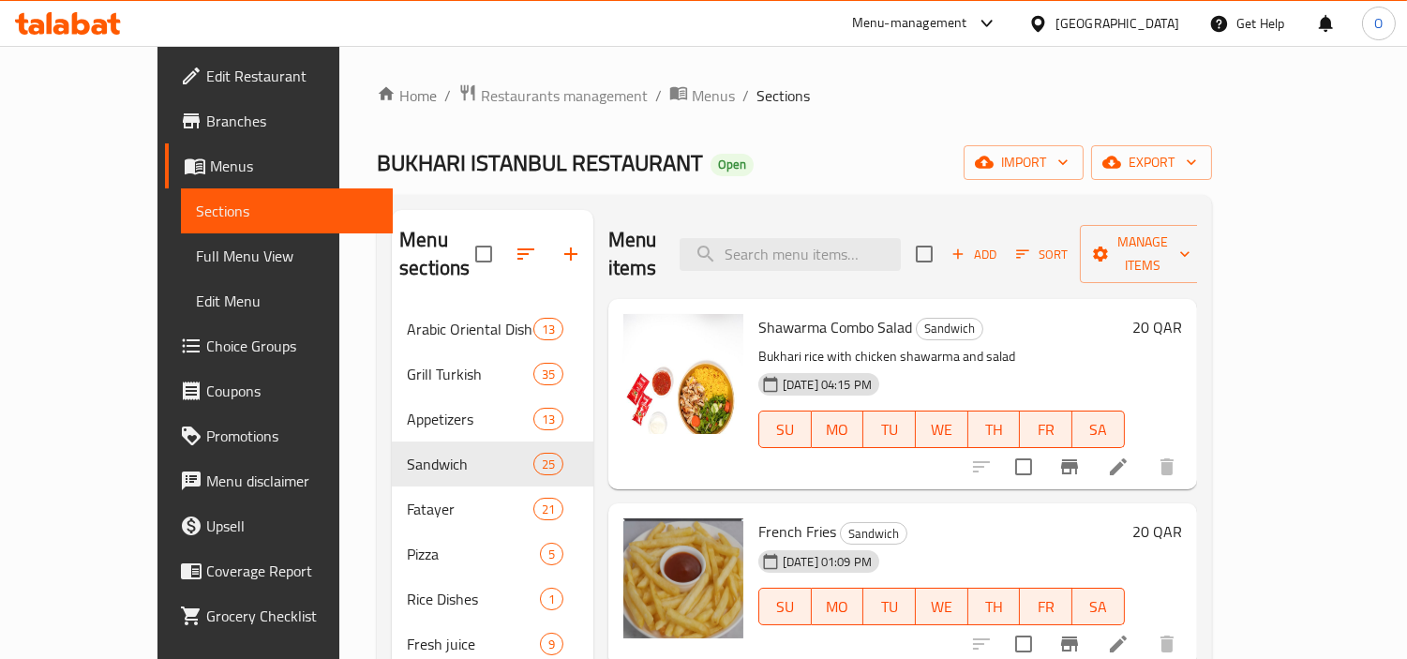
click at [1157, 22] on div "[GEOGRAPHIC_DATA]" at bounding box center [1117, 23] width 124 height 21
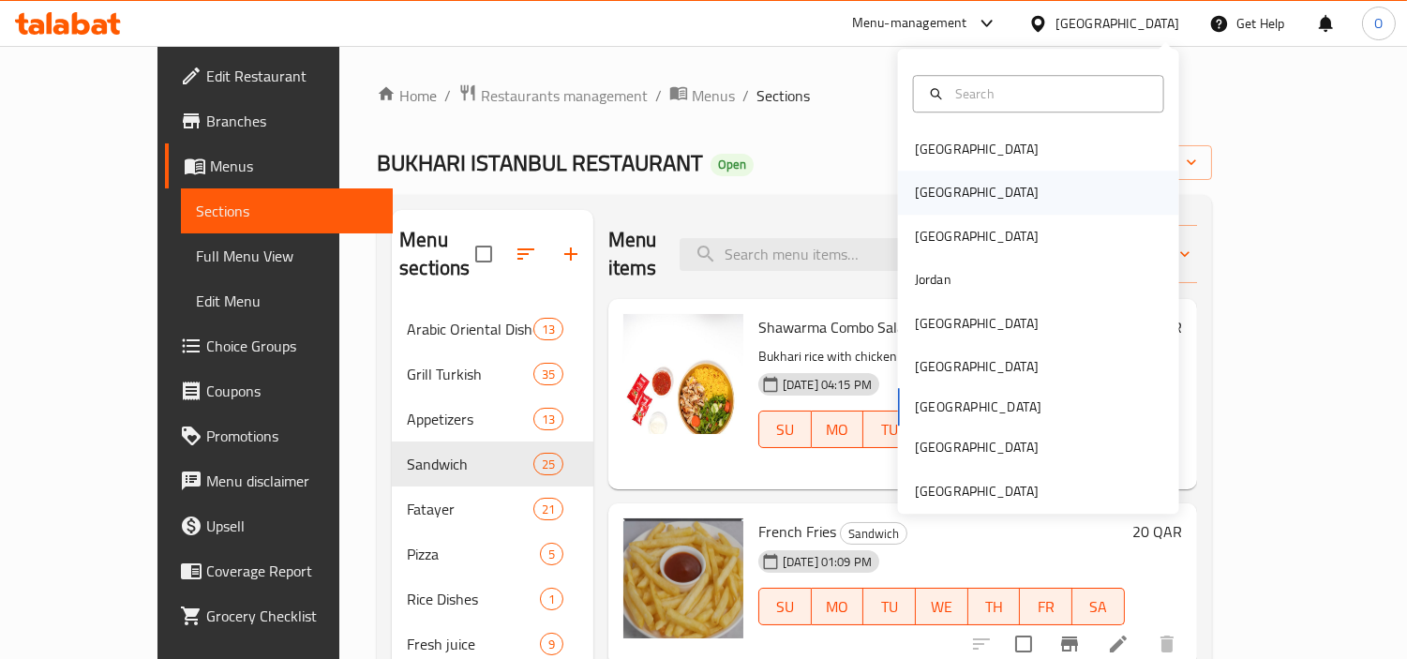
click at [948, 183] on div "[GEOGRAPHIC_DATA]" at bounding box center [1038, 193] width 281 height 43
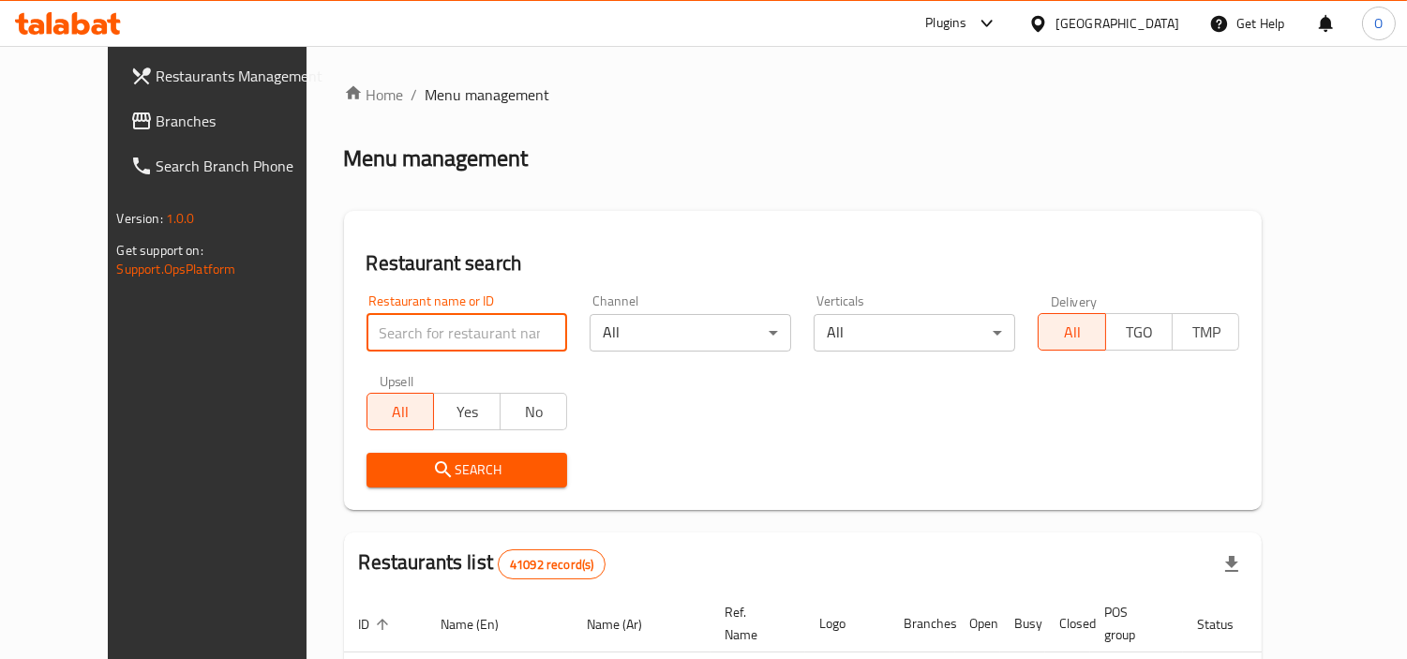
click at [366, 320] on input "search" at bounding box center [466, 332] width 201 height 37
paste input "777222"
type input "777222"
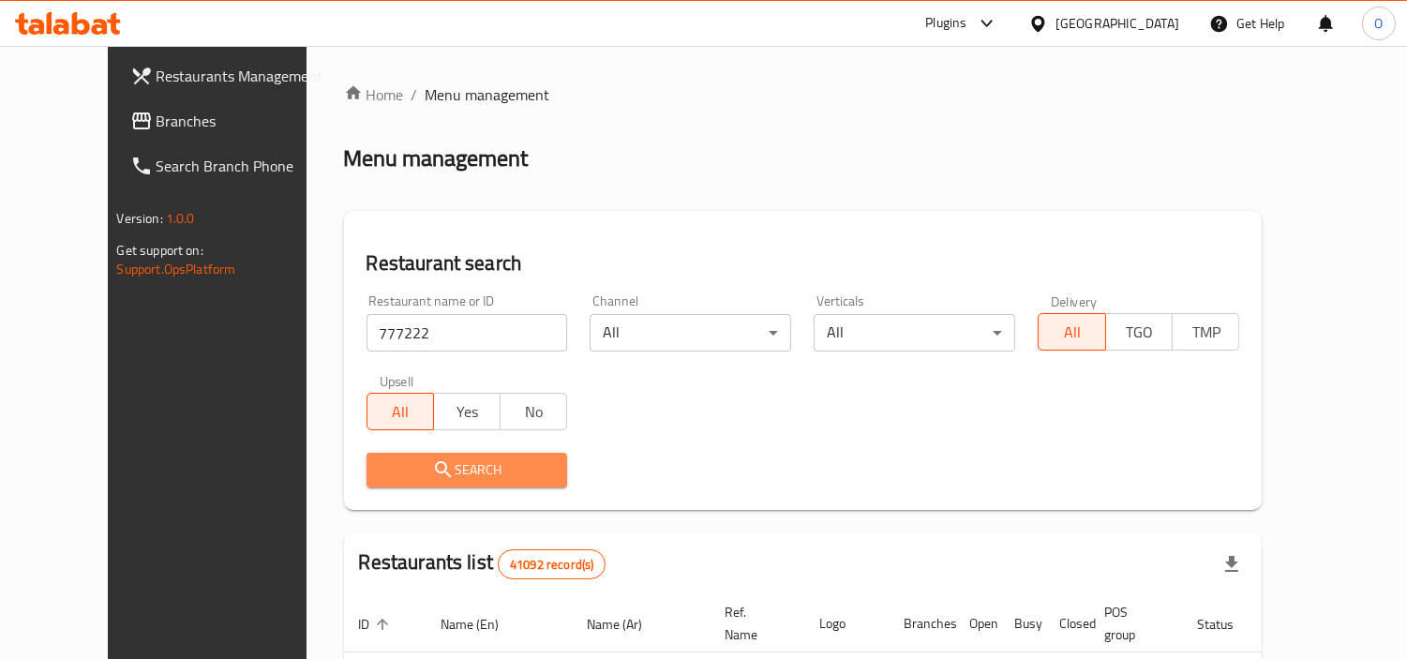
click at [432, 473] on icon "submit" at bounding box center [443, 469] width 22 height 22
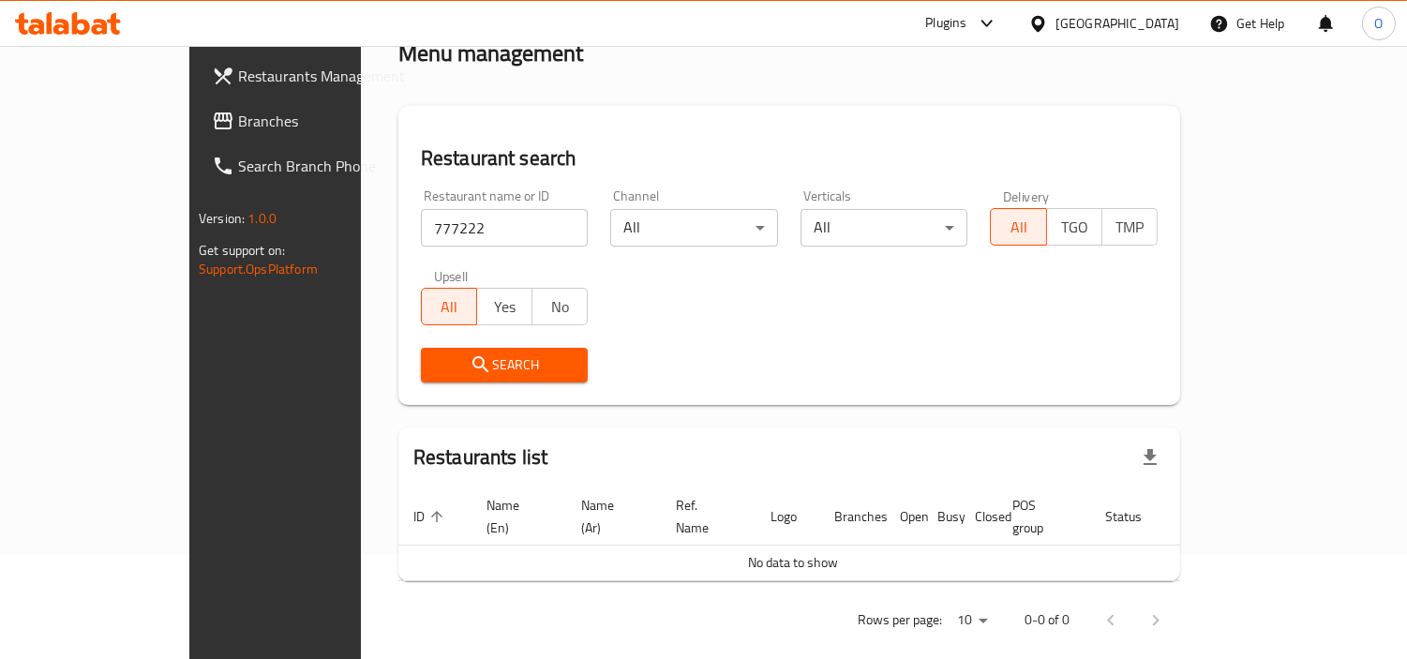
scroll to position [106, 0]
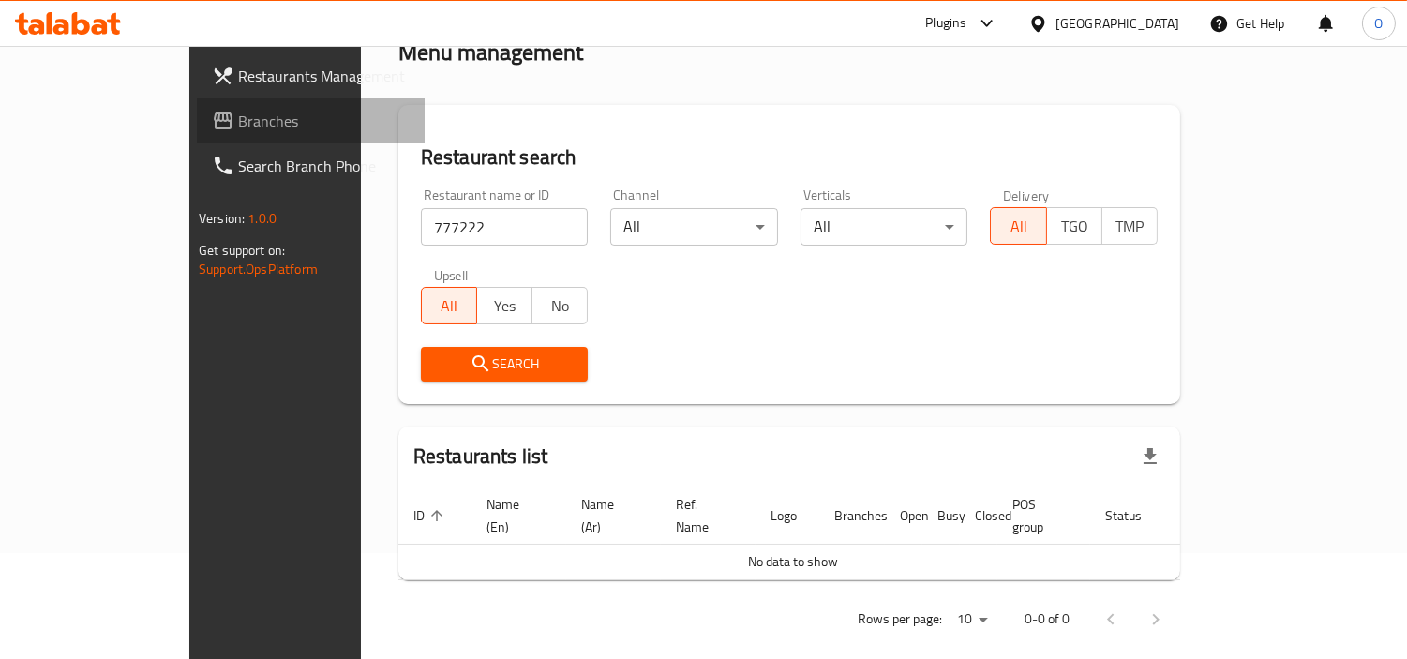
click at [197, 136] on link "Branches" at bounding box center [311, 120] width 228 height 45
